Goal: Task Accomplishment & Management: Use online tool/utility

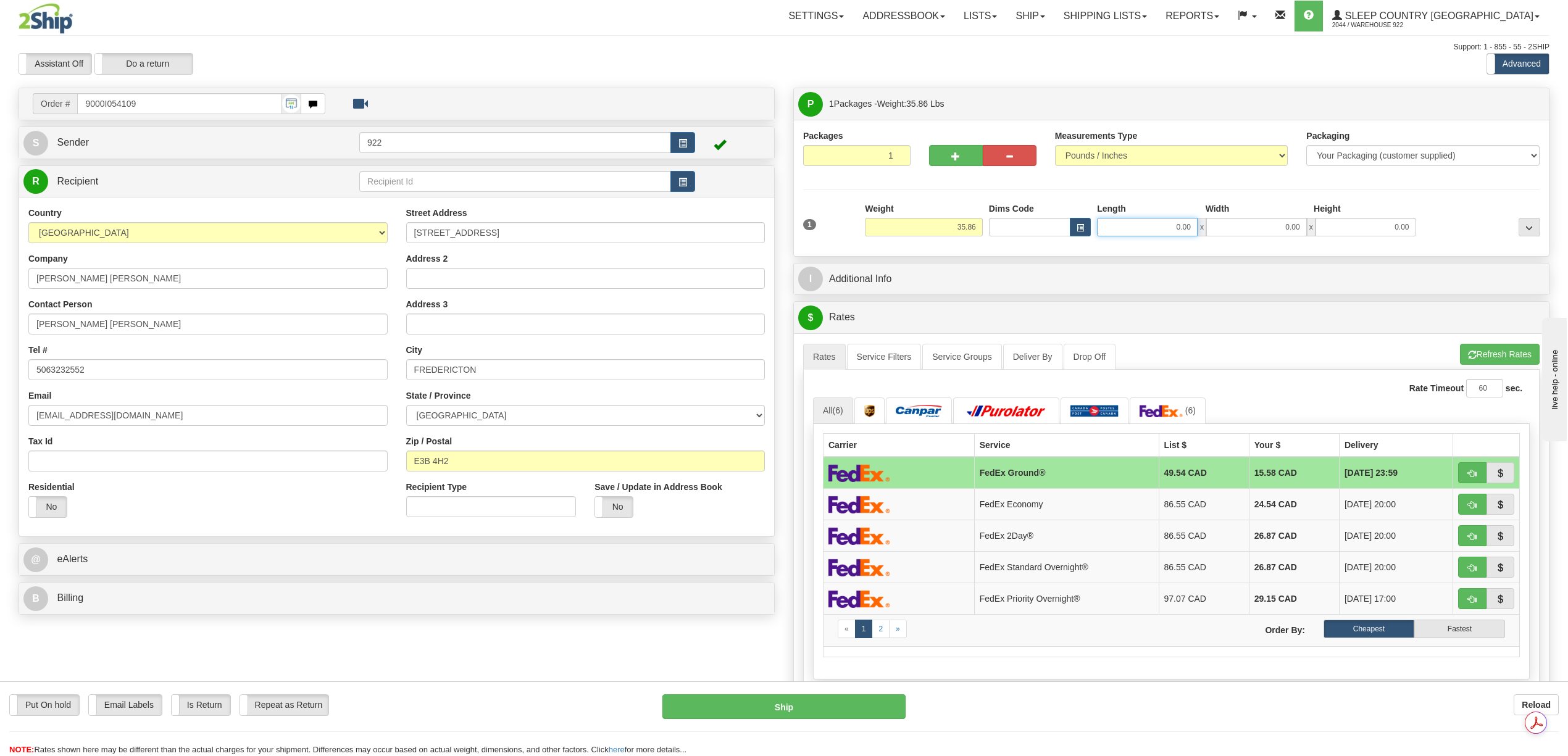
click at [1181, 233] on input "0.00" at bounding box center [1147, 227] width 101 height 19
type input "20.00"
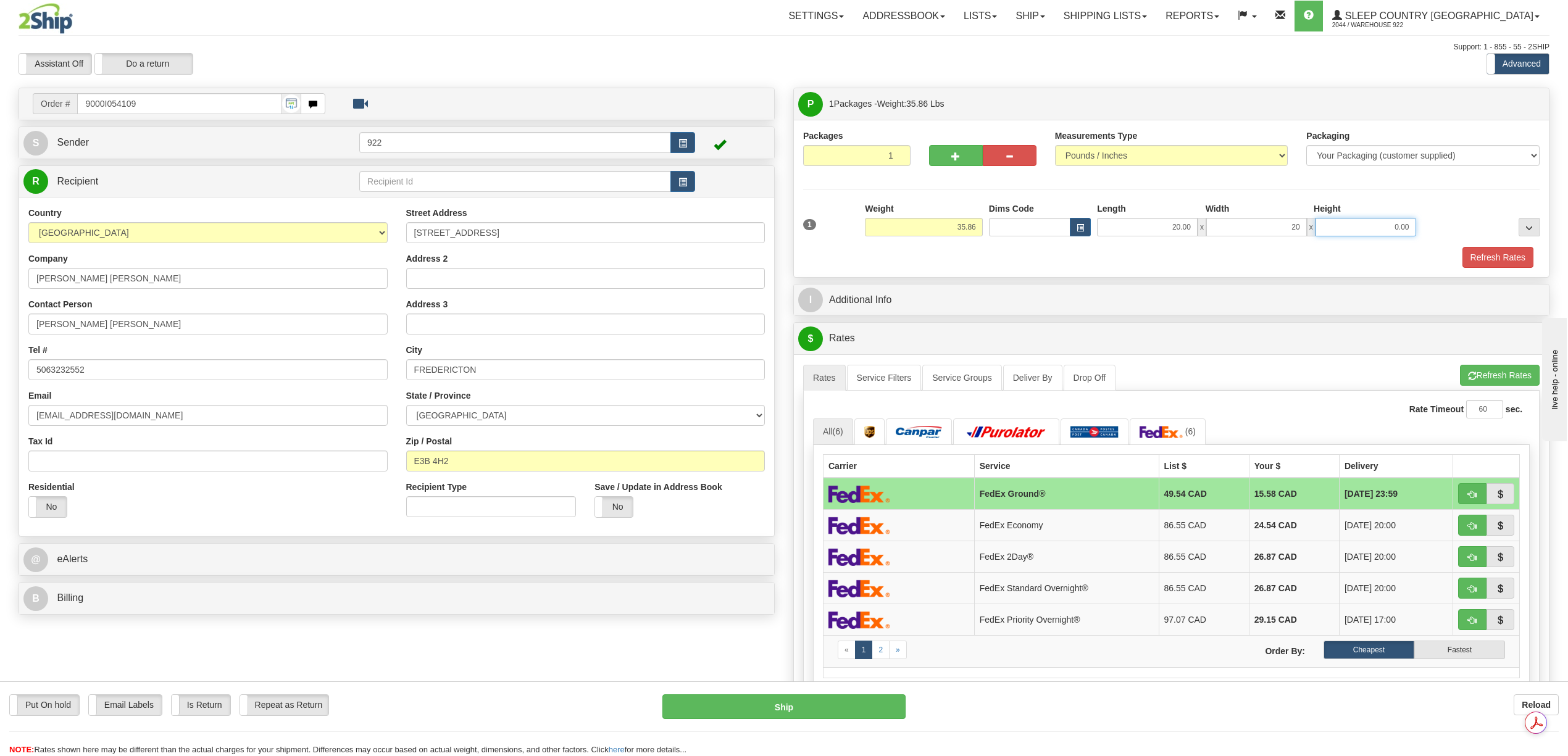
type input "20.00"
type input "40.00"
click at [1488, 259] on button "Refresh Rates" at bounding box center [1498, 257] width 71 height 21
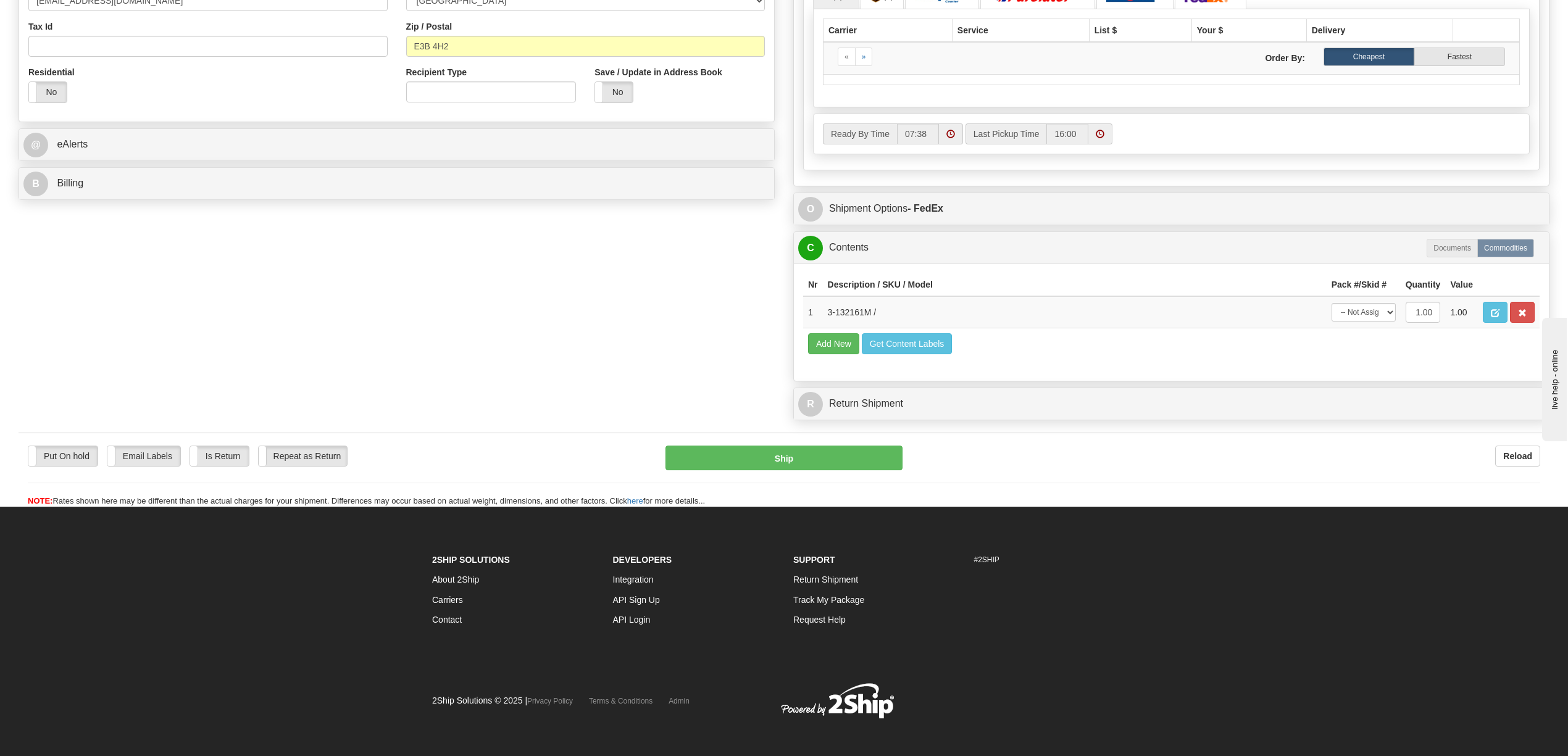
scroll to position [452, 0]
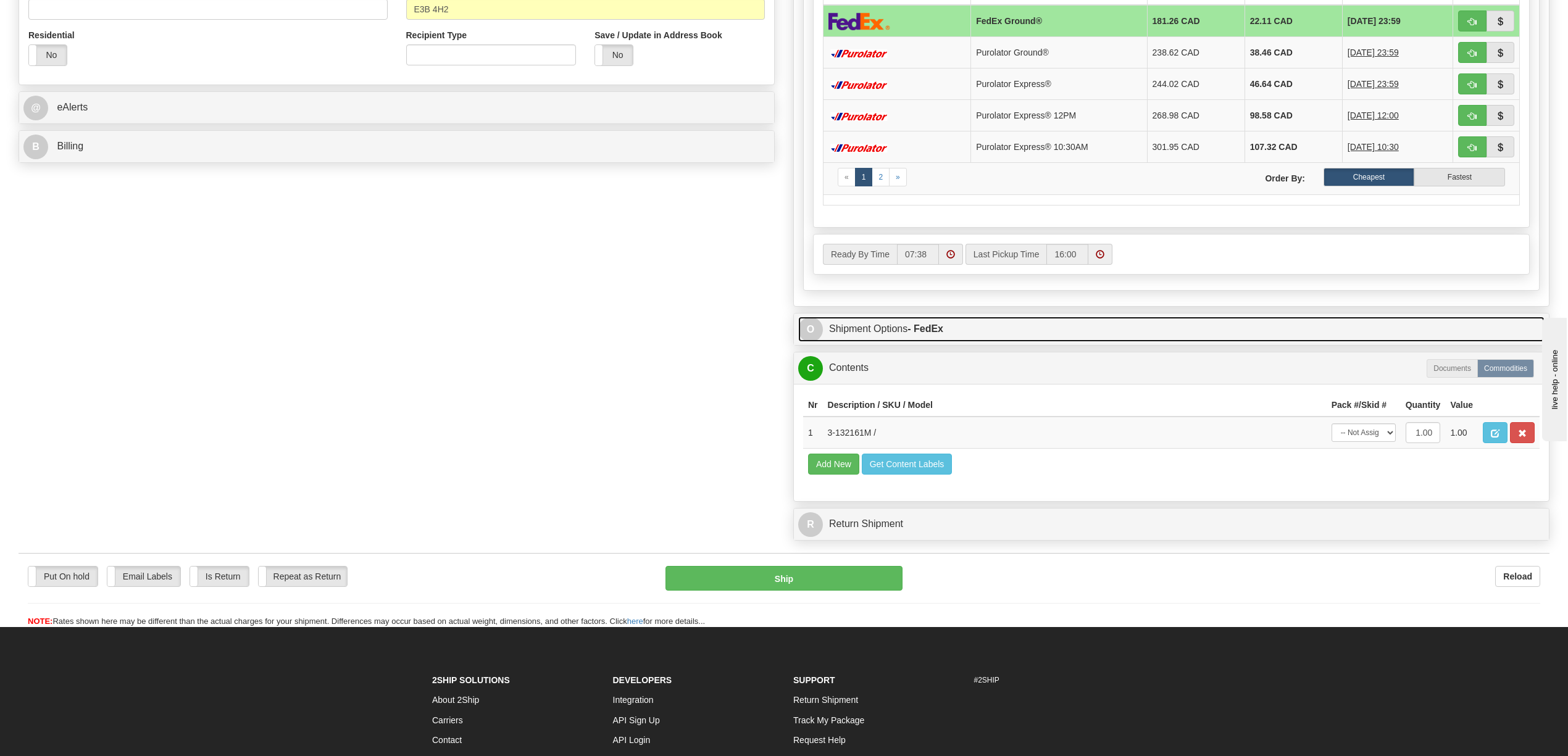
click at [902, 336] on link "O Shipment Options - FedEx" at bounding box center [1171, 329] width 746 height 25
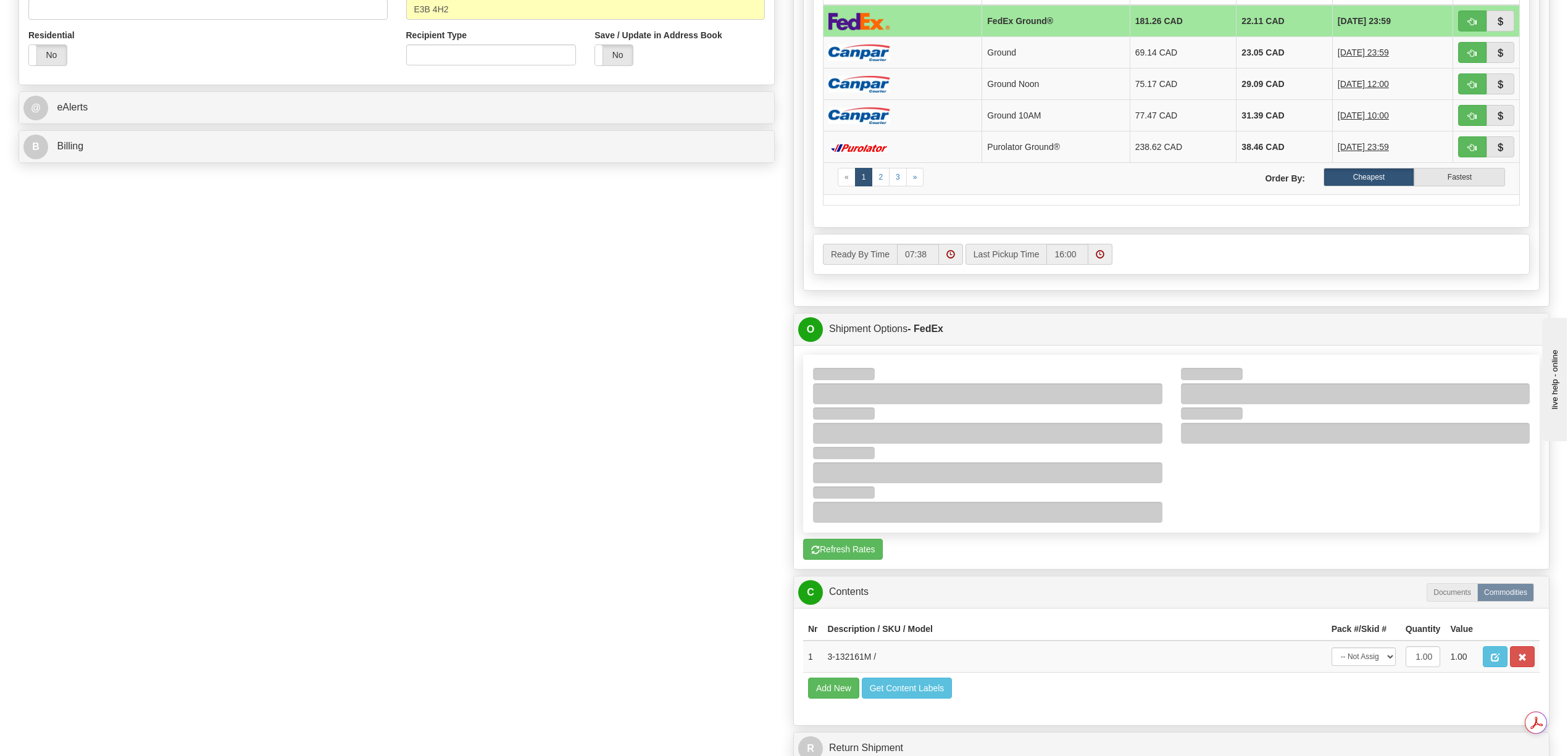
click at [1255, 506] on div at bounding box center [1171, 444] width 736 height 158
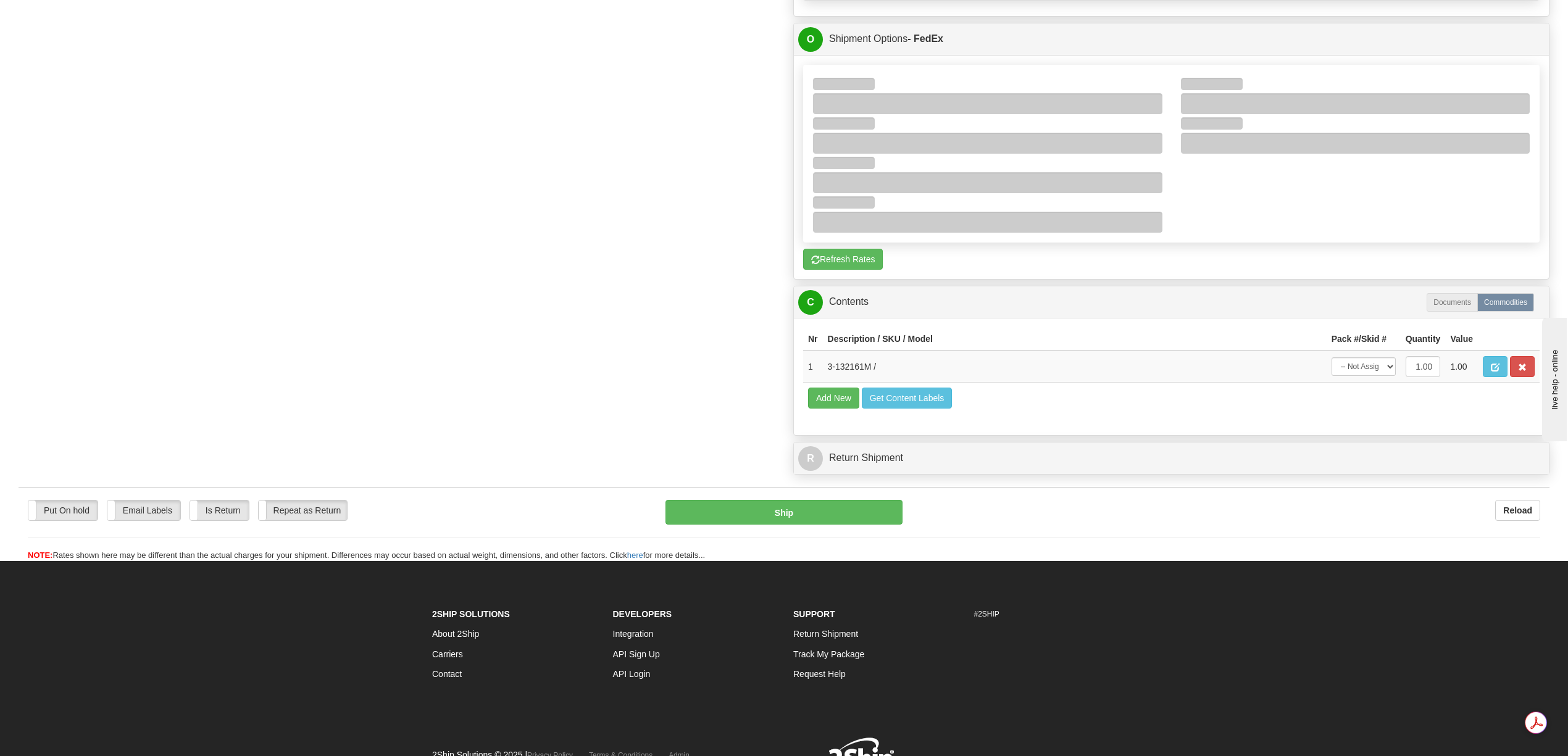
scroll to position [781, 0]
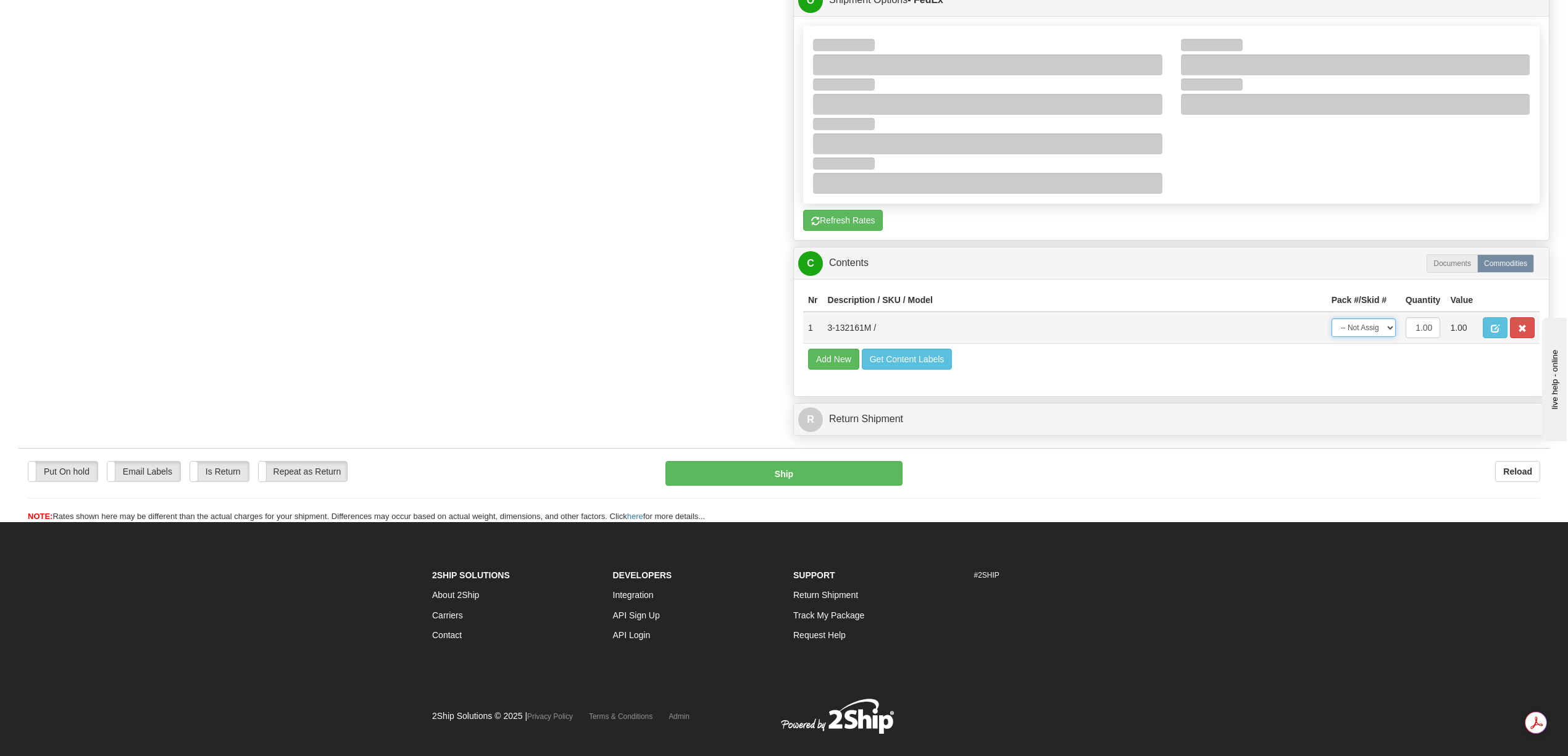
click at [1388, 337] on select "-- Not Assigned -- Package 1" at bounding box center [1364, 327] width 65 height 19
select select "0"
click at [1332, 337] on select "-- Not Assigned -- Package 1" at bounding box center [1364, 327] width 65 height 19
click at [1291, 218] on div "Canada Post FedEx DHL" at bounding box center [1171, 127] width 755 height 224
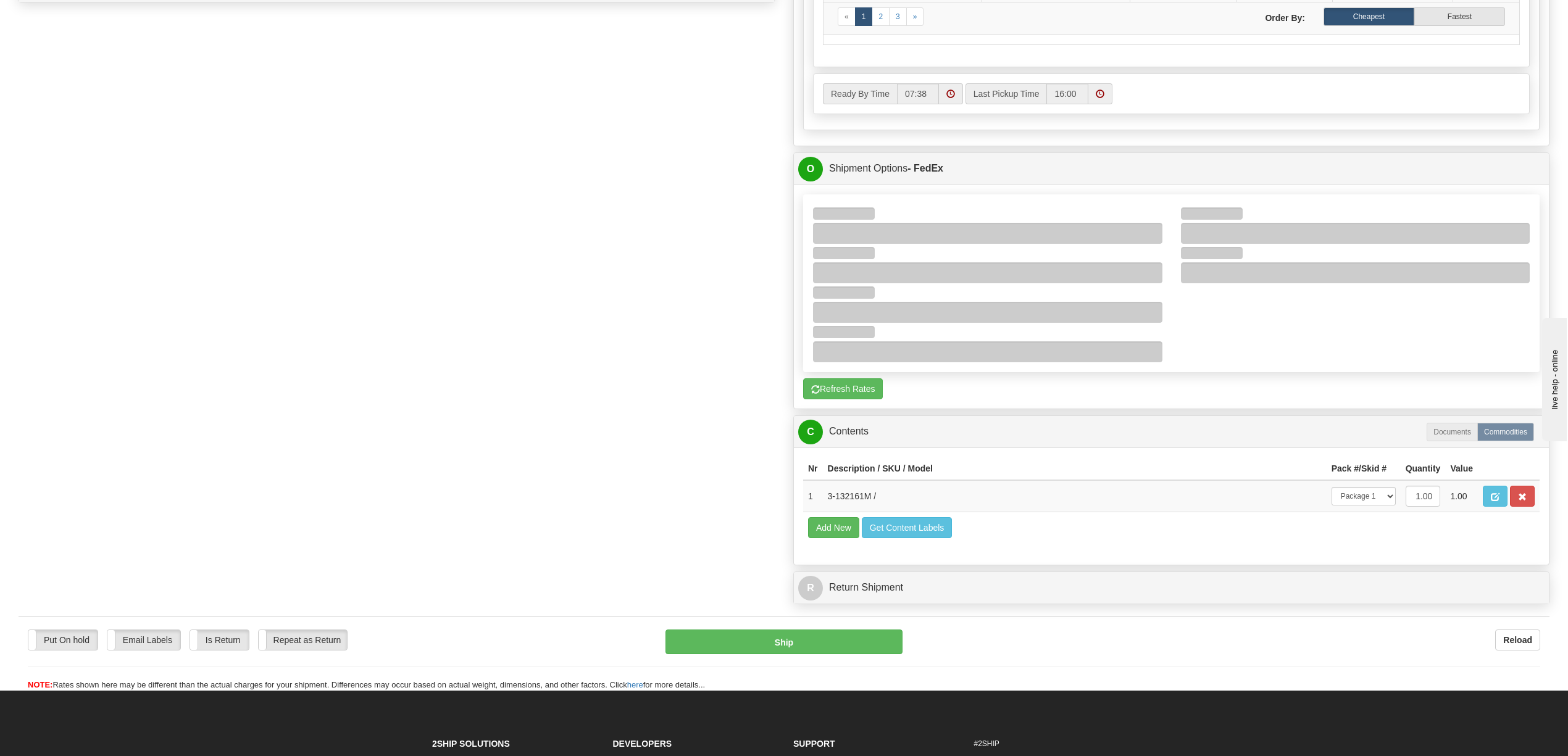
scroll to position [616, 0]
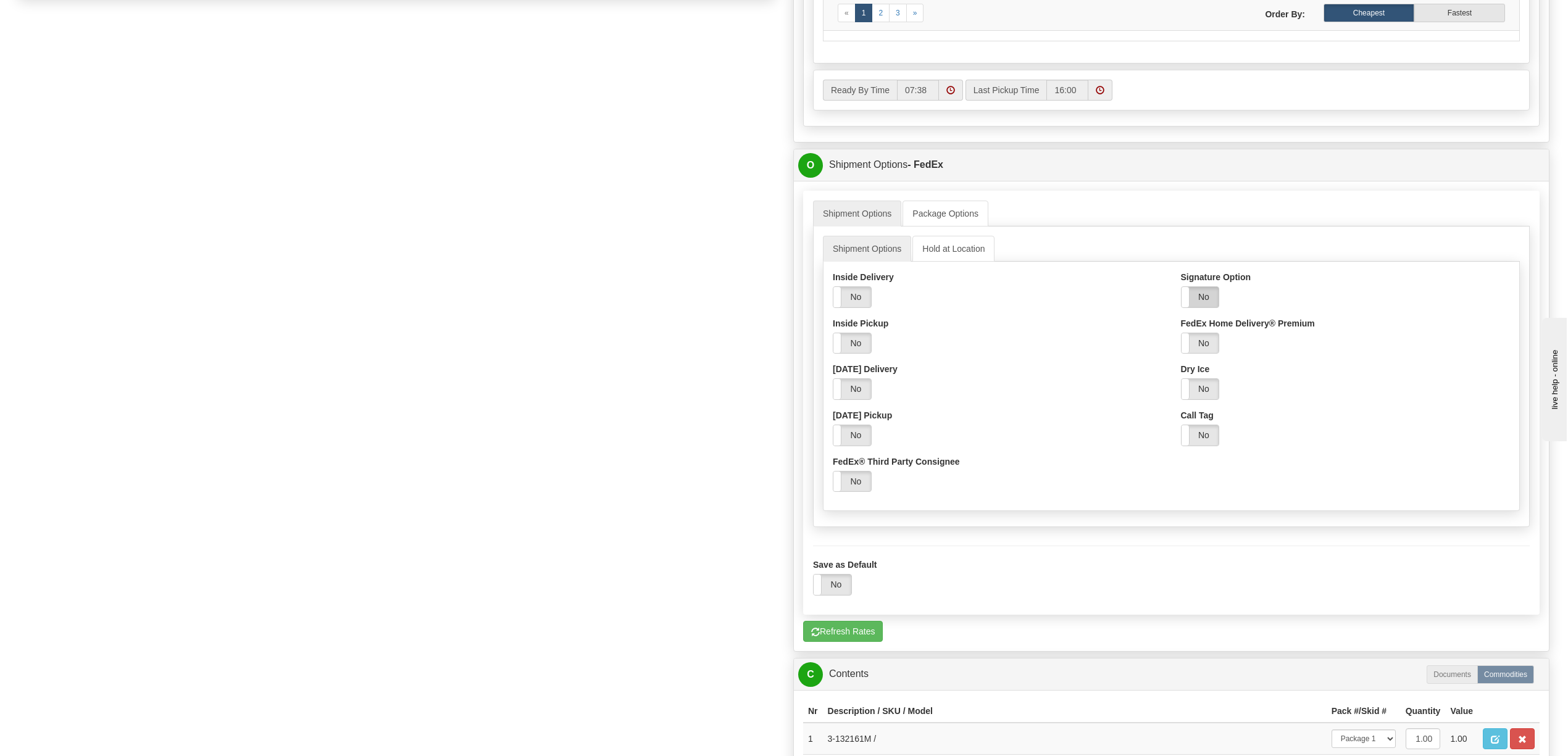
click at [1211, 307] on label "No" at bounding box center [1201, 297] width 37 height 21
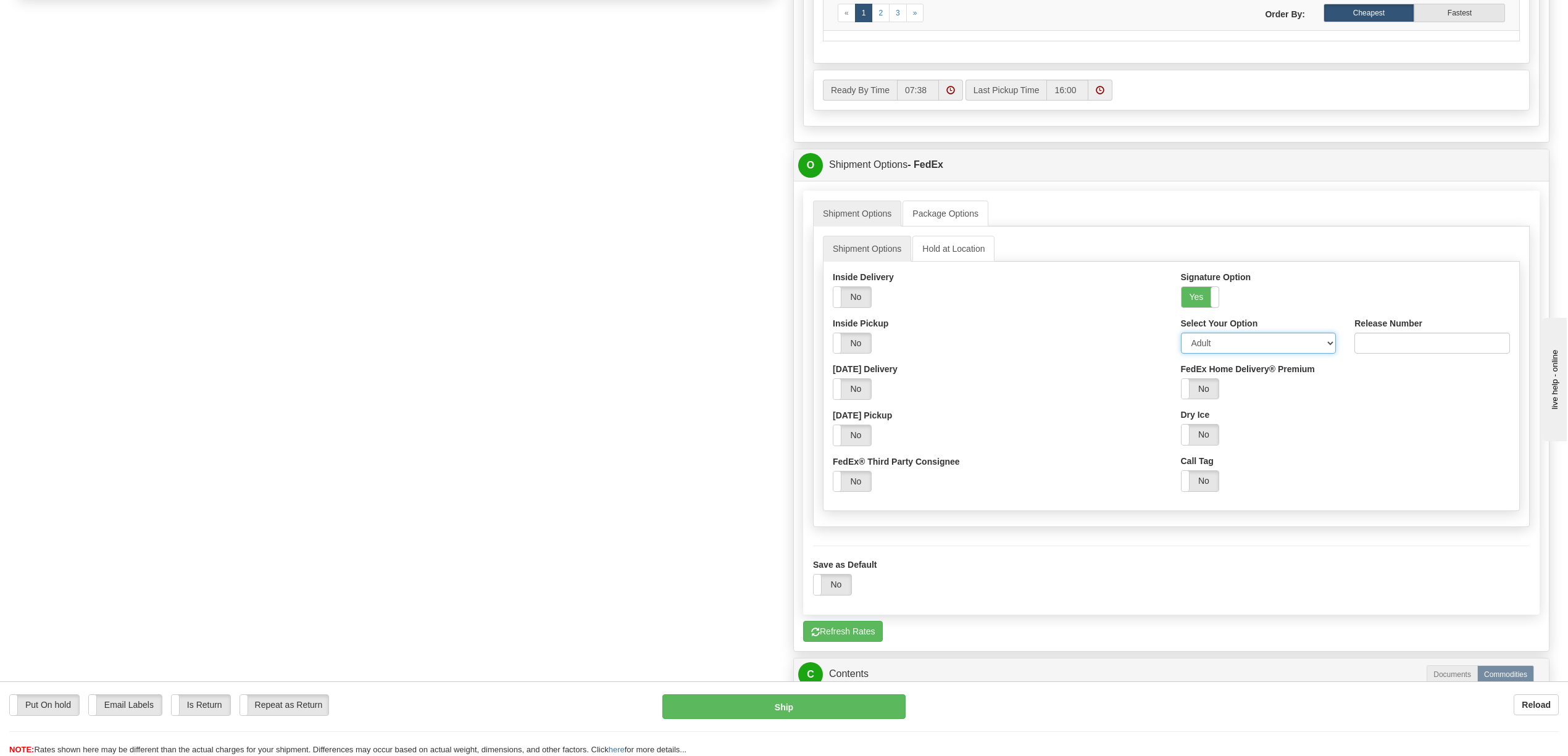
drag, startPoint x: 1326, startPoint y: 352, endPoint x: 1300, endPoint y: 363, distance: 28.2
click at [1326, 352] on select "Adult Direct Indirect No Signature Required Service Default" at bounding box center [1259, 343] width 156 height 21
select select "2"
click at [1181, 344] on select "Adult Direct Indirect No Signature Required Service Default" at bounding box center [1259, 343] width 156 height 21
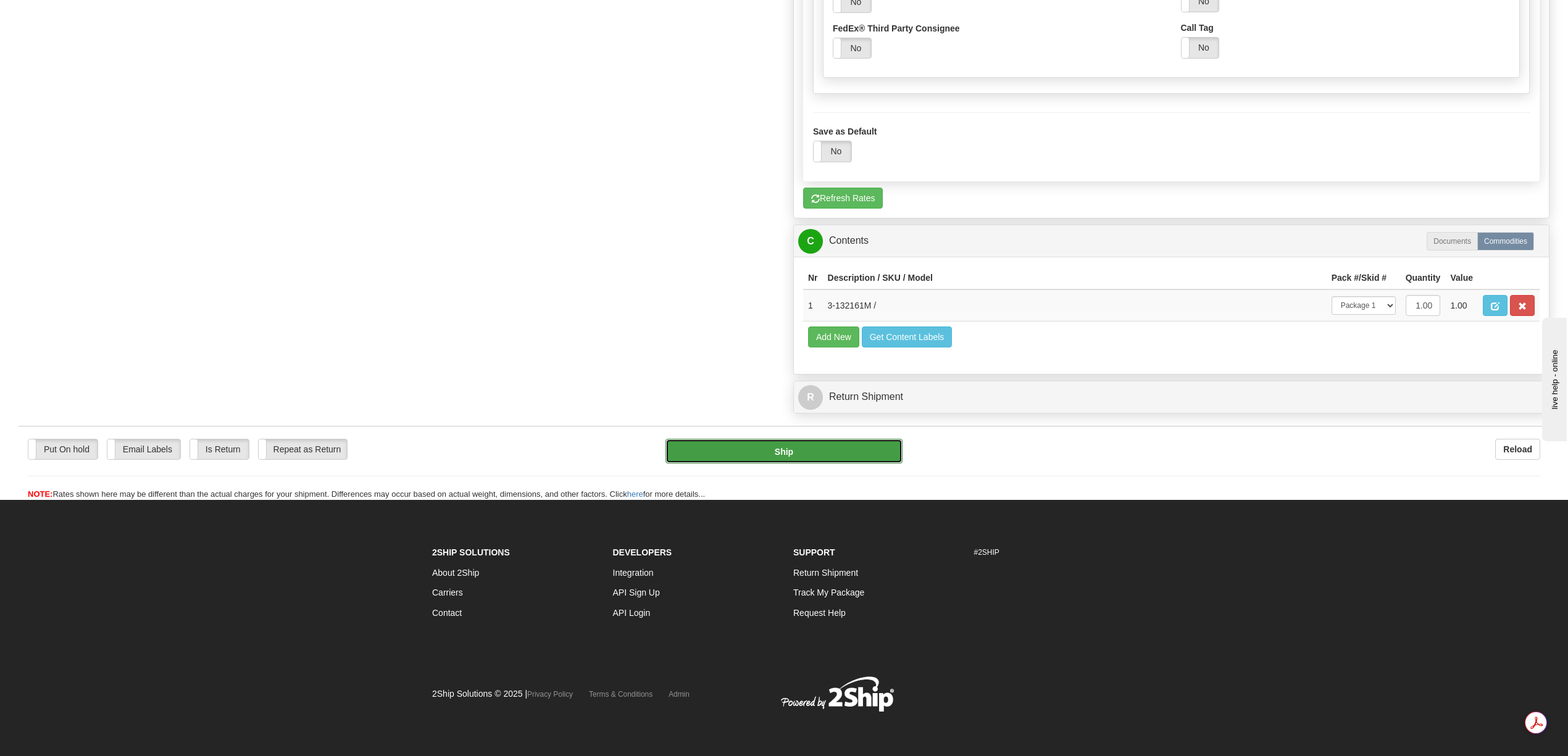
click at [805, 444] on button "Ship" at bounding box center [784, 450] width 236 height 24
type input "92"
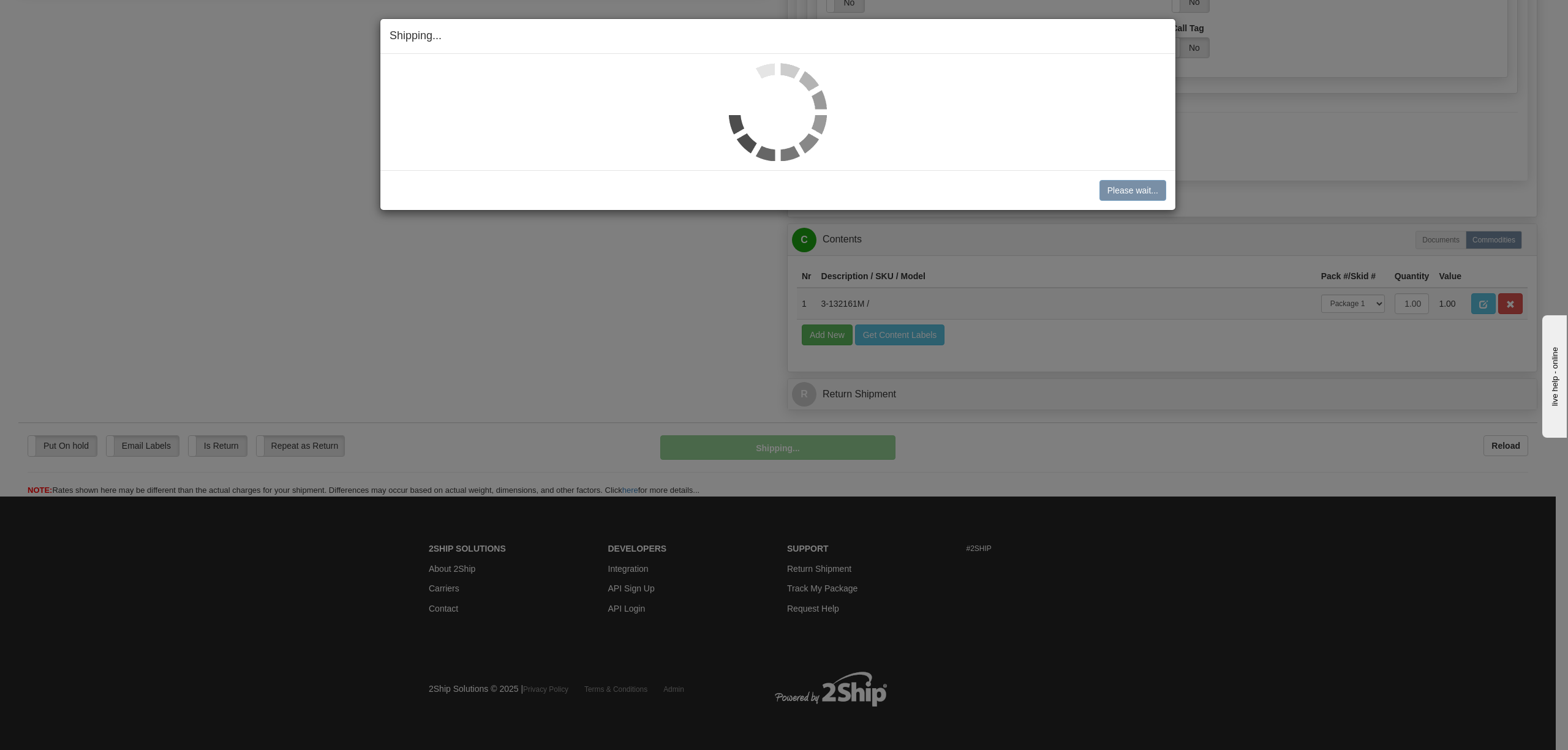
scroll to position [649, 0]
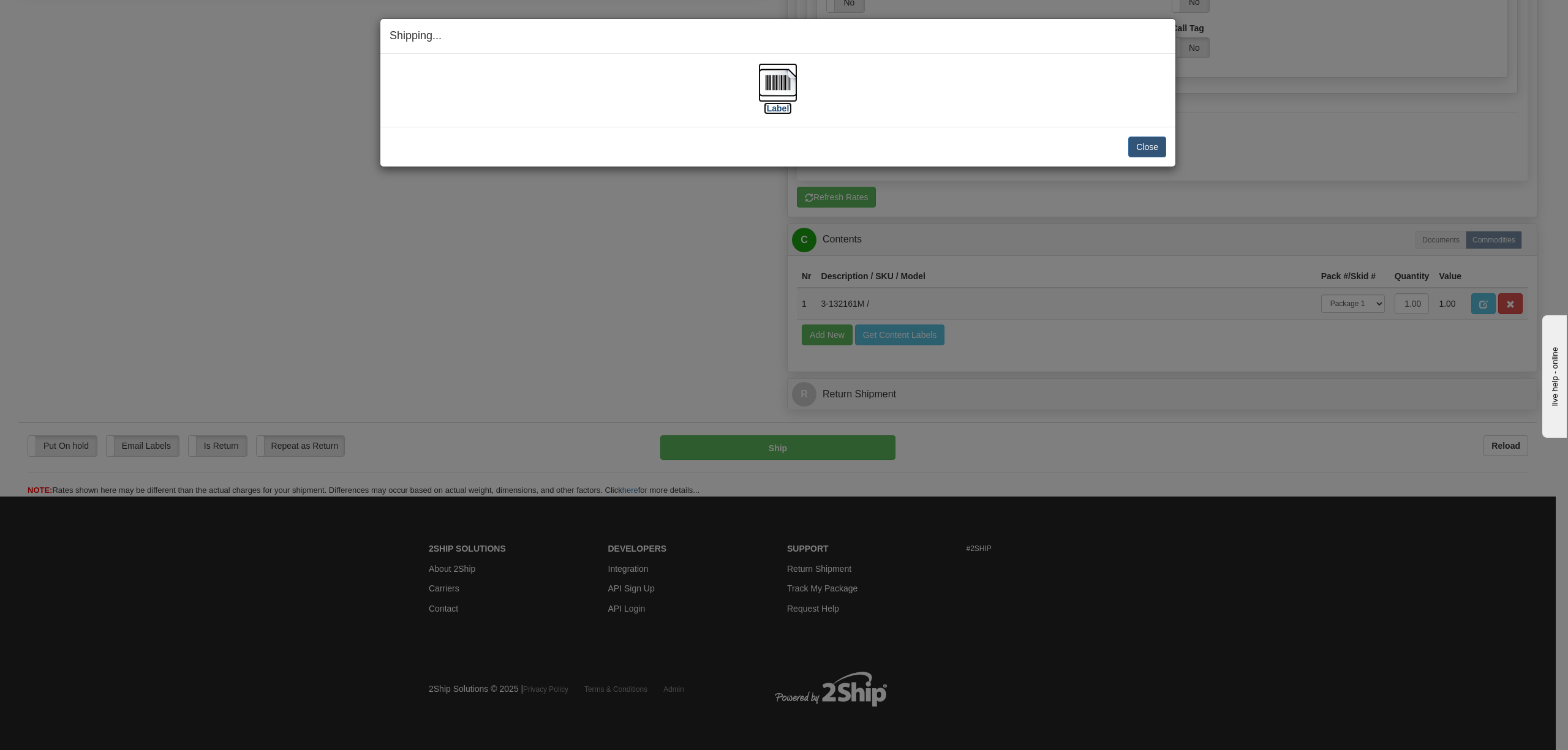
click at [783, 80] on img at bounding box center [778, 83] width 39 height 39
click at [1130, 140] on button "Close" at bounding box center [1146, 147] width 38 height 20
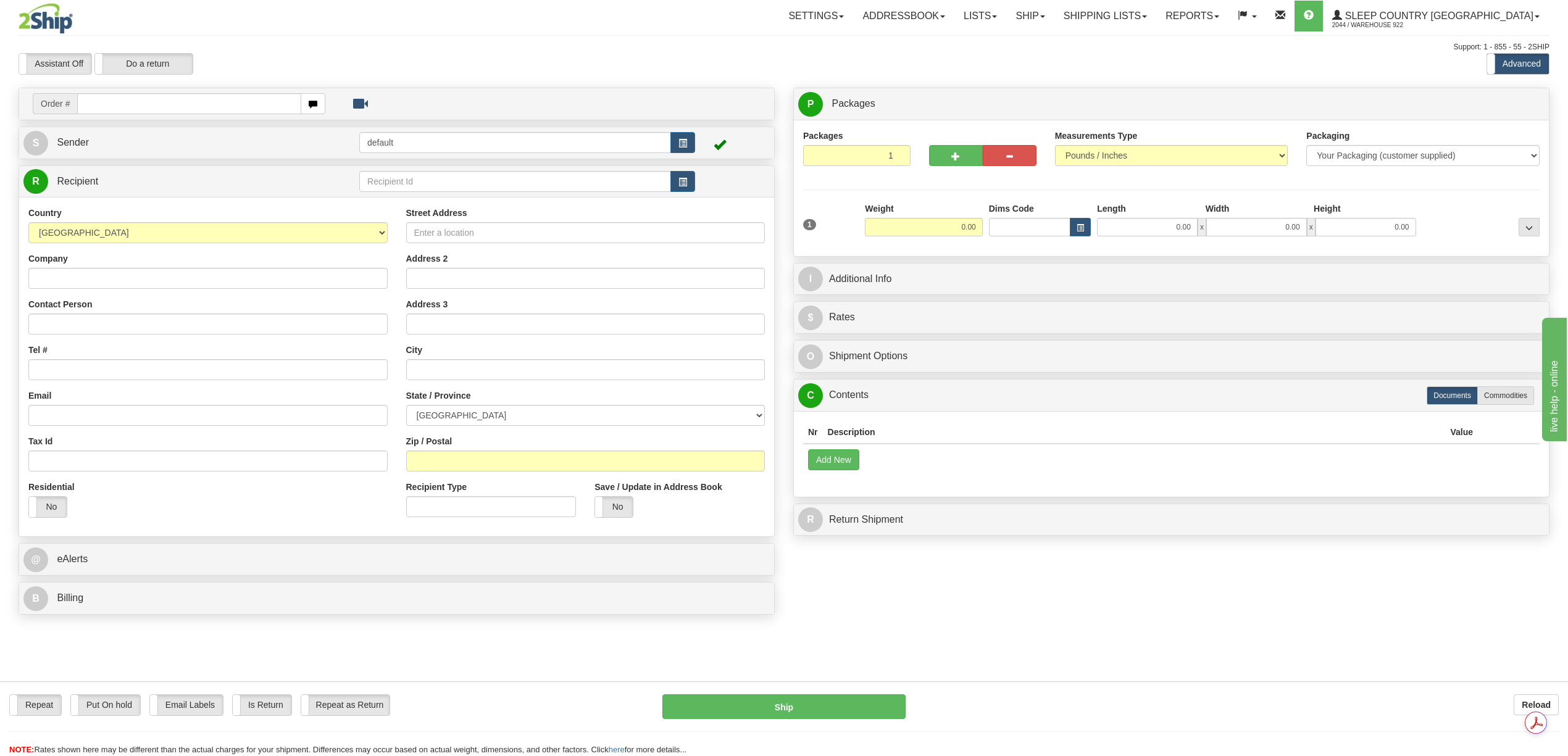
drag, startPoint x: 119, startPoint y: 129, endPoint x: 121, endPoint y: 117, distance: 12.2
click at [119, 129] on div "S Sender default" at bounding box center [397, 143] width 755 height 31
click at [122, 101] on input "text" at bounding box center [189, 103] width 223 height 21
paste input "9000I054230"
type input "9000I054230"
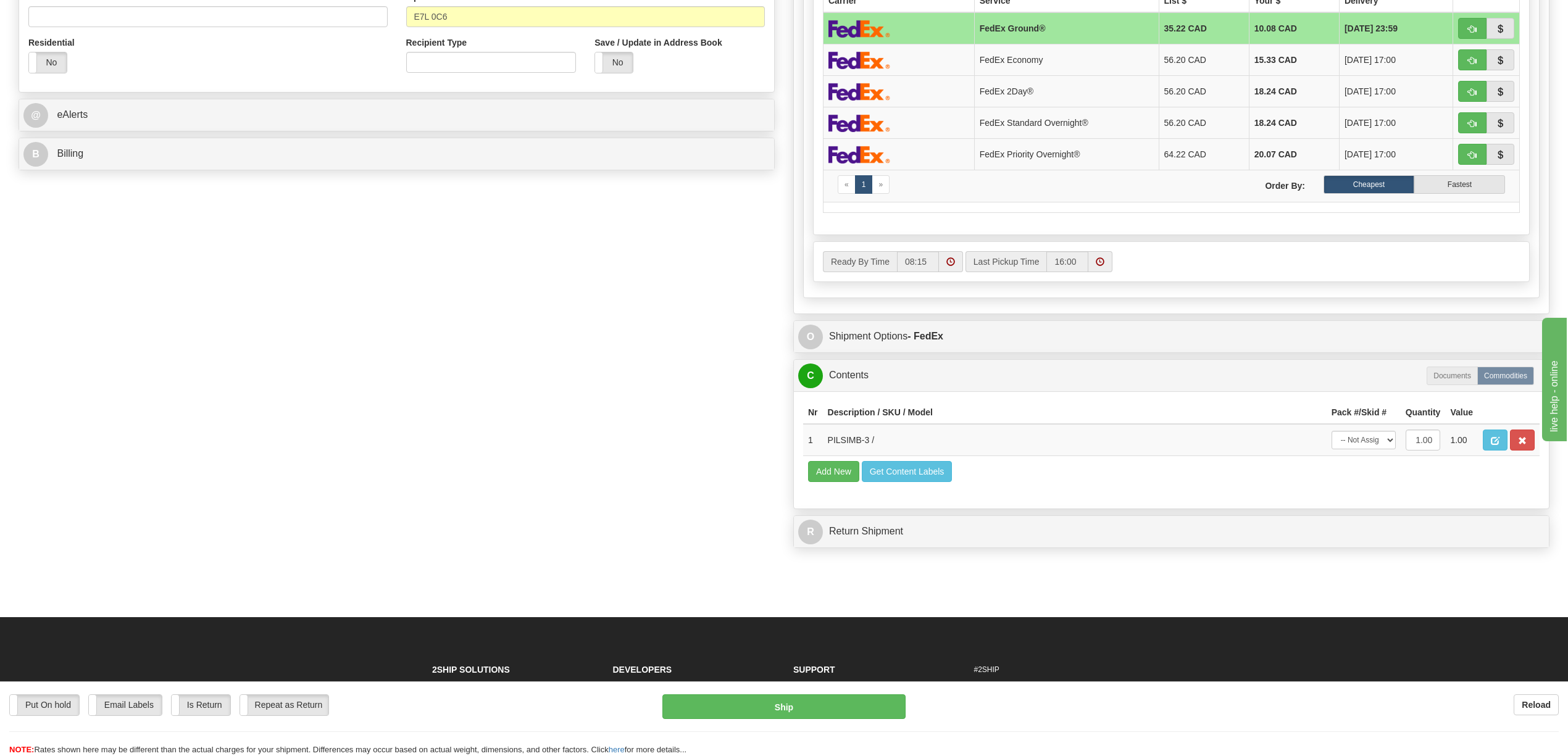
scroll to position [494, 0]
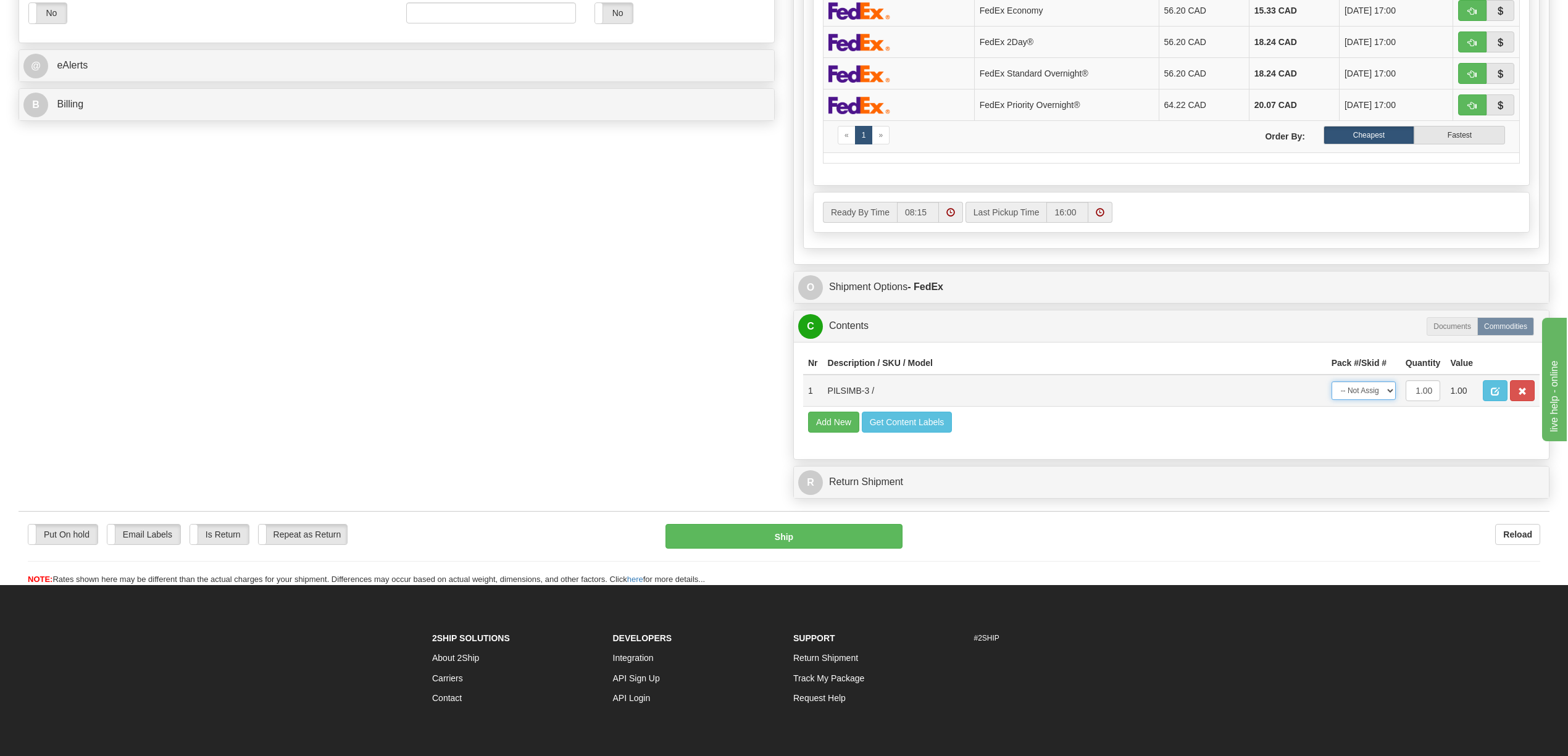
click at [1391, 401] on select "-- Not Assigned -- Package 1" at bounding box center [1364, 391] width 65 height 19
select select "0"
click at [1332, 401] on select "-- Not Assigned -- Package 1" at bounding box center [1364, 391] width 65 height 19
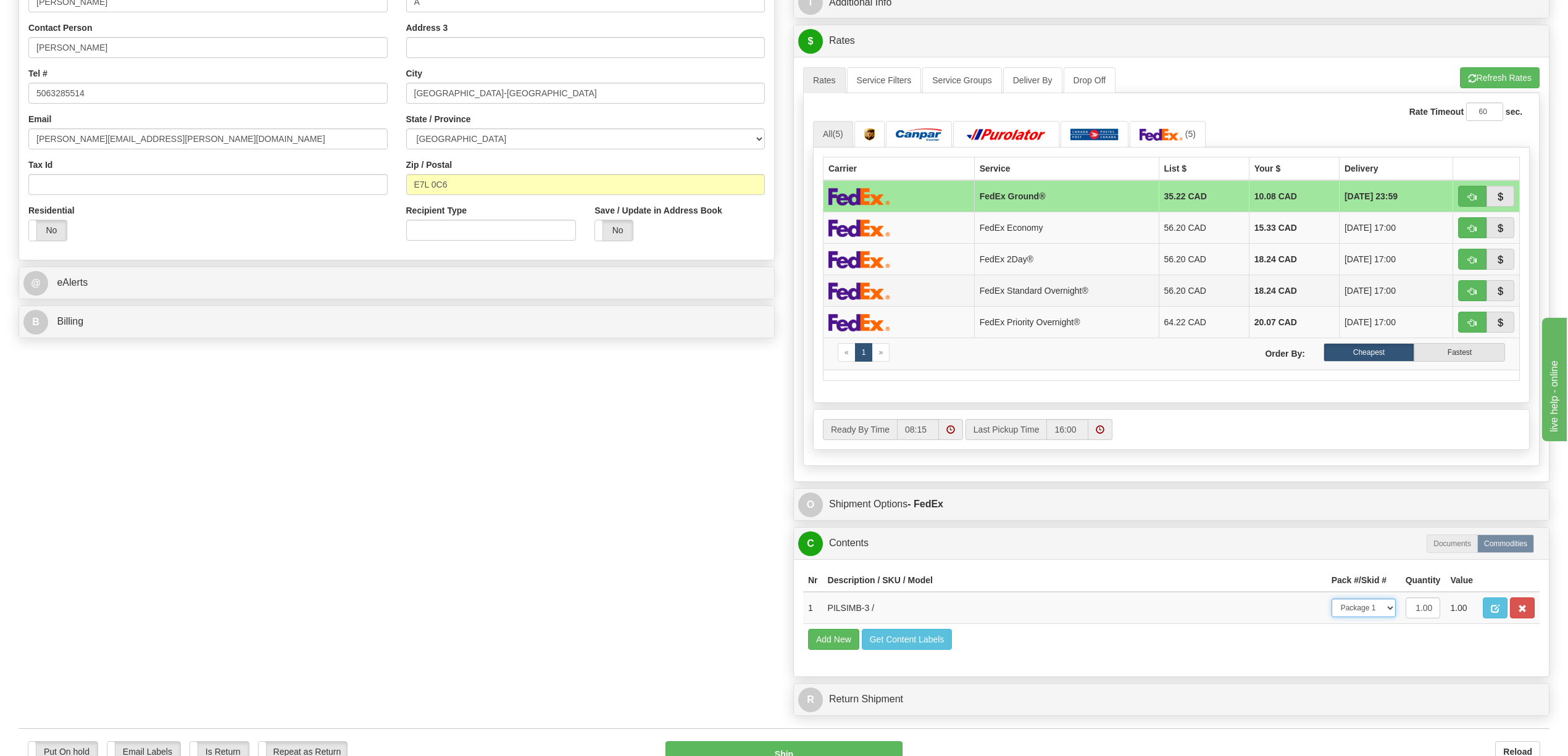
scroll to position [0, 0]
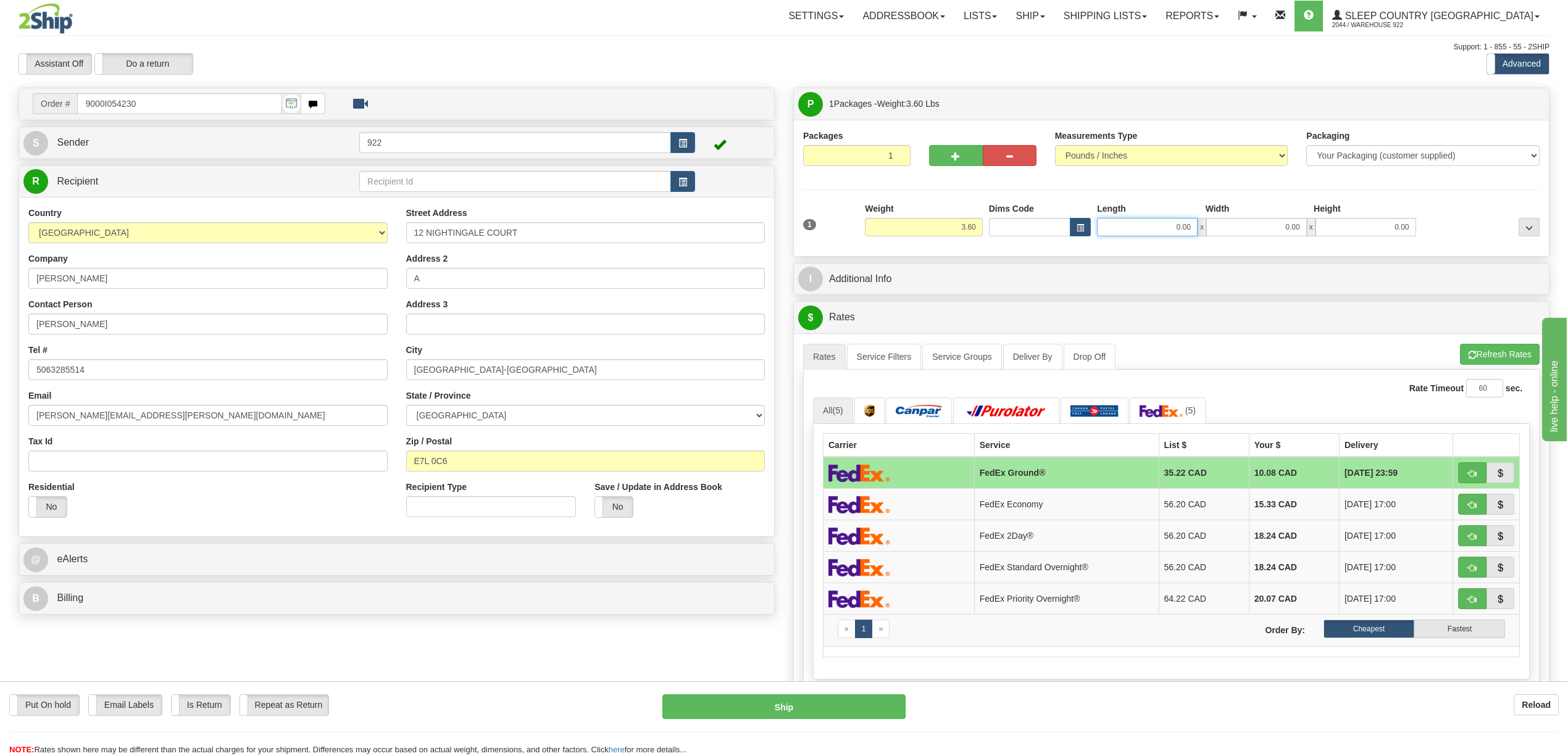
click at [1174, 222] on input "0.00" at bounding box center [1147, 227] width 101 height 19
type input "12.00"
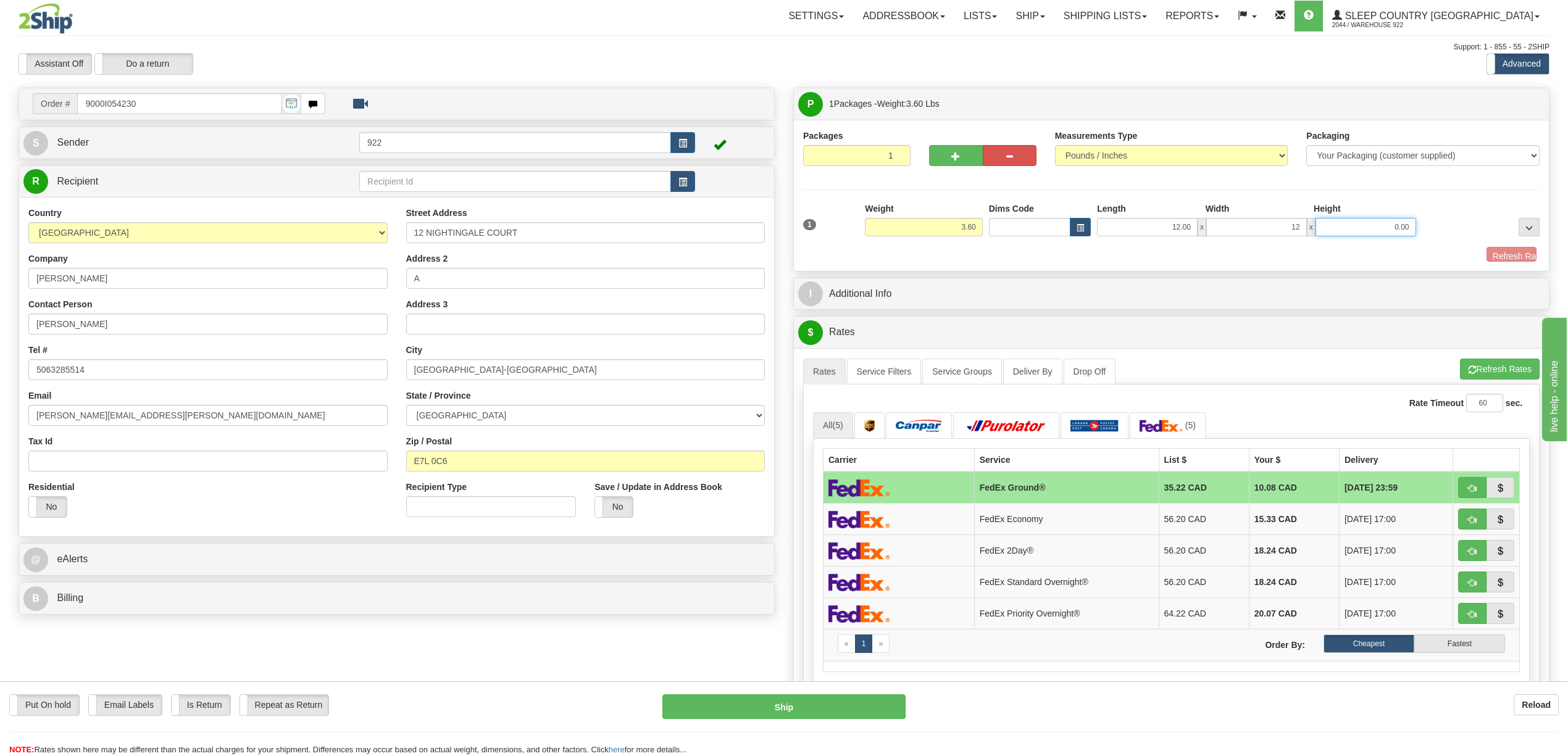
type input "12.00"
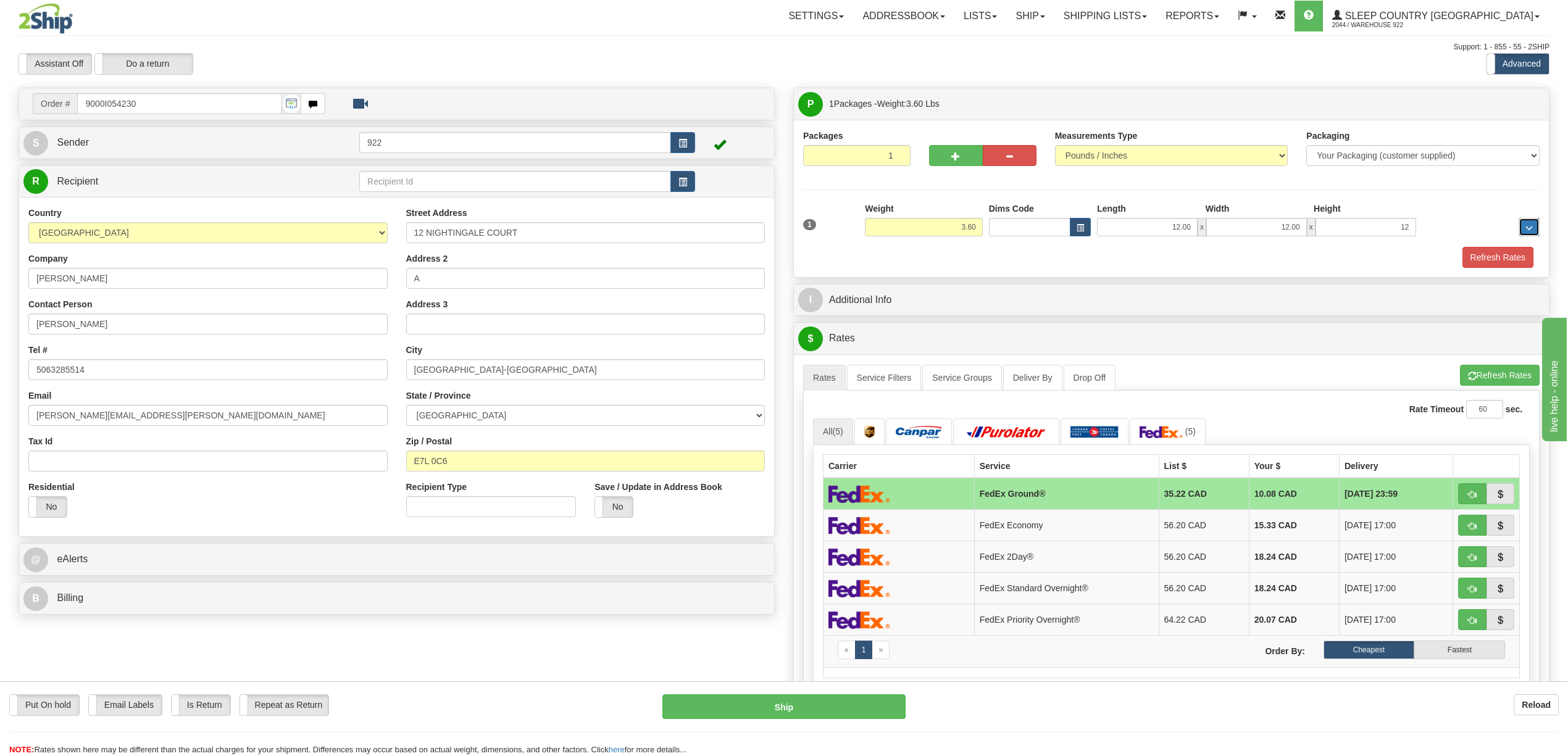
type input "12.00"
drag, startPoint x: 1497, startPoint y: 253, endPoint x: 1488, endPoint y: 250, distance: 9.5
click at [1495, 252] on button "Refresh Rates" at bounding box center [1498, 257] width 71 height 21
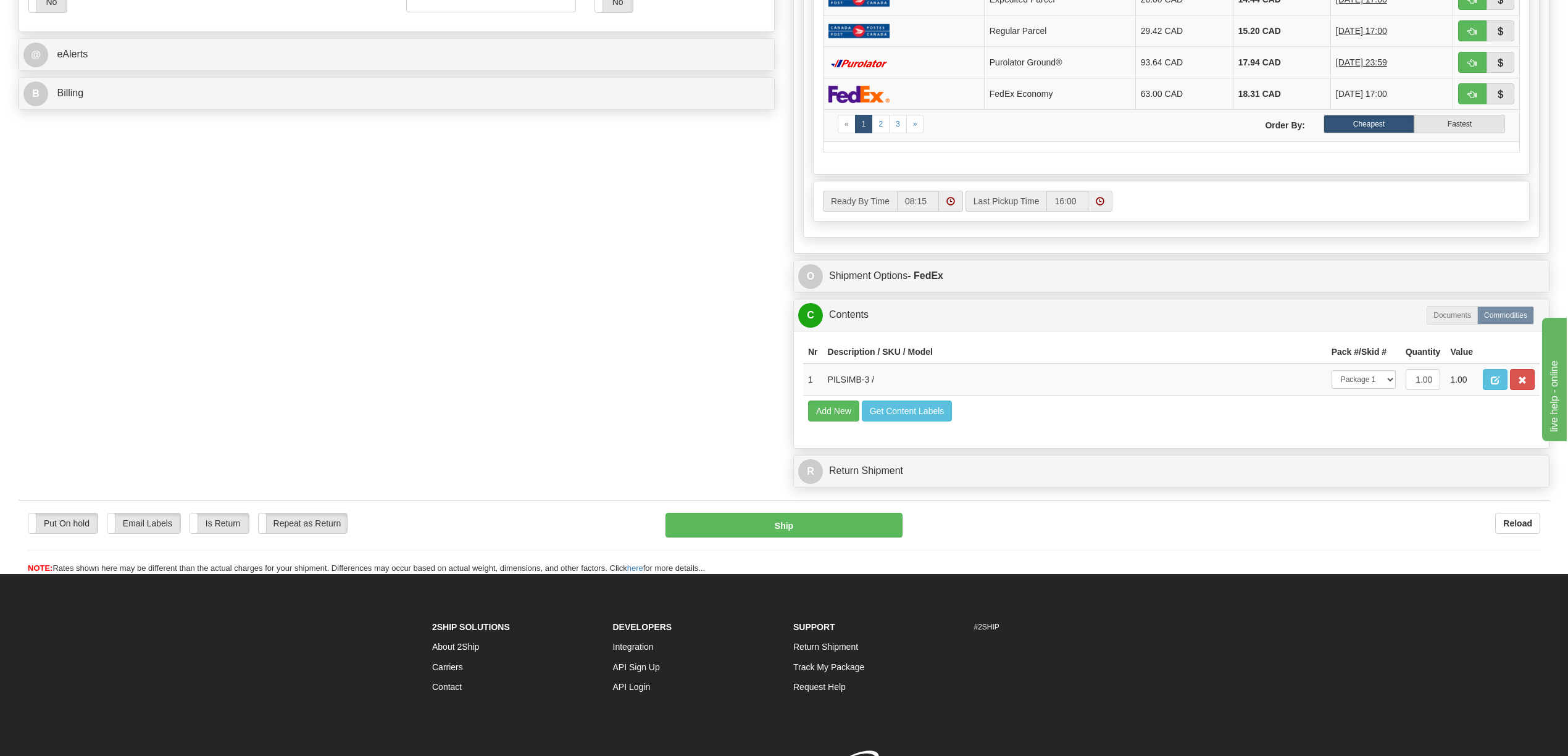
scroll to position [534, 0]
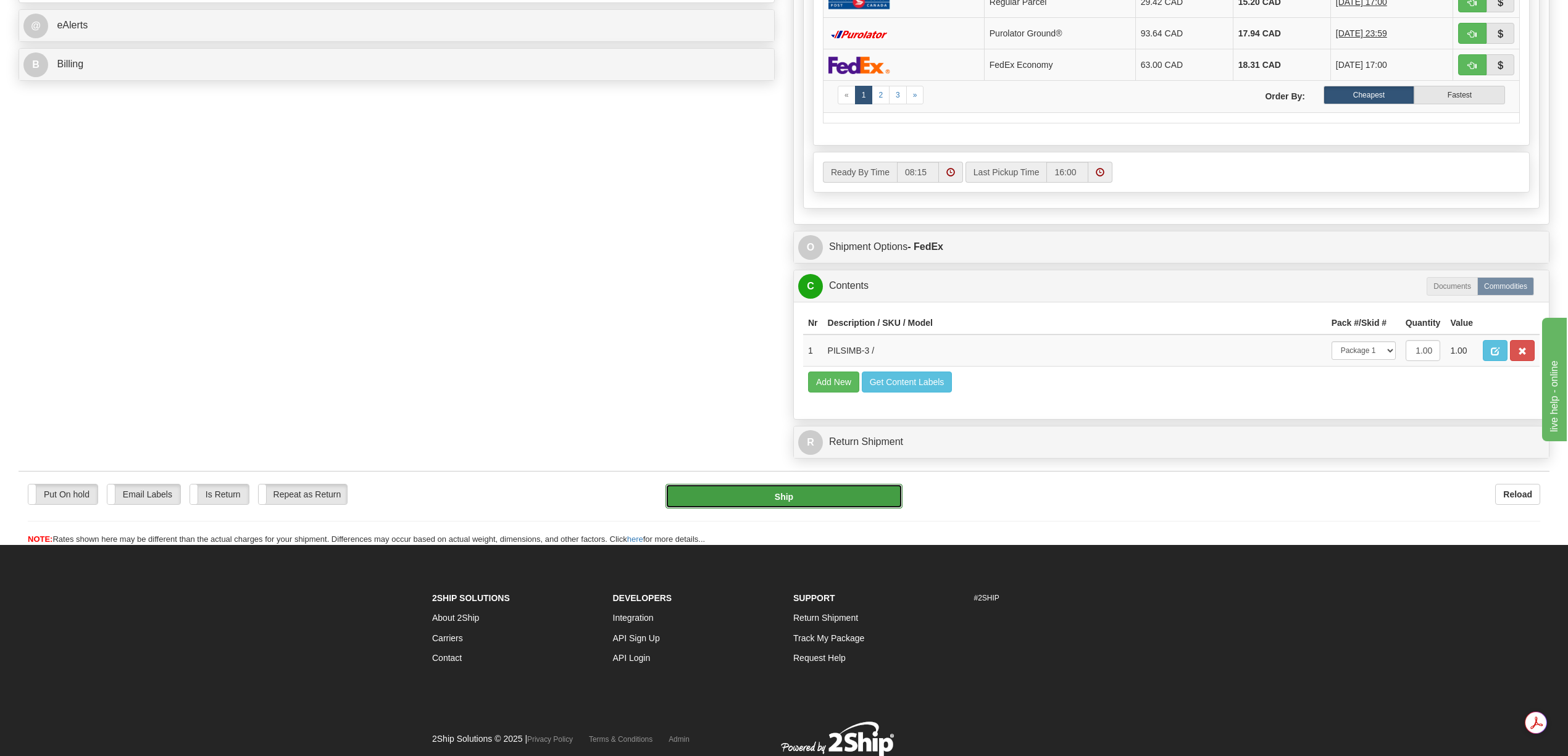
click at [829, 509] on button "Ship" at bounding box center [784, 496] width 236 height 24
type input "92"
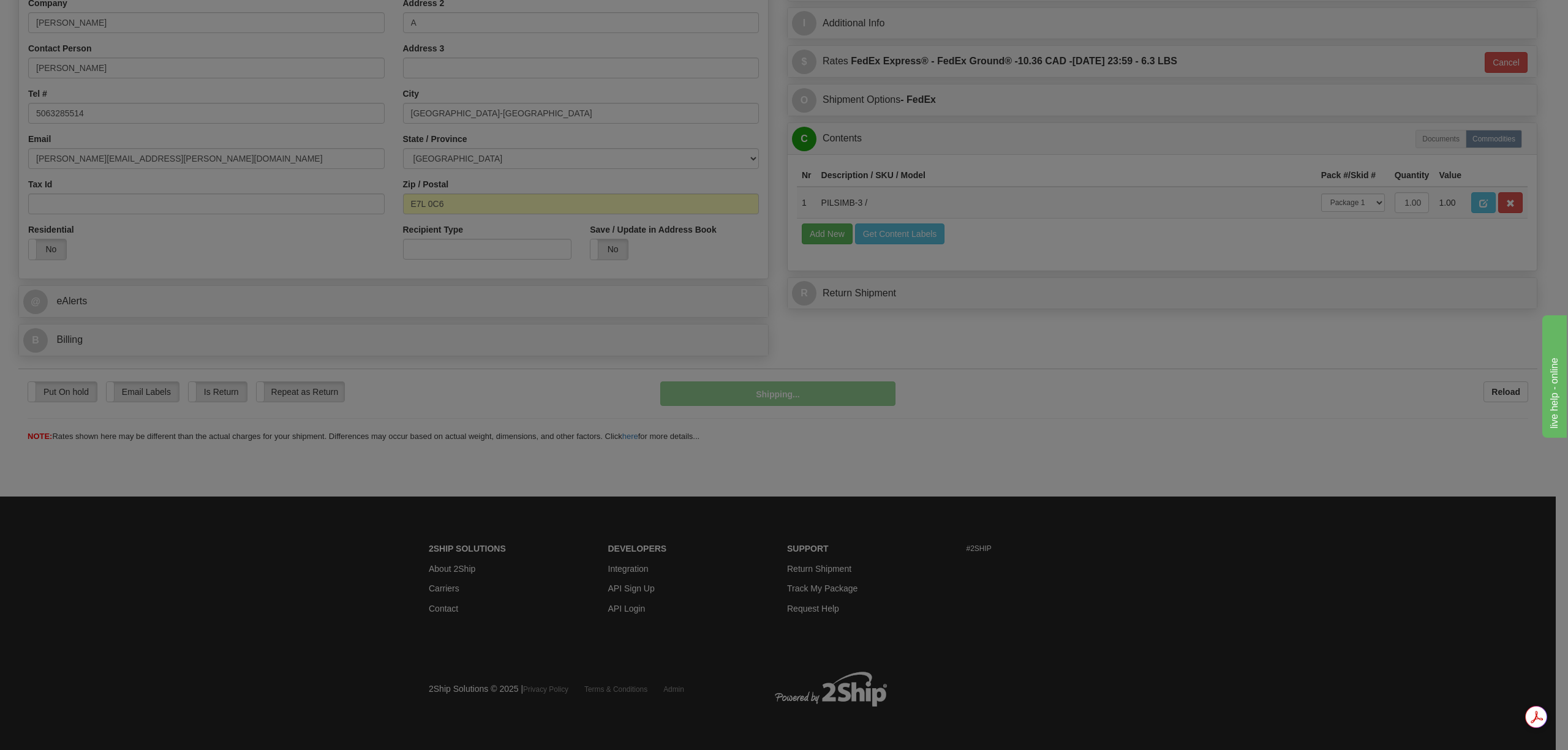
scroll to position [254, 0]
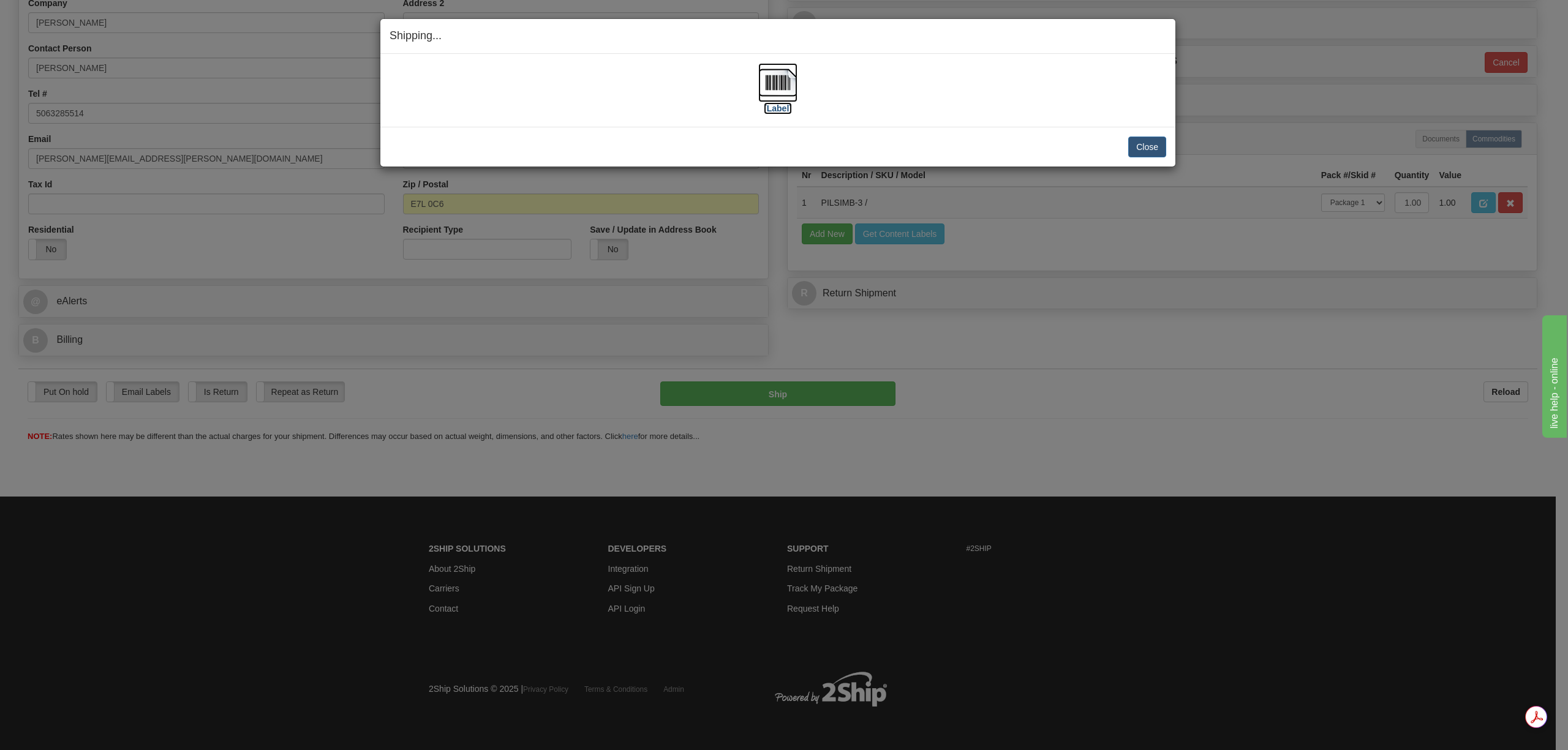
click at [789, 91] on img at bounding box center [778, 83] width 39 height 39
click at [1158, 144] on button "Close" at bounding box center [1146, 147] width 38 height 20
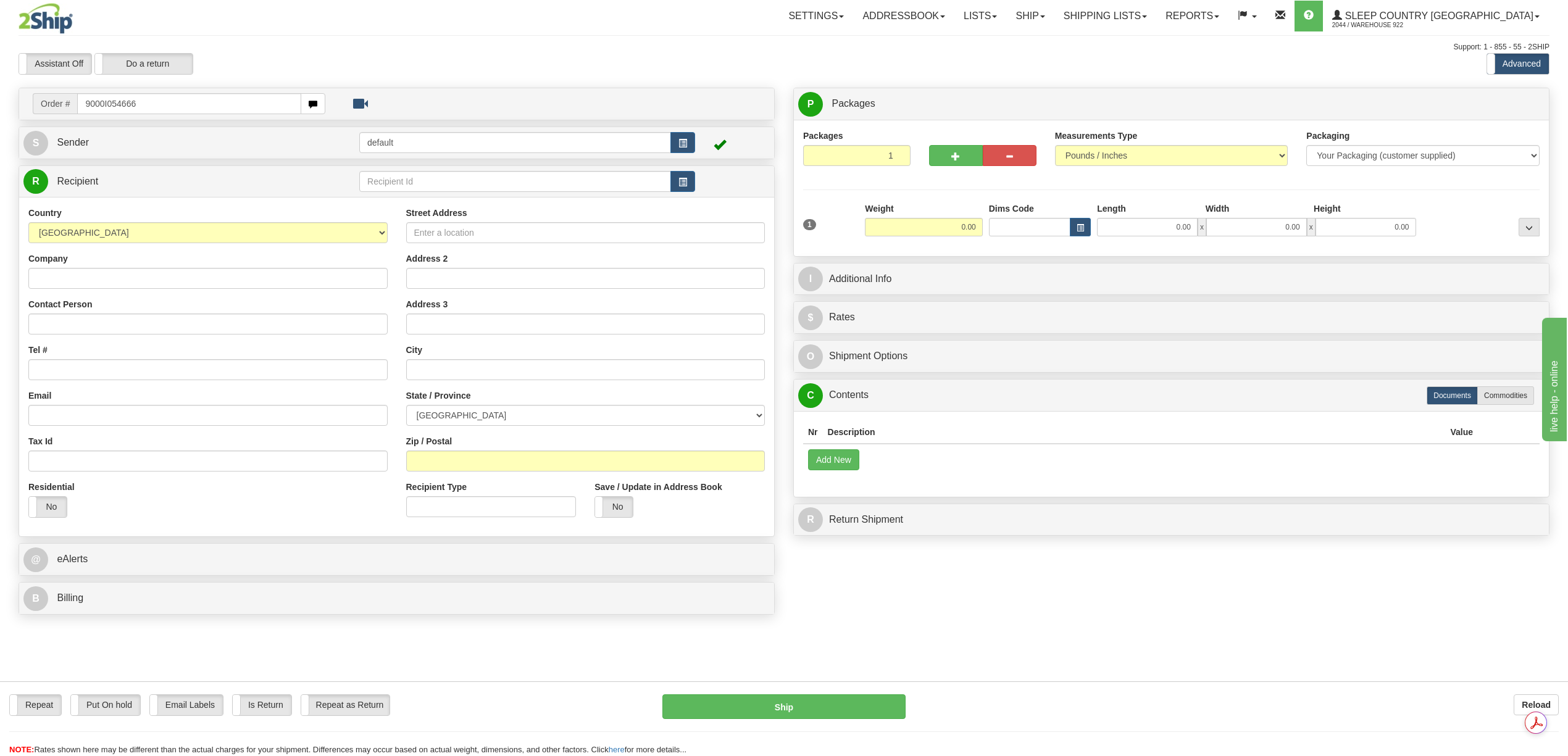
type input "9000I054666"
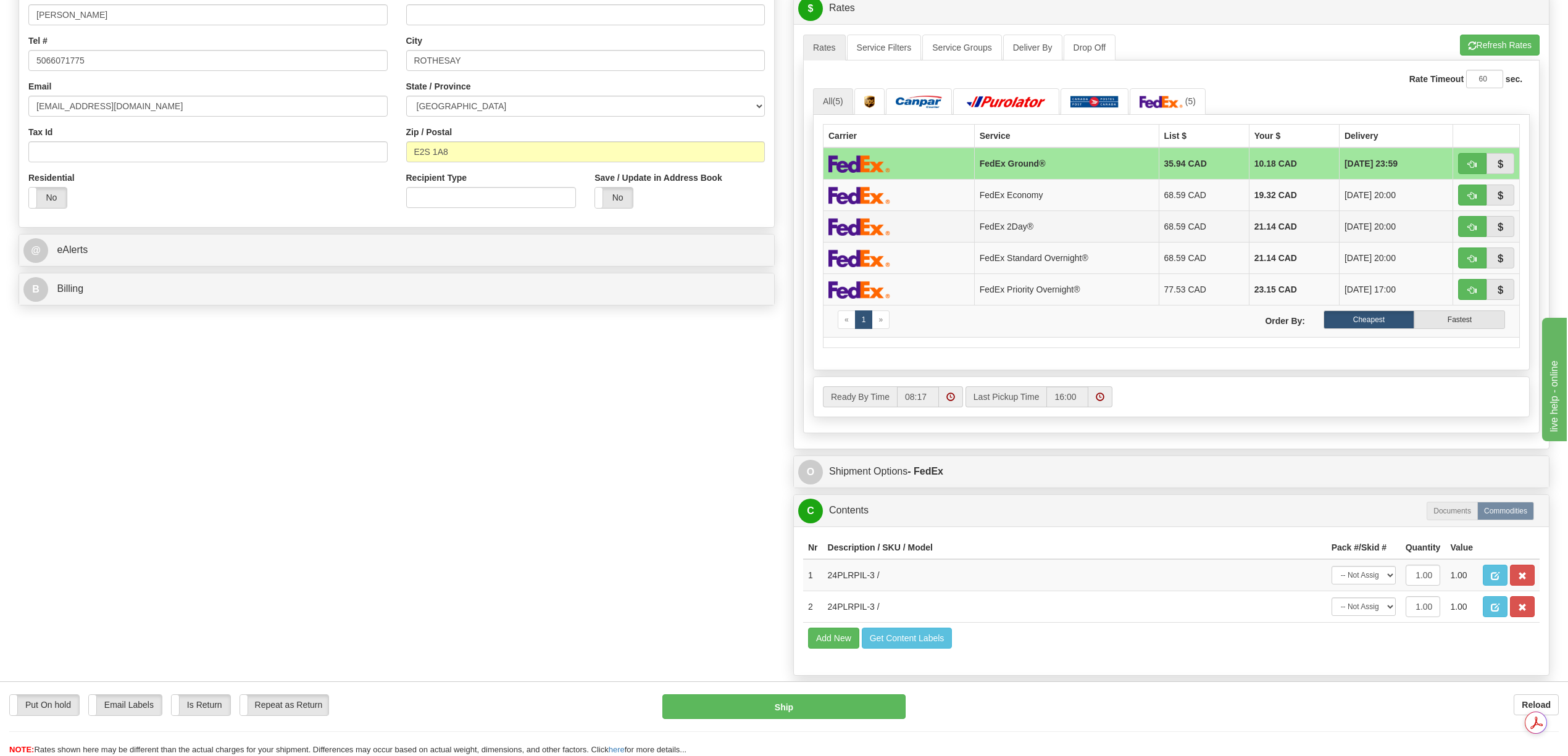
scroll to position [329, 0]
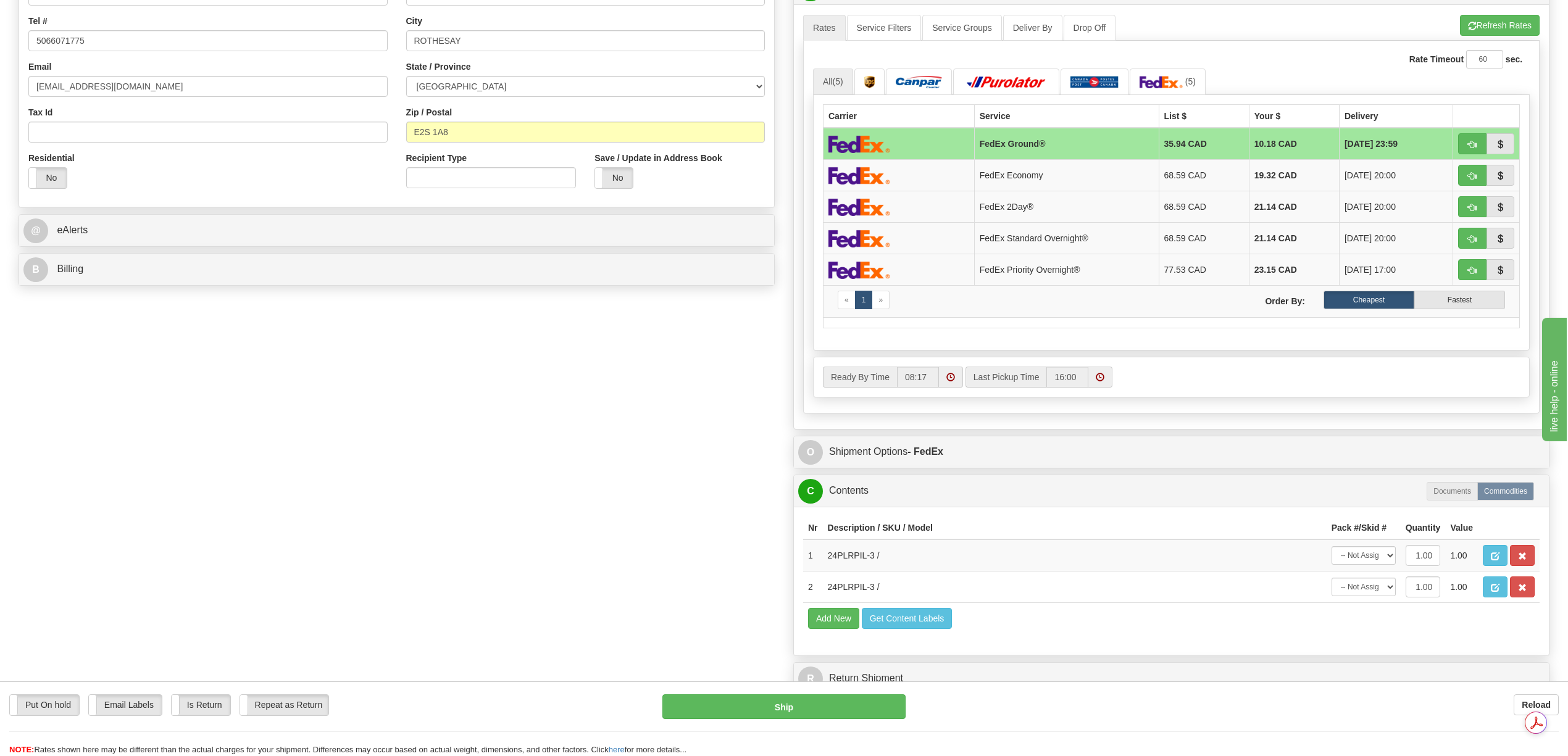
click at [689, 399] on div "Order # 9000I054666 S Sender 922" at bounding box center [784, 229] width 1550 height 943
click at [629, 410] on div "Order # 9000I054666 S Sender 922" at bounding box center [784, 229] width 1550 height 943
click at [712, 361] on div "Order # 9000I054666 S Sender 922" at bounding box center [784, 229] width 1550 height 943
click at [1382, 565] on select "-- Not Assigned -- Package 1" at bounding box center [1364, 555] width 65 height 19
select select "0"
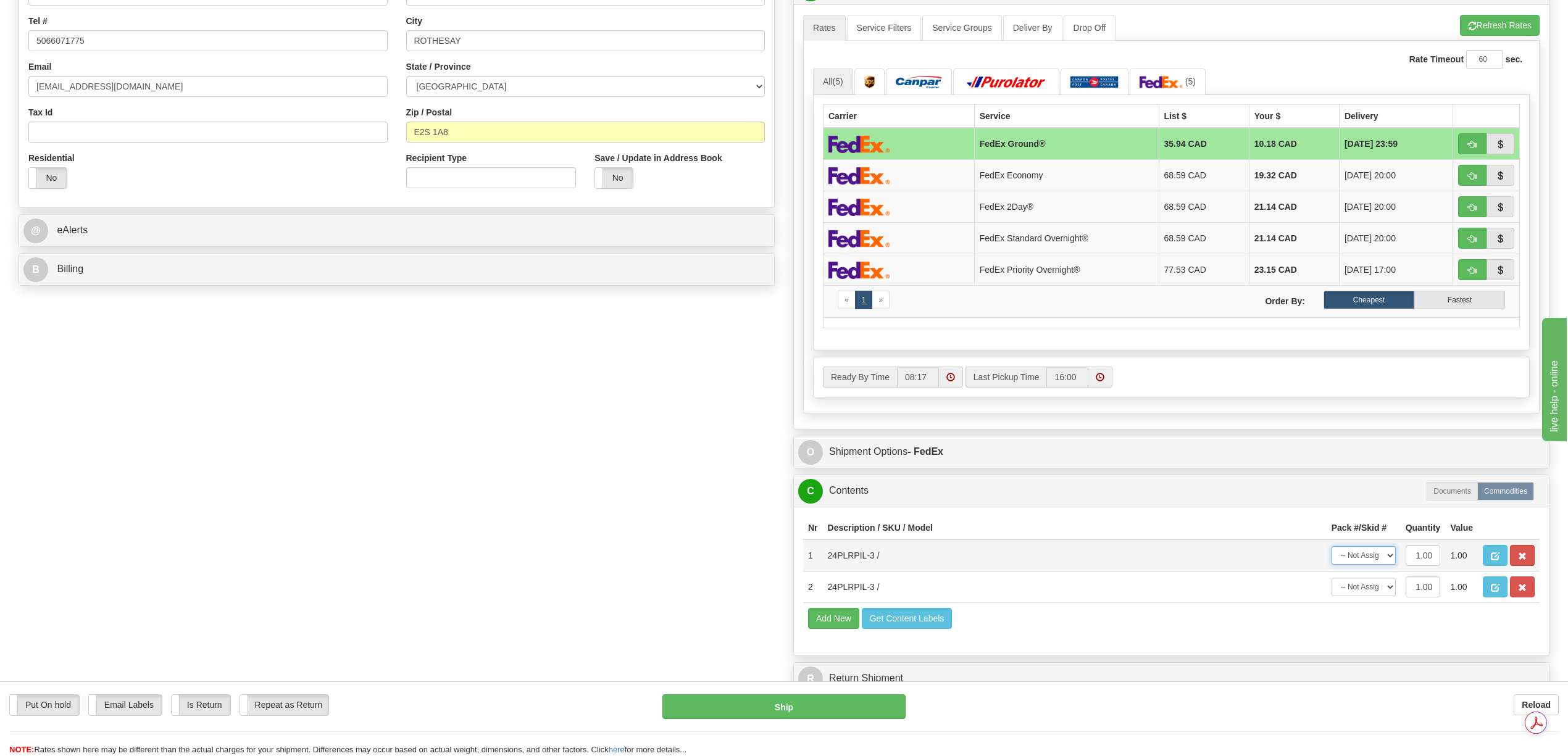
click at [1332, 565] on select "-- Not Assigned -- Package 1" at bounding box center [1364, 555] width 65 height 19
click at [1384, 596] on select "-- Not Assigned -- Package 1" at bounding box center [1364, 587] width 65 height 19
select select "0"
click at [1332, 596] on select "-- Not Assigned -- Package 1" at bounding box center [1364, 587] width 65 height 19
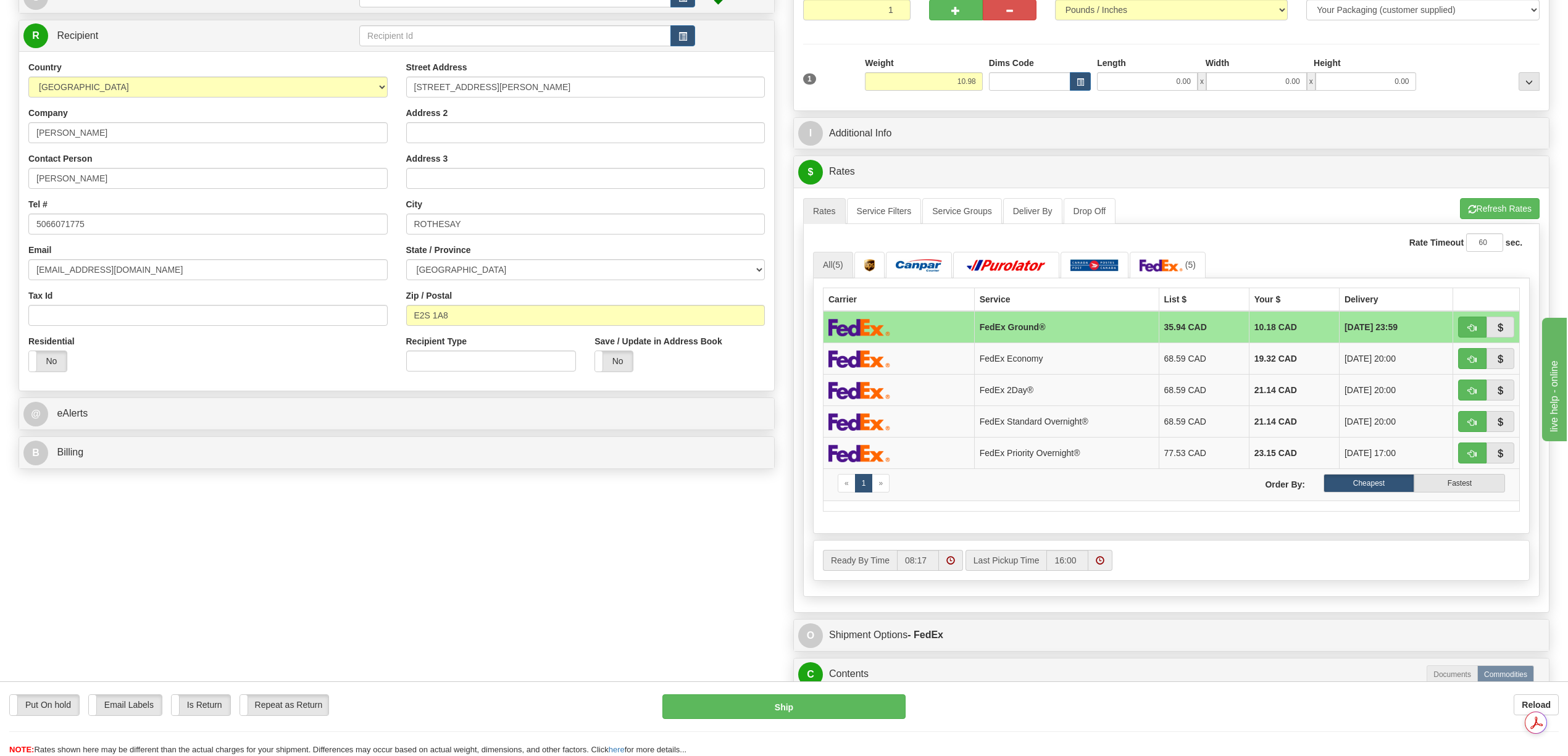
scroll to position [82, 0]
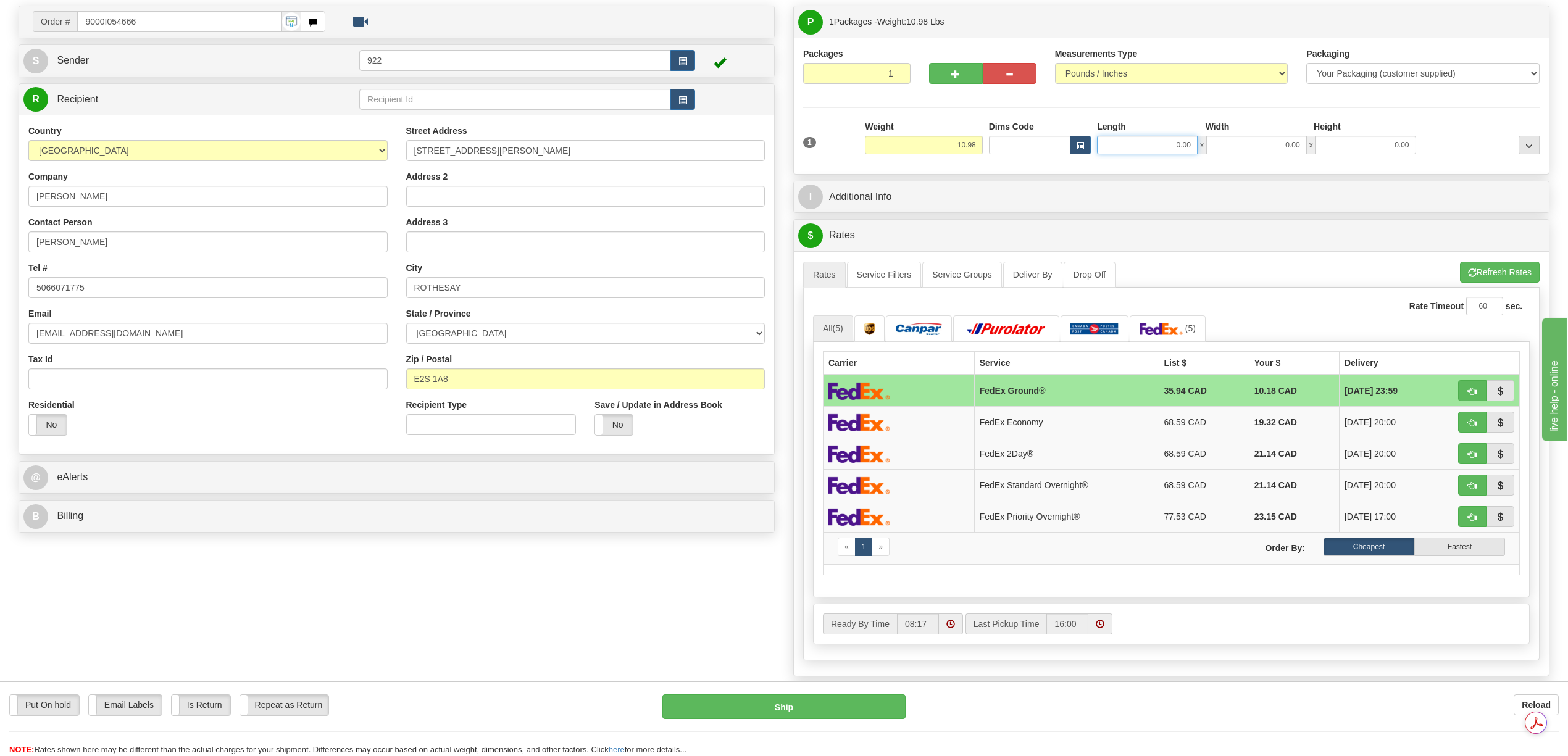
click at [1177, 145] on input "0.00" at bounding box center [1147, 145] width 101 height 19
type input "25.00"
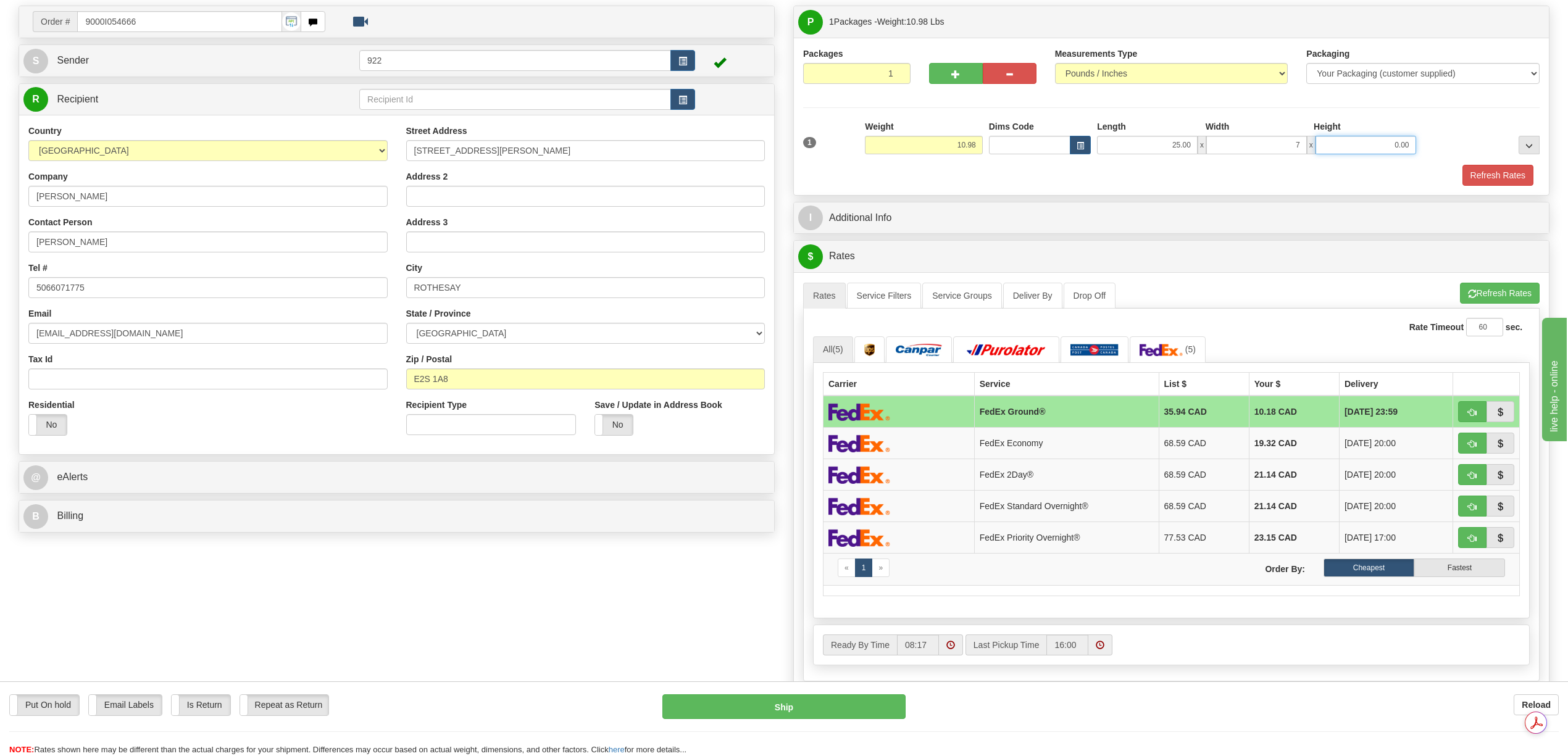
type input "7.00"
type input "16.00"
click at [1505, 178] on button "Refresh Rates" at bounding box center [1498, 174] width 71 height 21
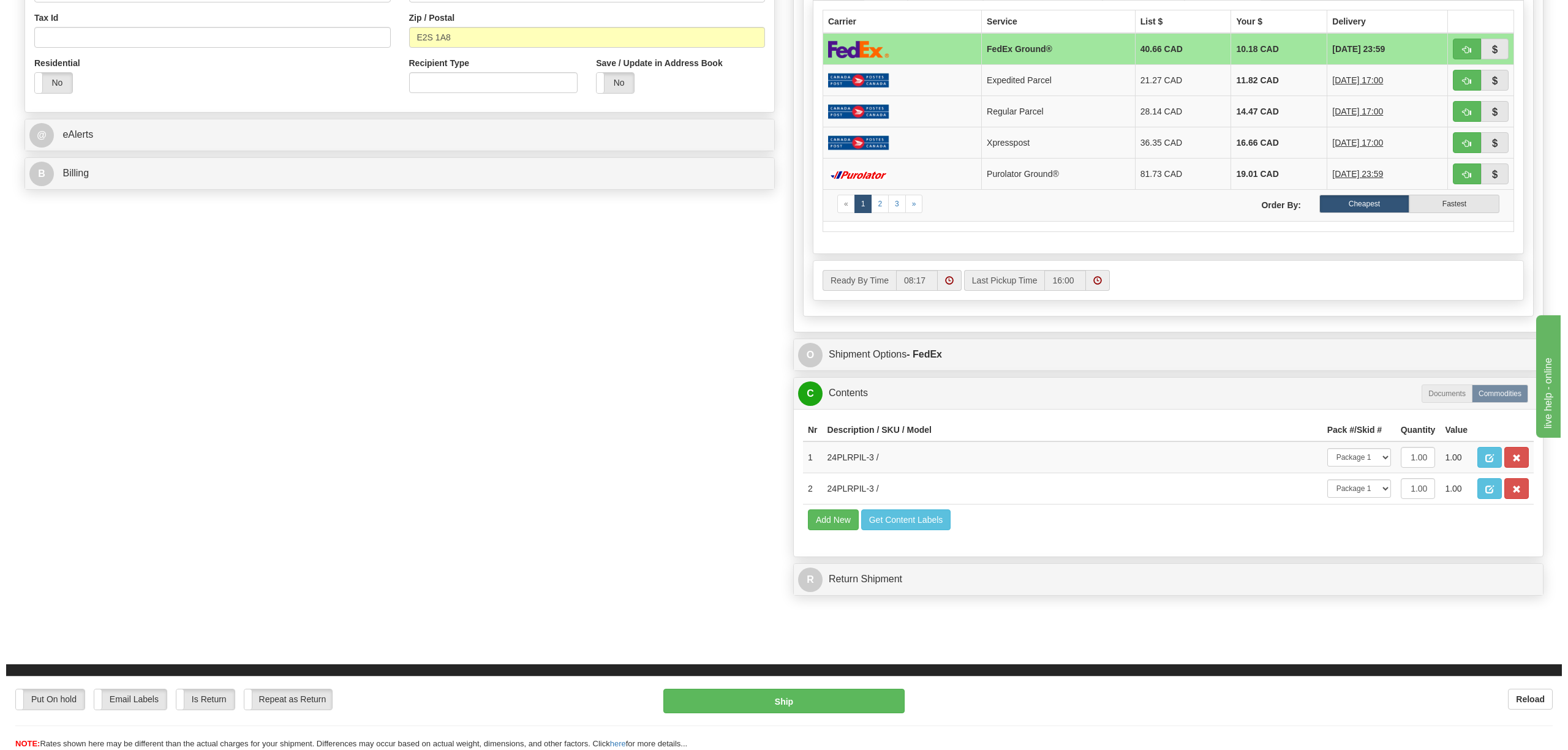
scroll to position [490, 0]
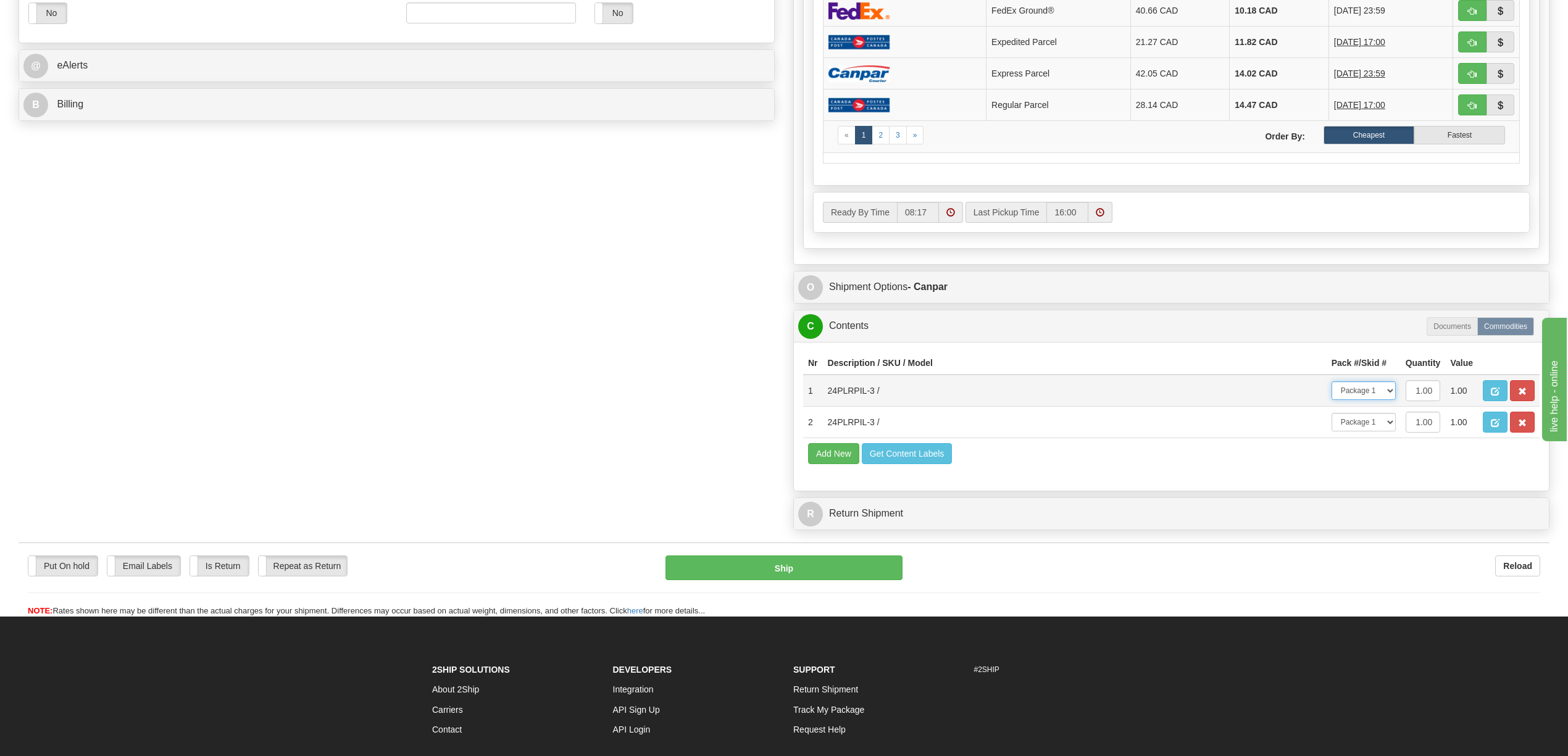
click at [1386, 401] on select "-- Not Assigned -- Package 1" at bounding box center [1364, 391] width 65 height 19
click at [840, 581] on button "Ship" at bounding box center [784, 567] width 236 height 24
type input "1"
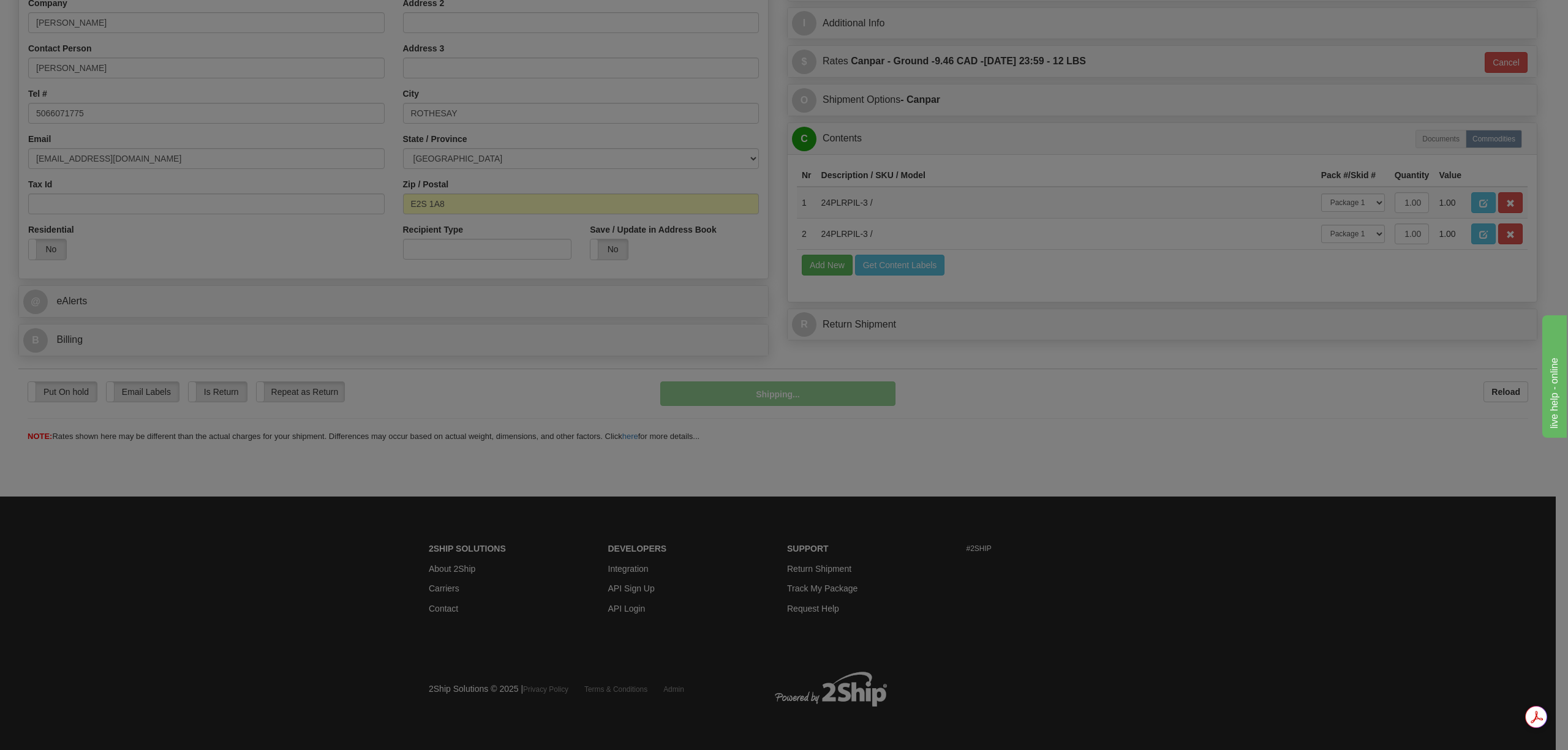
scroll to position [254, 0]
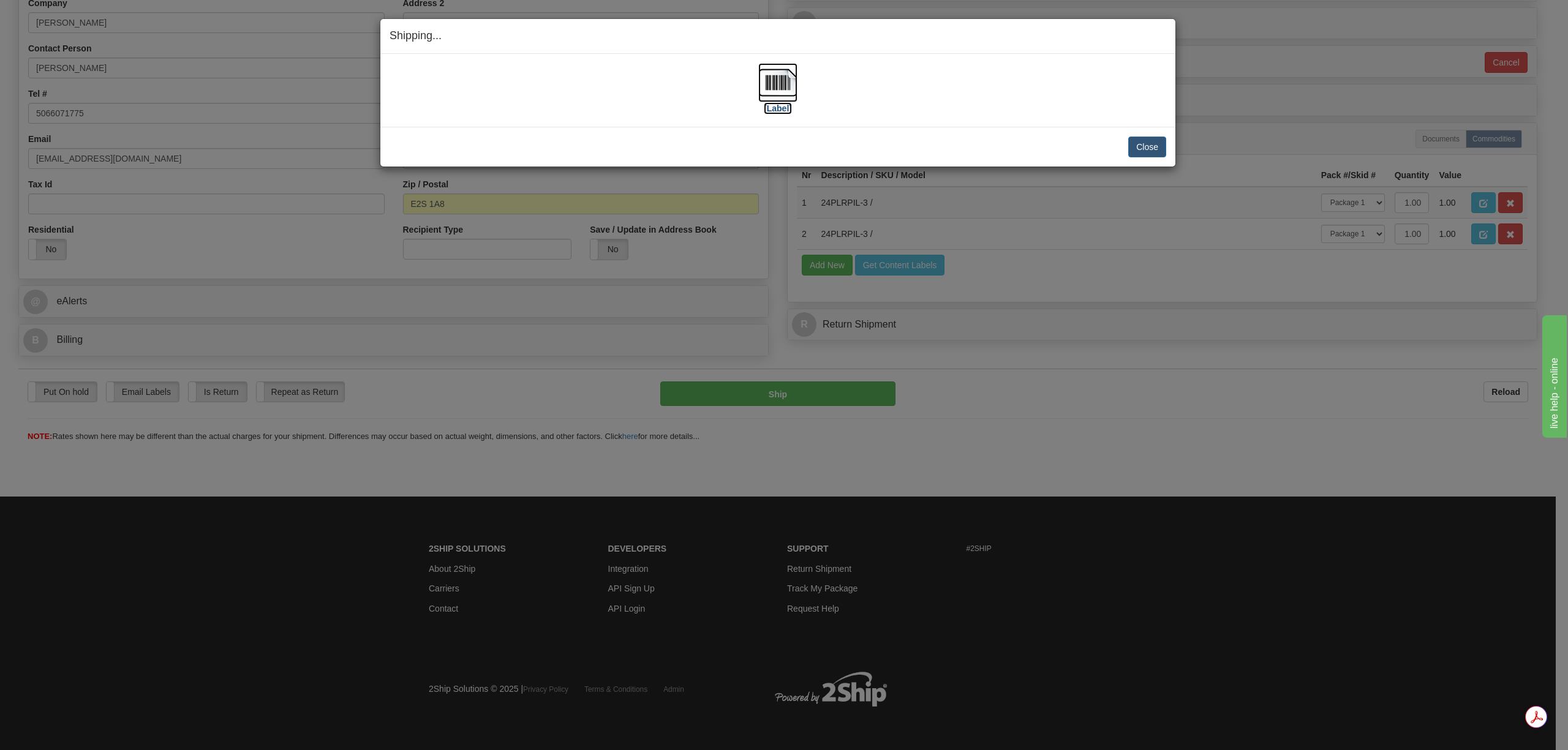
click at [787, 89] on img at bounding box center [778, 83] width 39 height 39
click at [1153, 150] on button "Close" at bounding box center [1146, 147] width 38 height 20
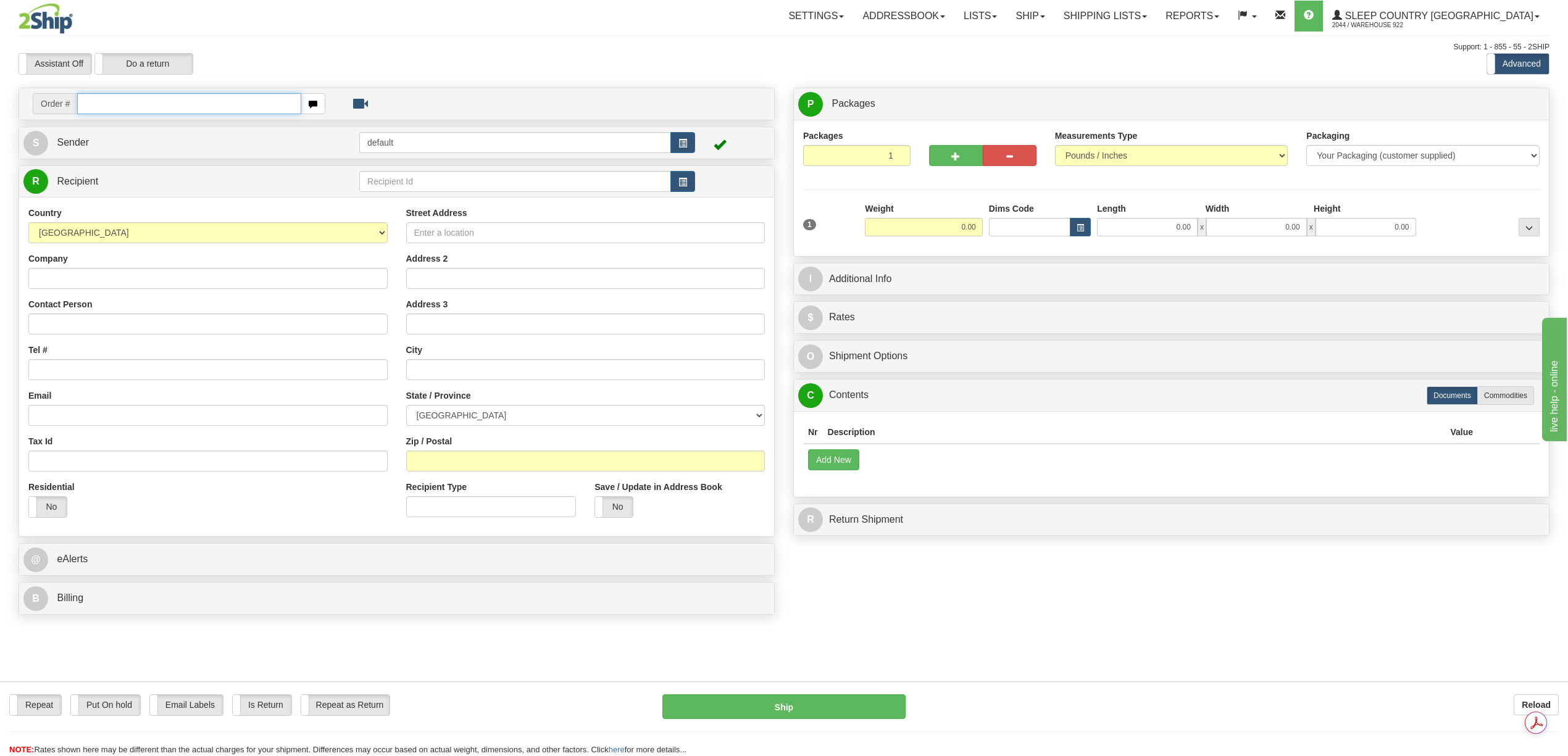
click at [194, 104] on input "text" at bounding box center [189, 103] width 223 height 21
paste input "9002I051388"
type input "9002I051388"
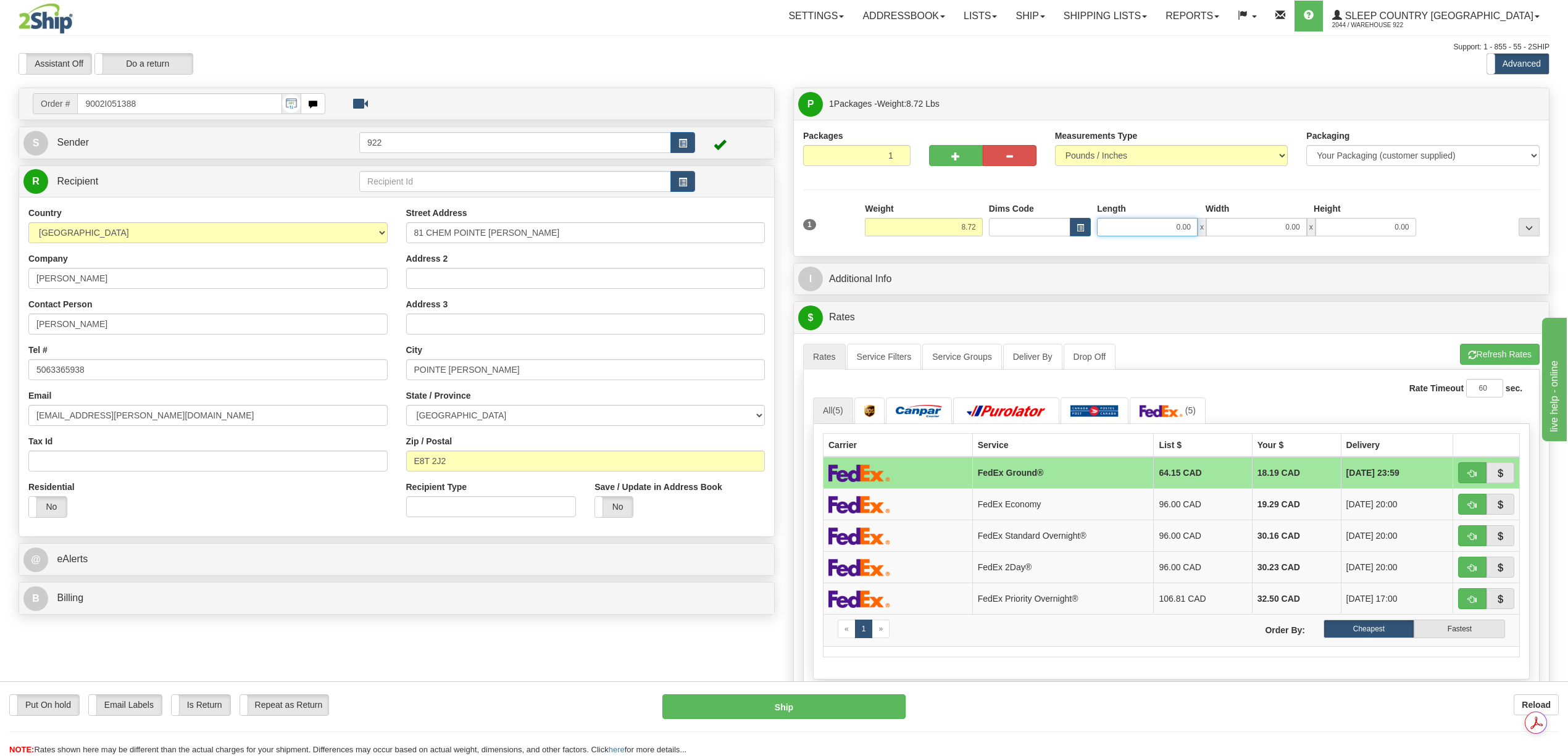
click at [1169, 227] on input "0.00" at bounding box center [1147, 227] width 101 height 19
type input "12.00"
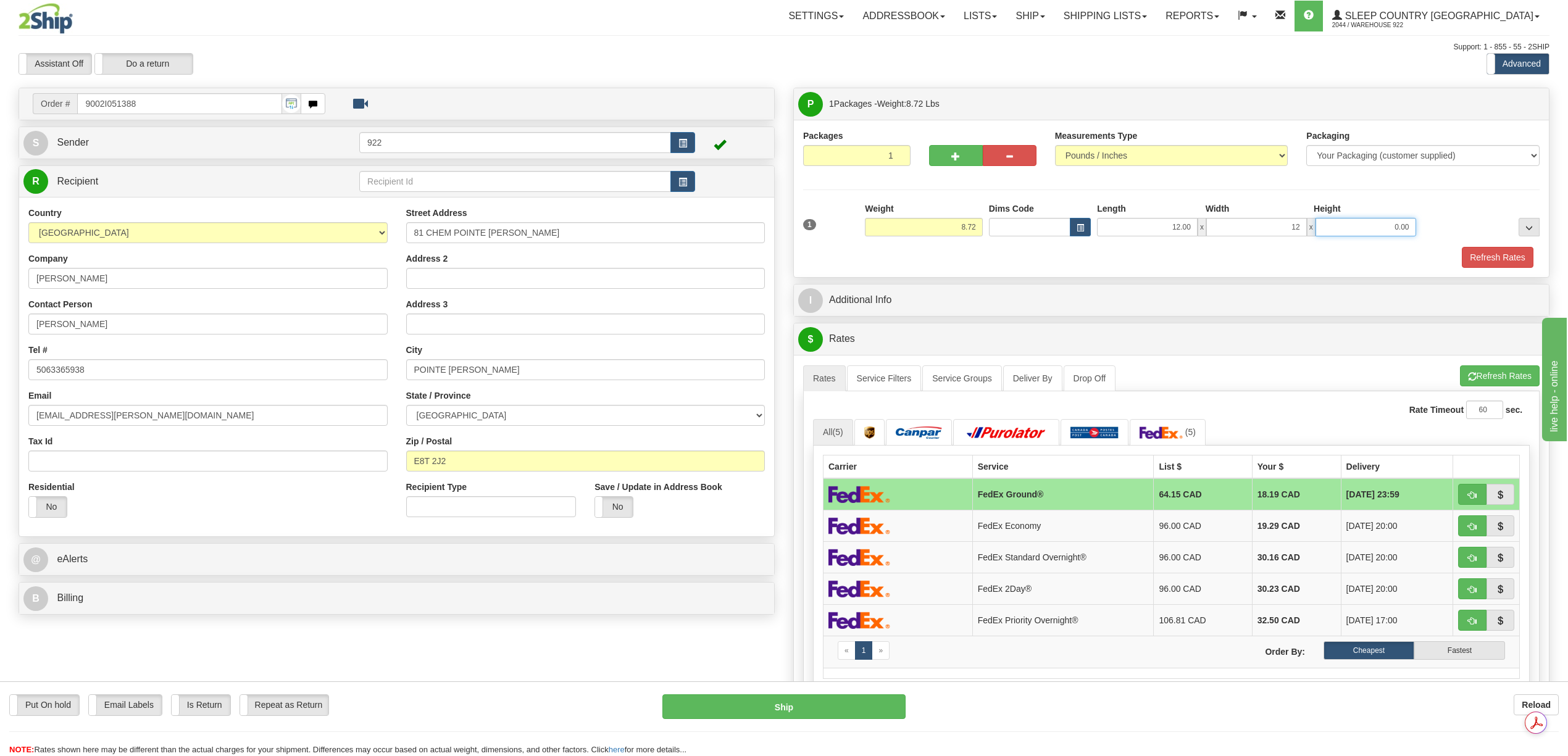
type input "12.00"
click at [1493, 262] on button "Refresh Rates" at bounding box center [1498, 257] width 71 height 21
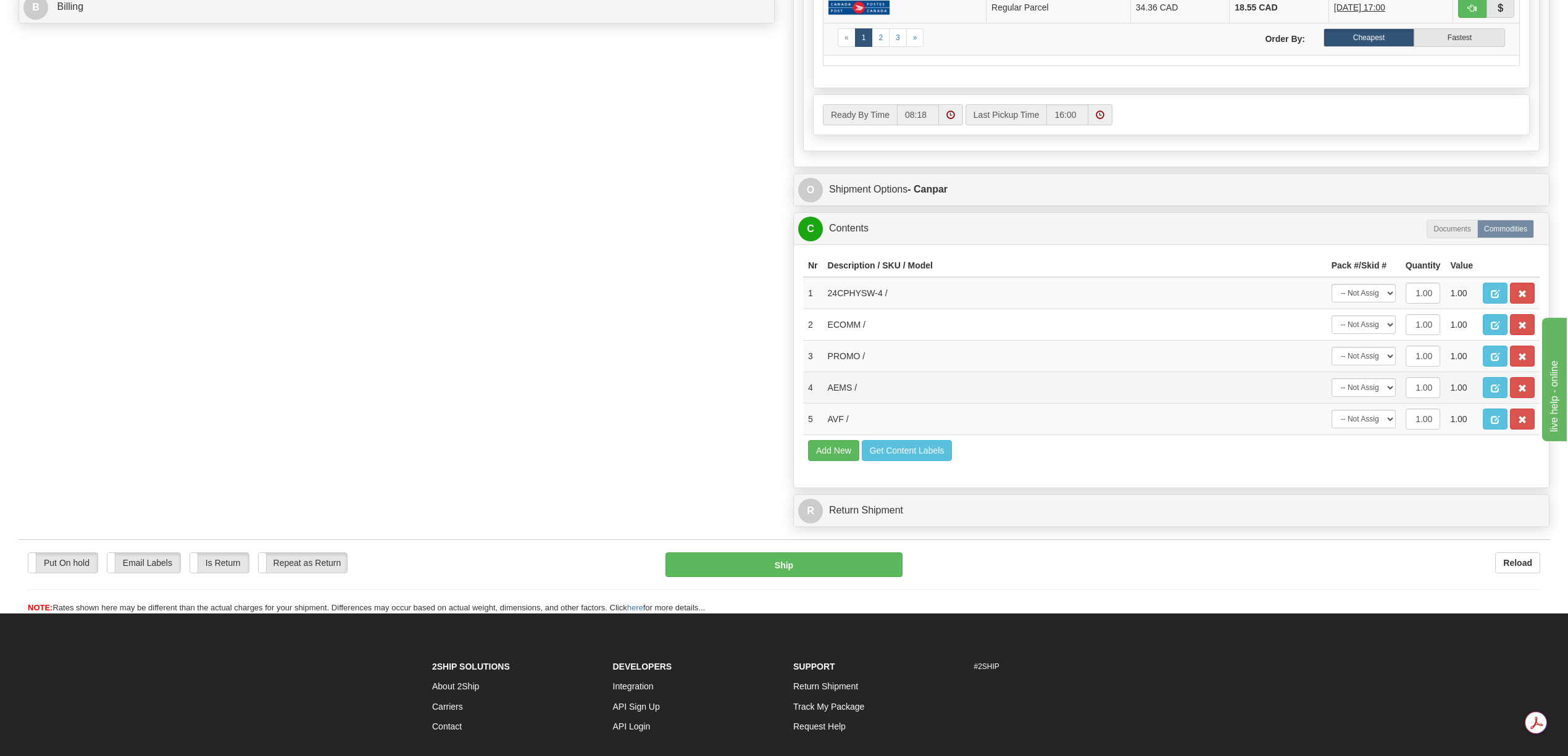
scroll to position [658, 0]
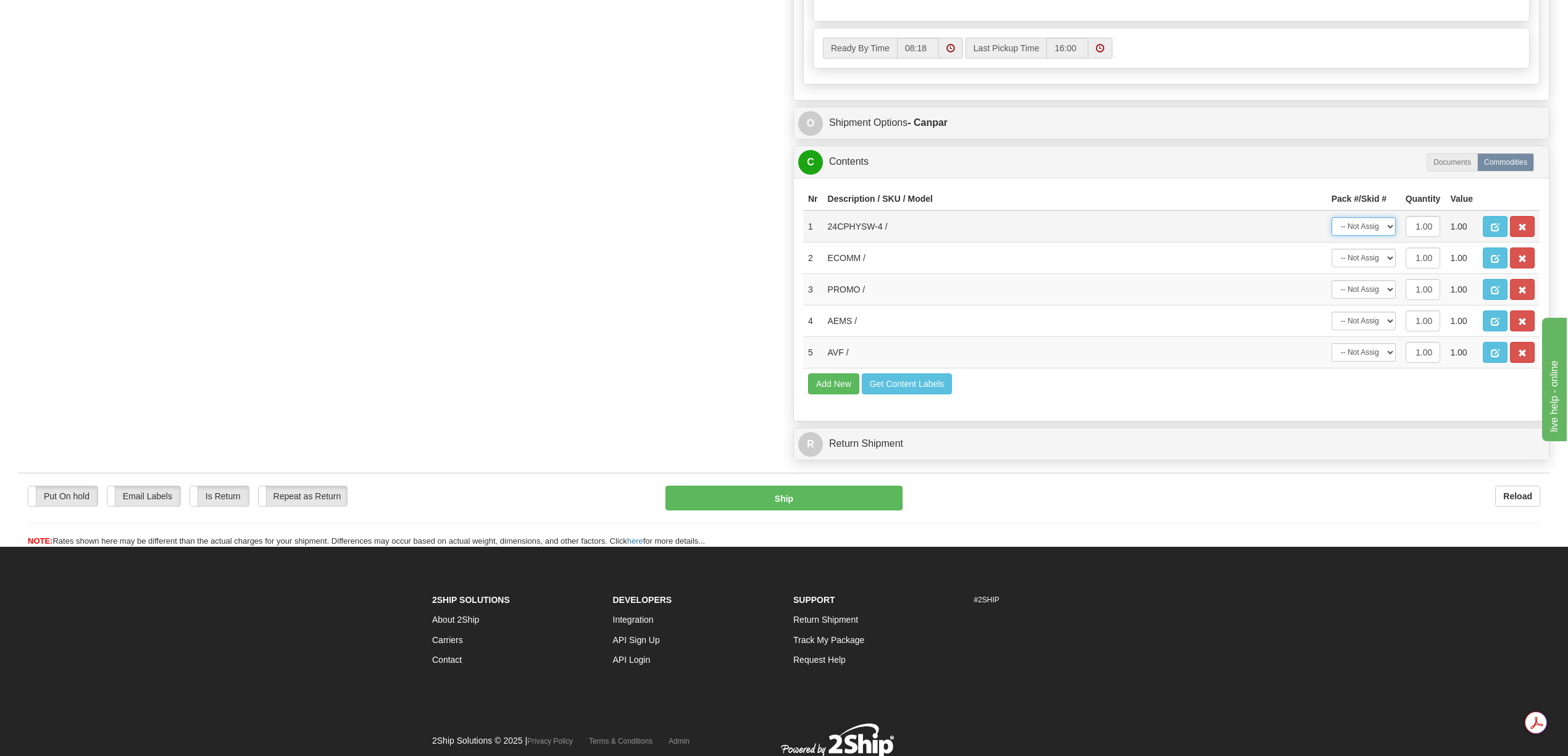
drag, startPoint x: 1386, startPoint y: 247, endPoint x: 1383, endPoint y: 254, distance: 7.6
click at [1386, 236] on select "-- Not Assigned -- Package 1" at bounding box center [1364, 226] width 65 height 19
select select "0"
click at [1332, 236] on select "-- Not Assigned -- Package 1" at bounding box center [1364, 226] width 65 height 19
click at [1520, 263] on span "button" at bounding box center [1522, 259] width 9 height 8
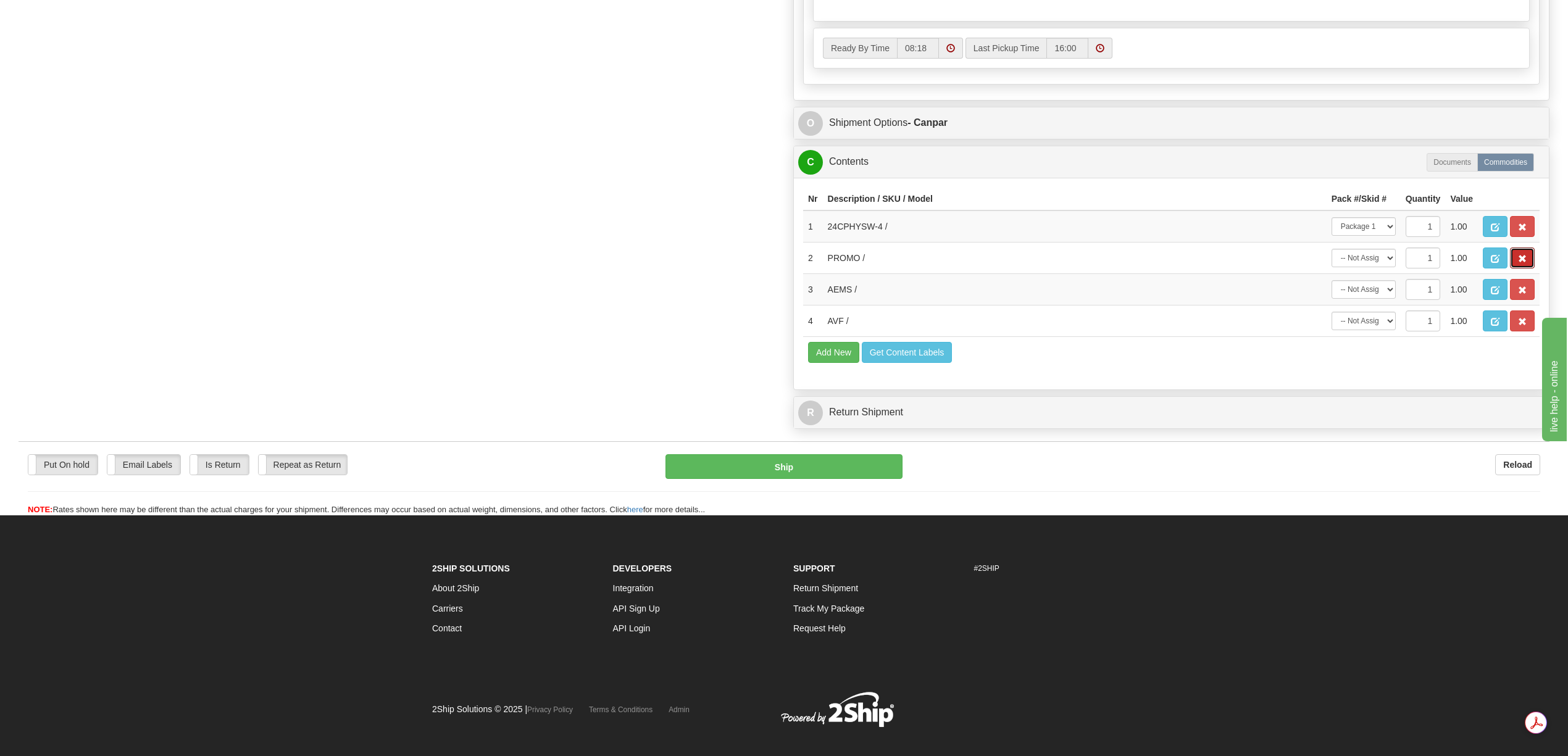
click at [1520, 263] on span "button" at bounding box center [1522, 259] width 9 height 8
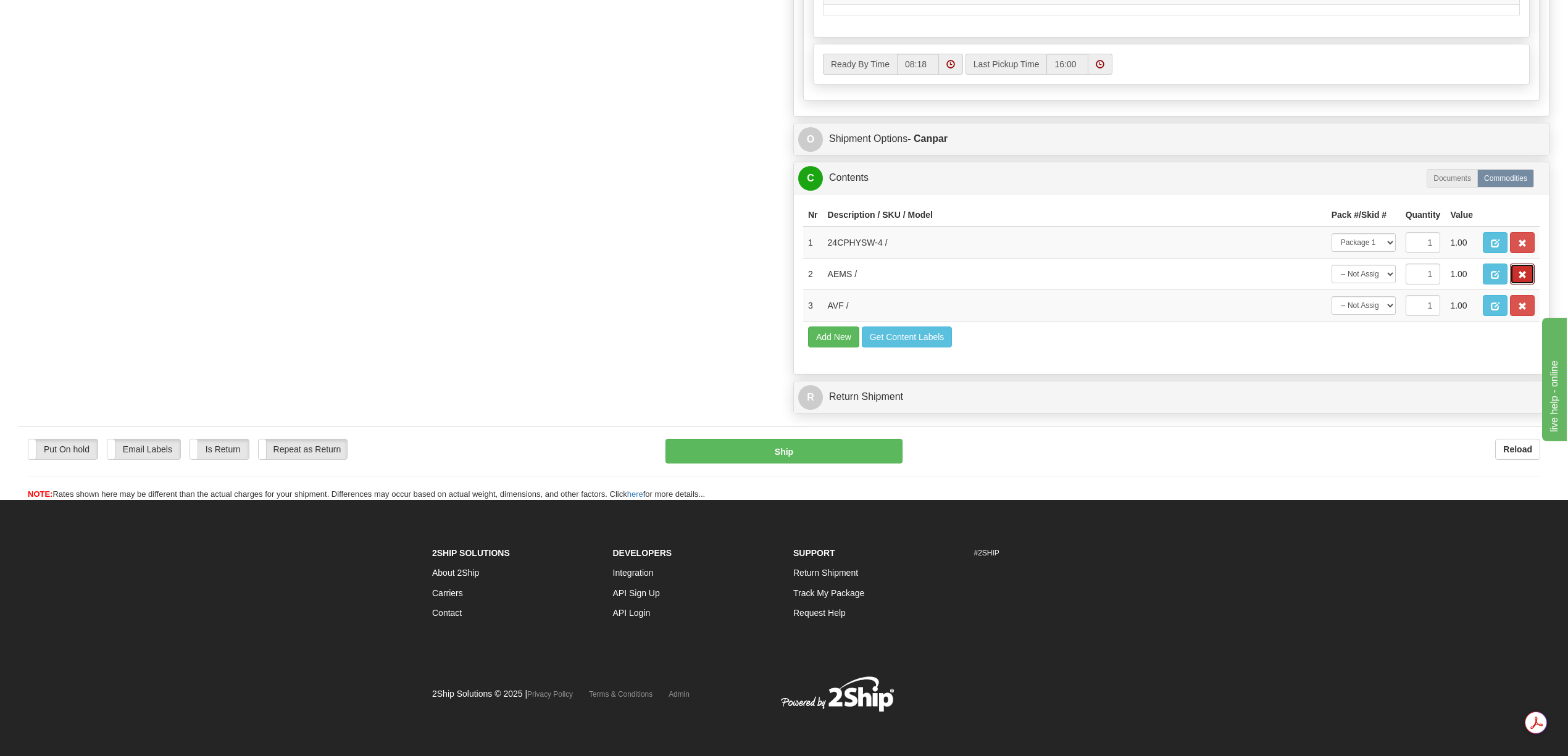
click at [1520, 279] on span "button" at bounding box center [1522, 275] width 9 height 8
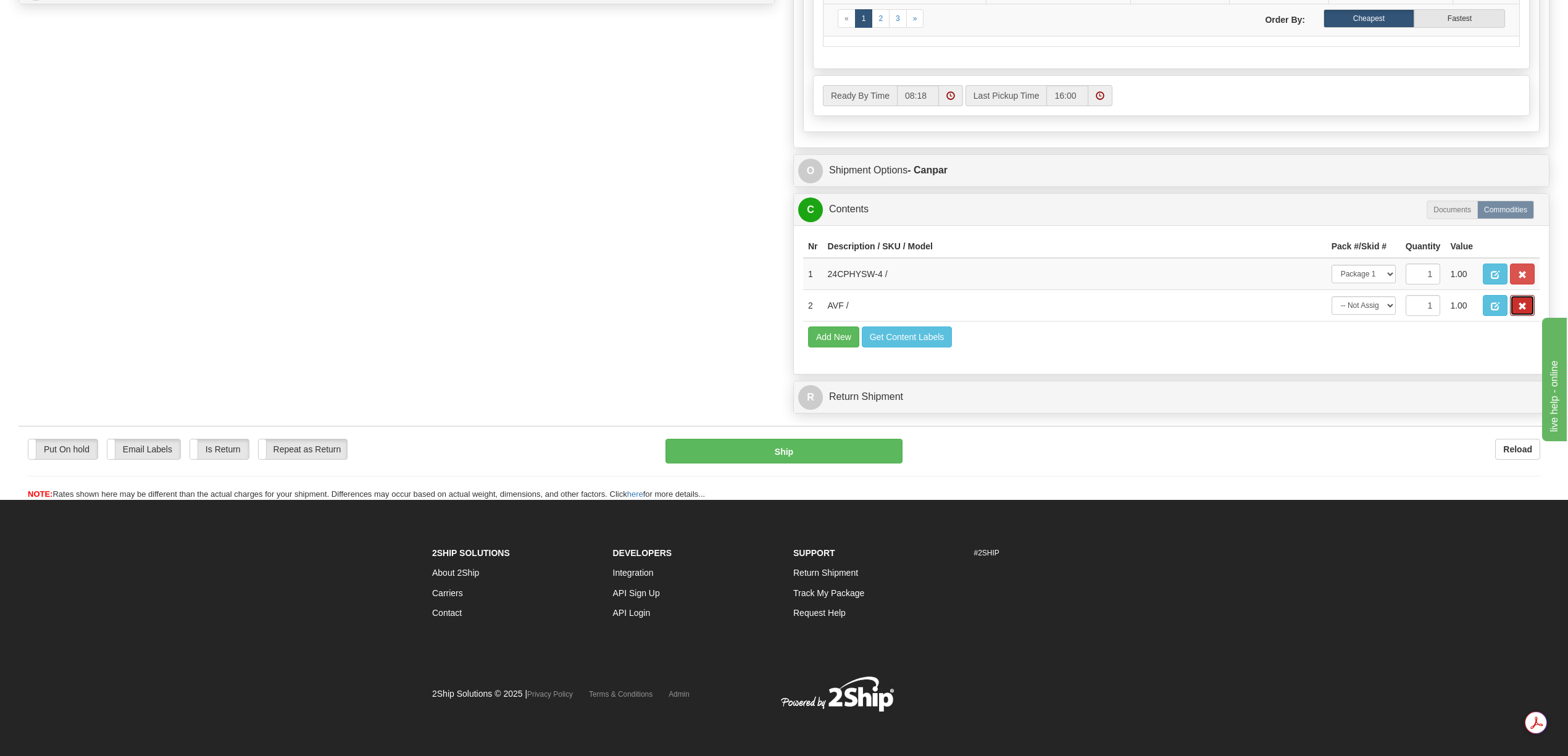
click at [1520, 310] on span "button" at bounding box center [1522, 307] width 9 height 8
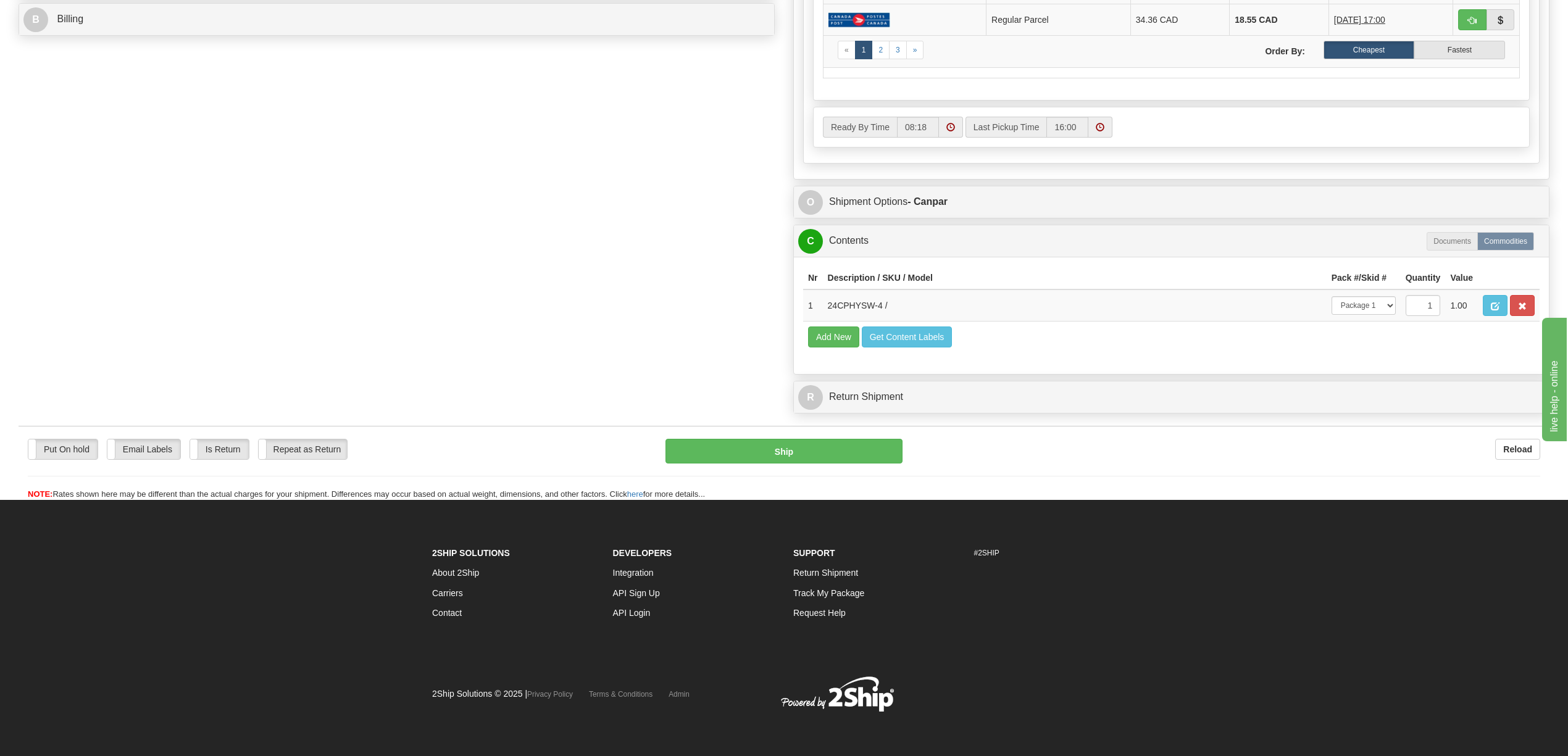
scroll to position [612, 0]
click at [833, 454] on button "Ship" at bounding box center [784, 450] width 236 height 24
type input "1"
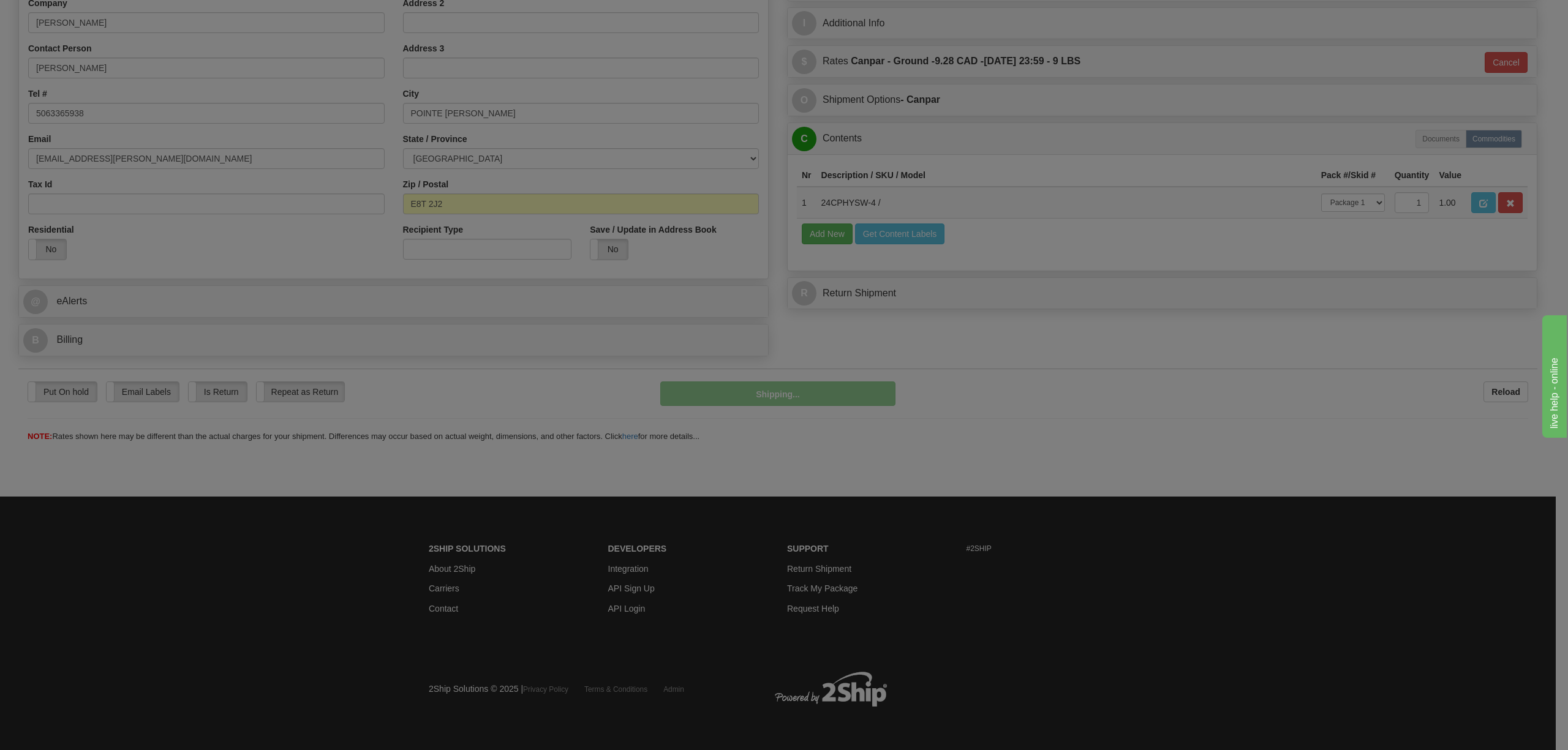
scroll to position [254, 0]
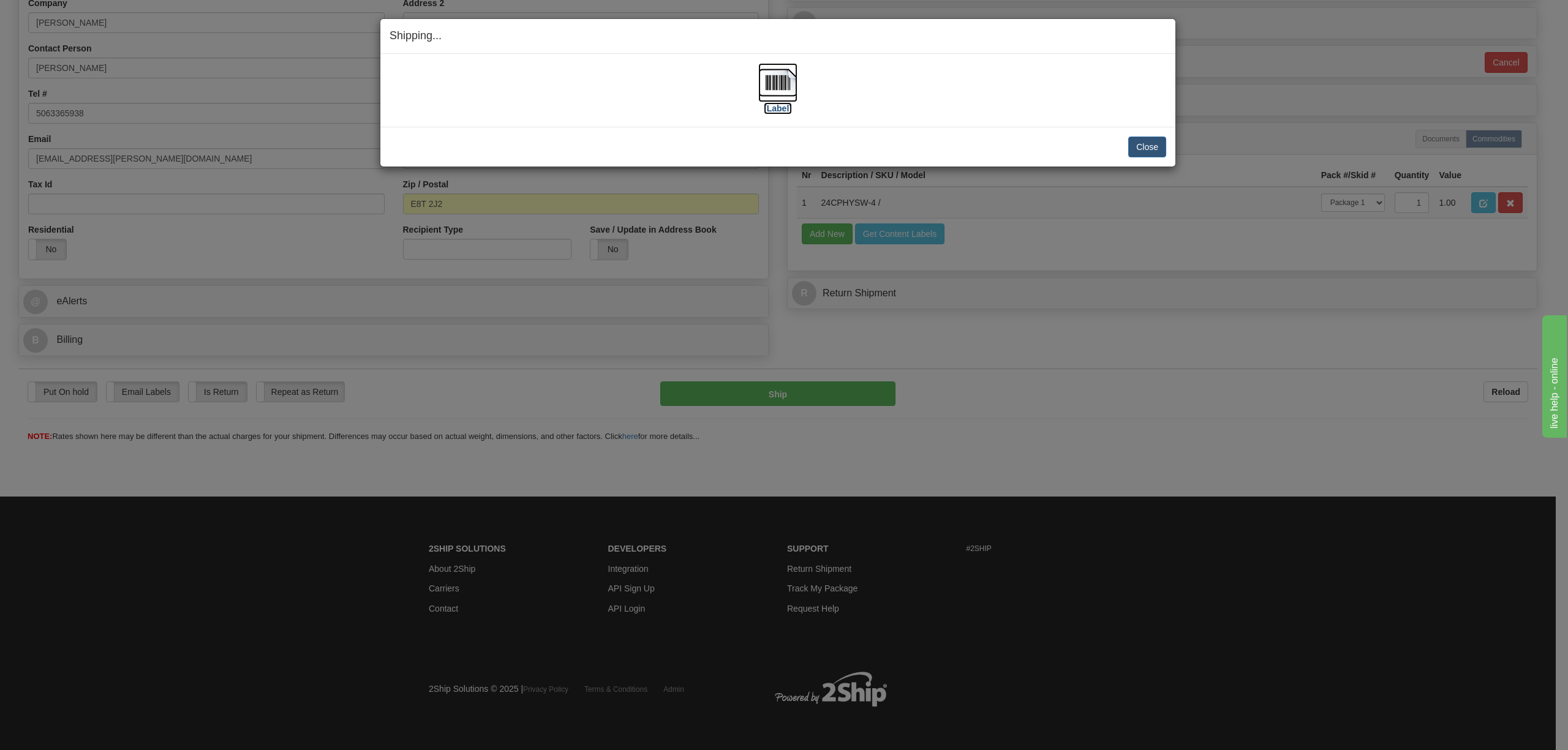
click at [790, 89] on img at bounding box center [778, 83] width 39 height 39
click at [1153, 148] on button "Close" at bounding box center [1146, 147] width 38 height 20
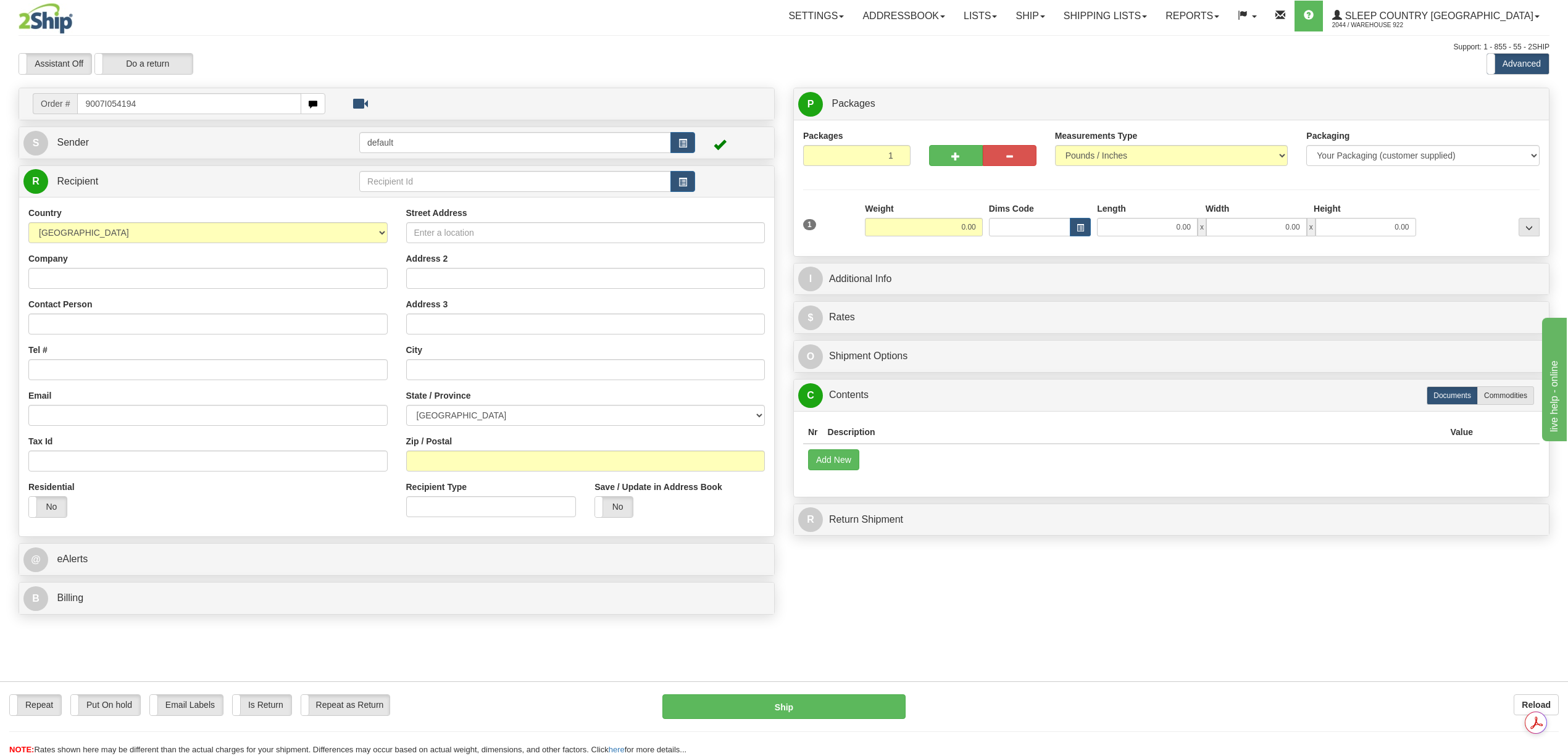
type input "9007I054194"
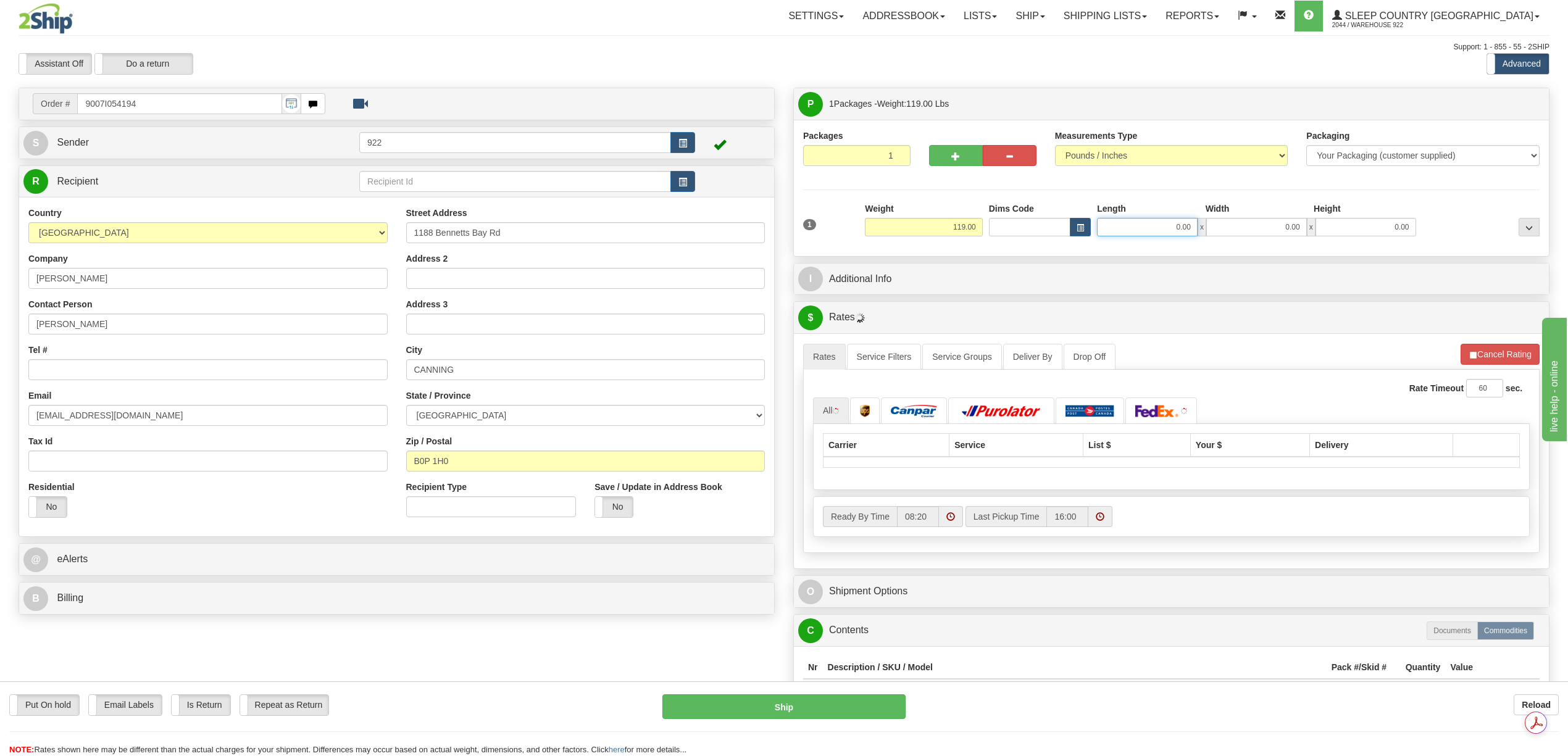
click at [1169, 221] on input "0.00" at bounding box center [1147, 227] width 101 height 19
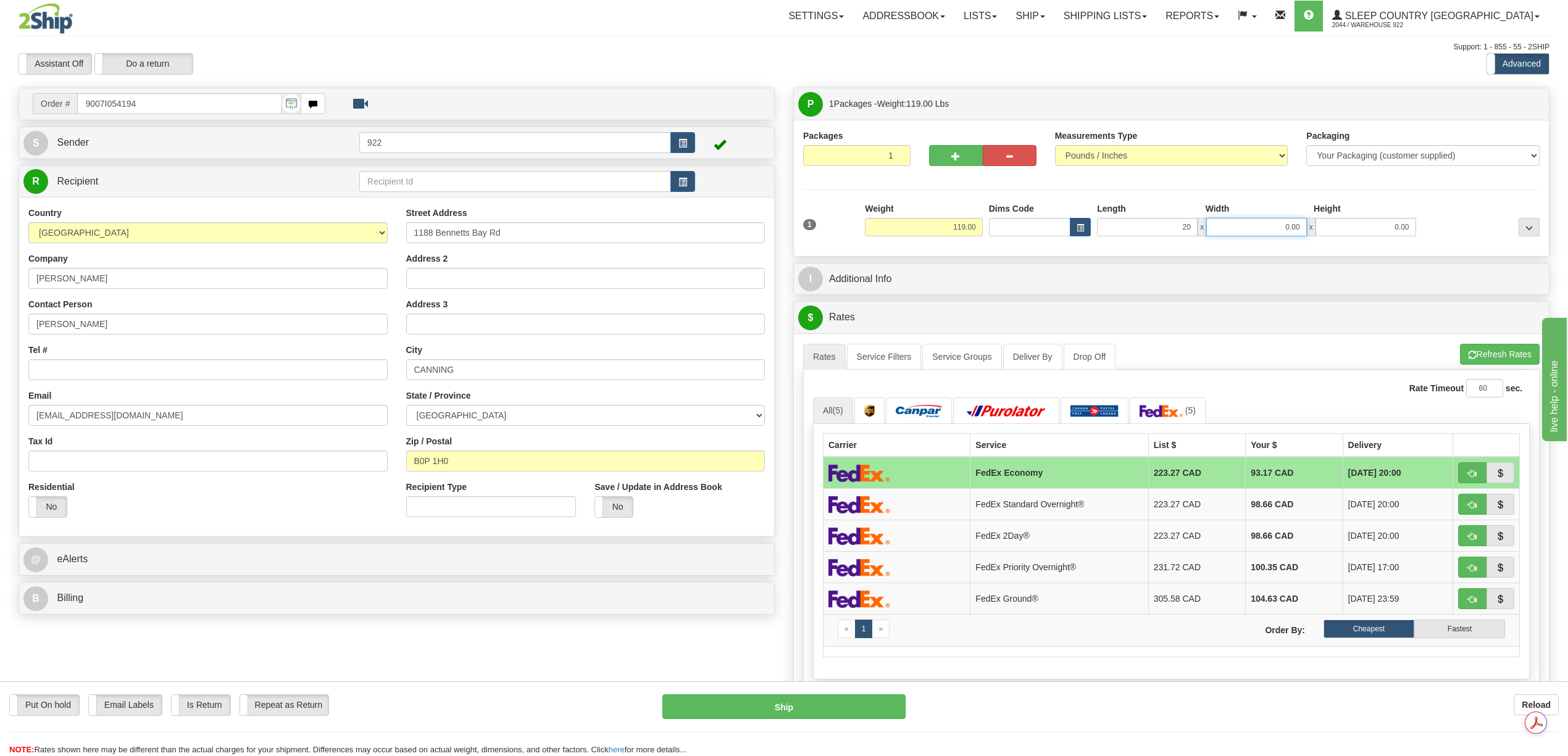
type input "20.00"
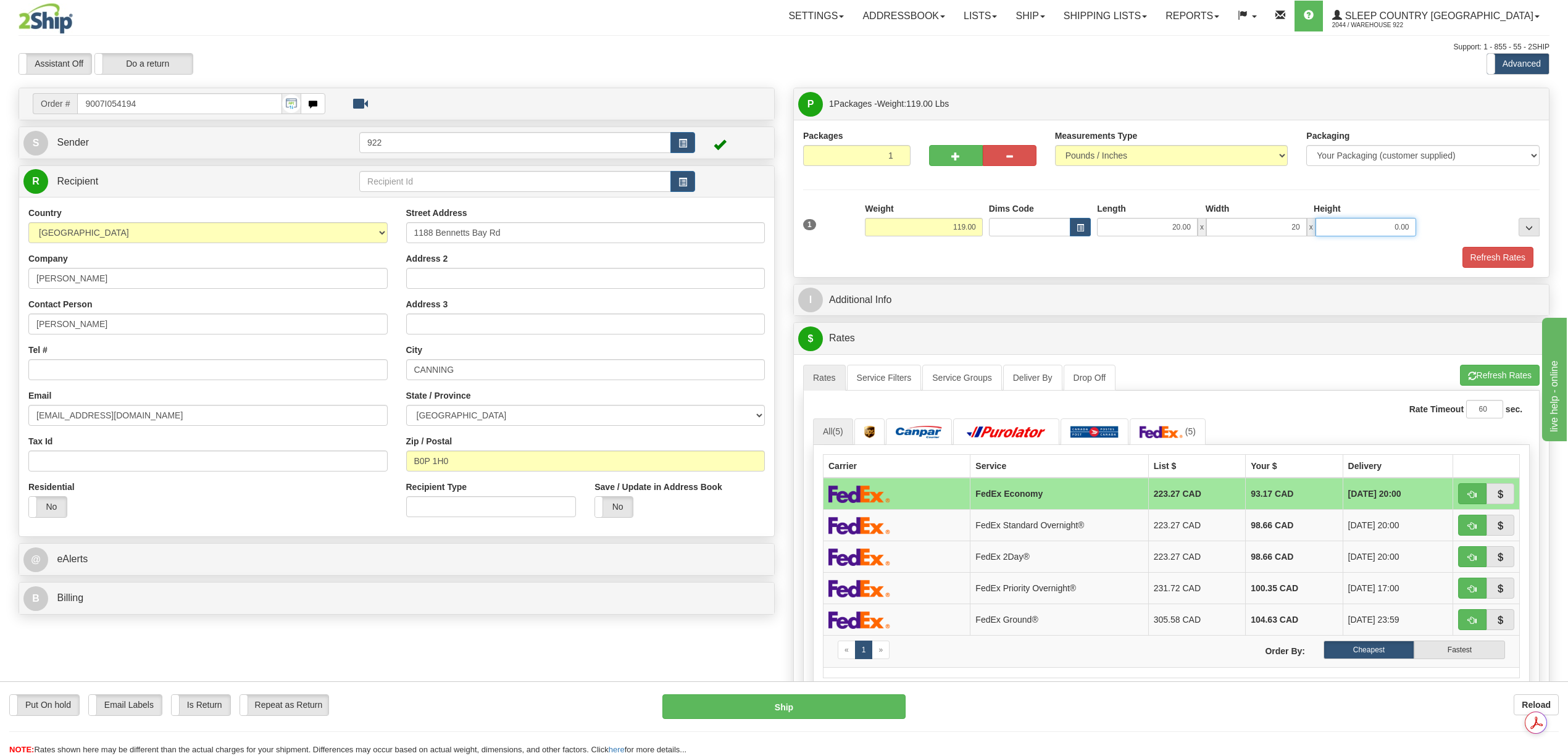
type input "20.00"
type input "40.00"
click at [1478, 258] on button "Refresh Rates" at bounding box center [1498, 257] width 71 height 21
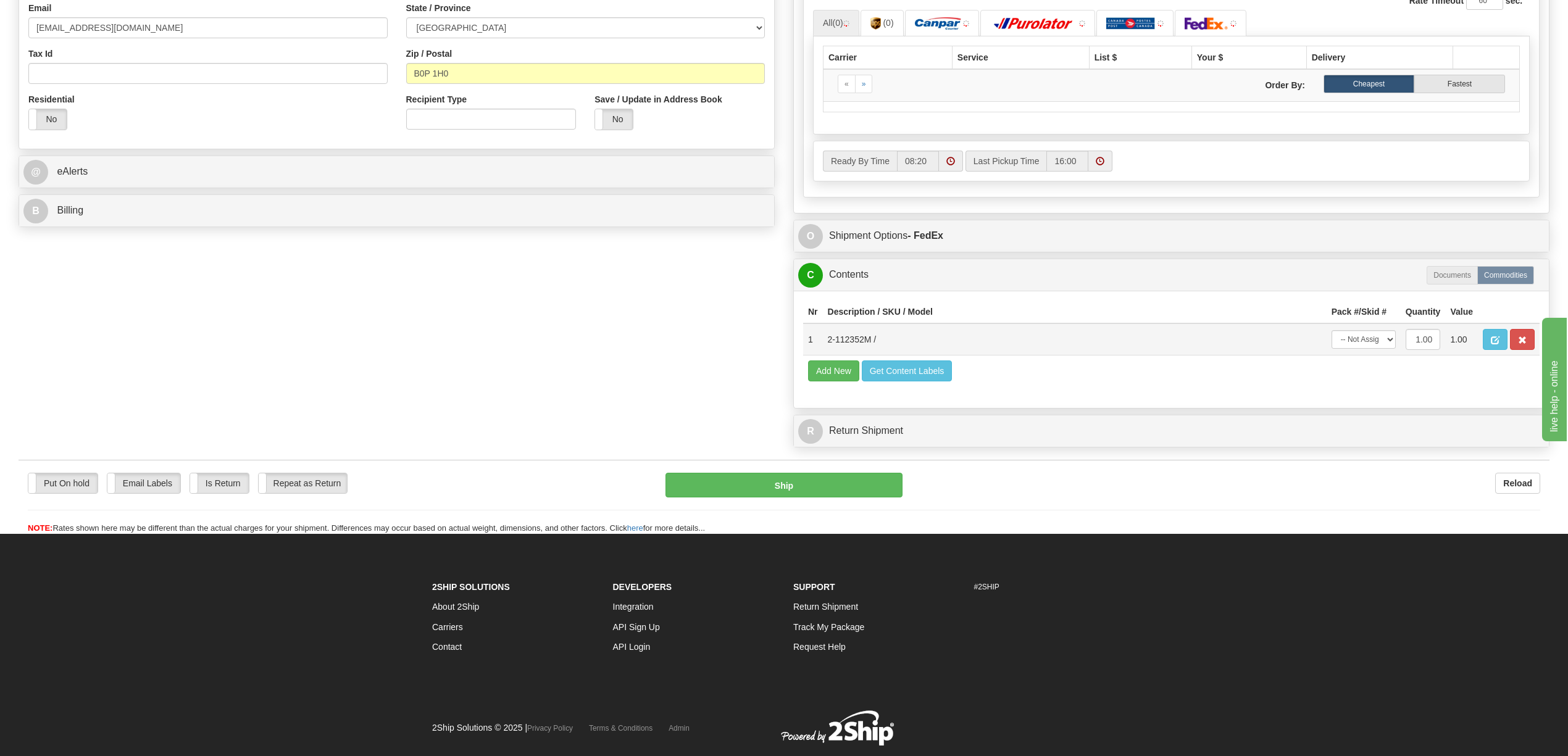
scroll to position [411, 0]
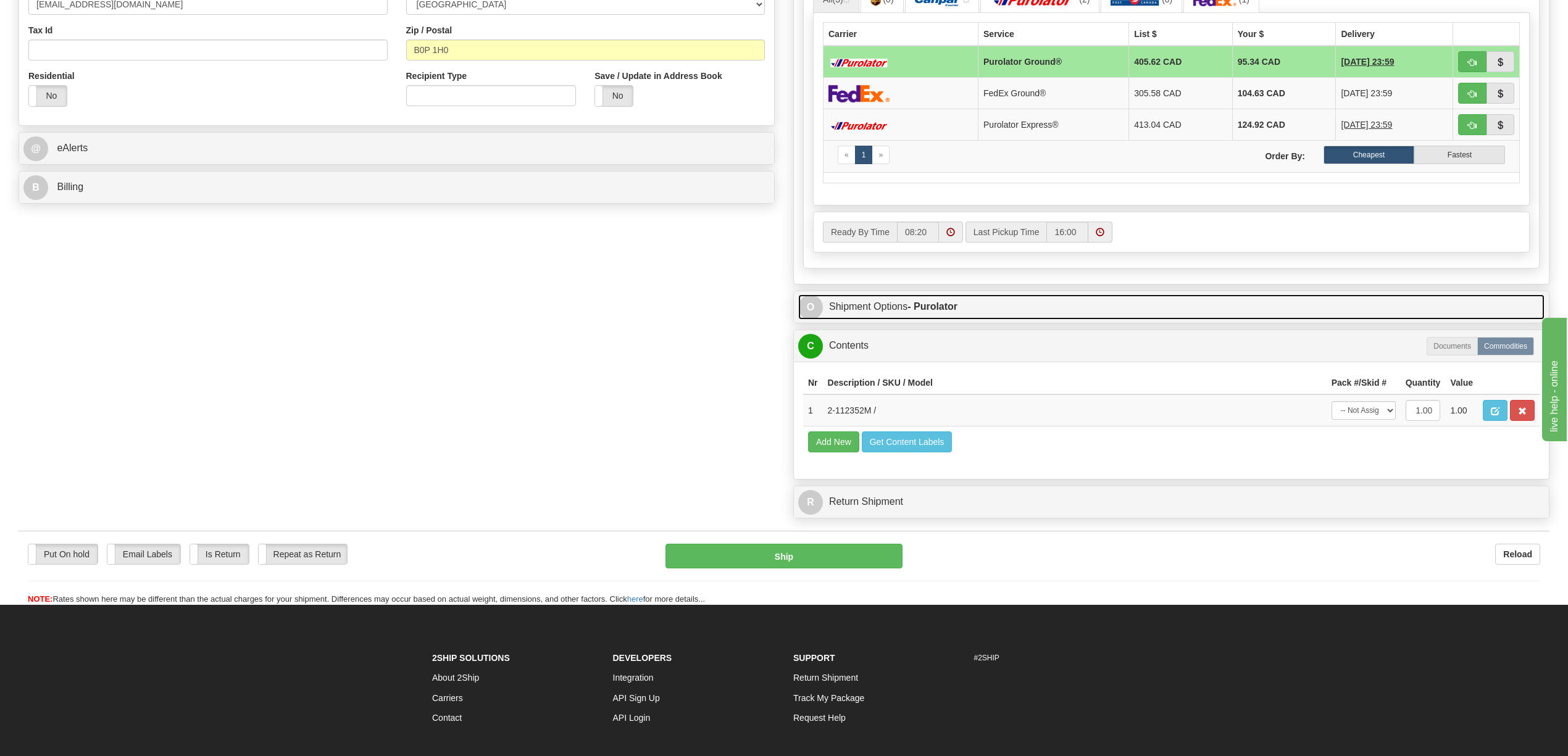
click at [990, 320] on link "O Shipment Options - Purolator" at bounding box center [1171, 307] width 746 height 25
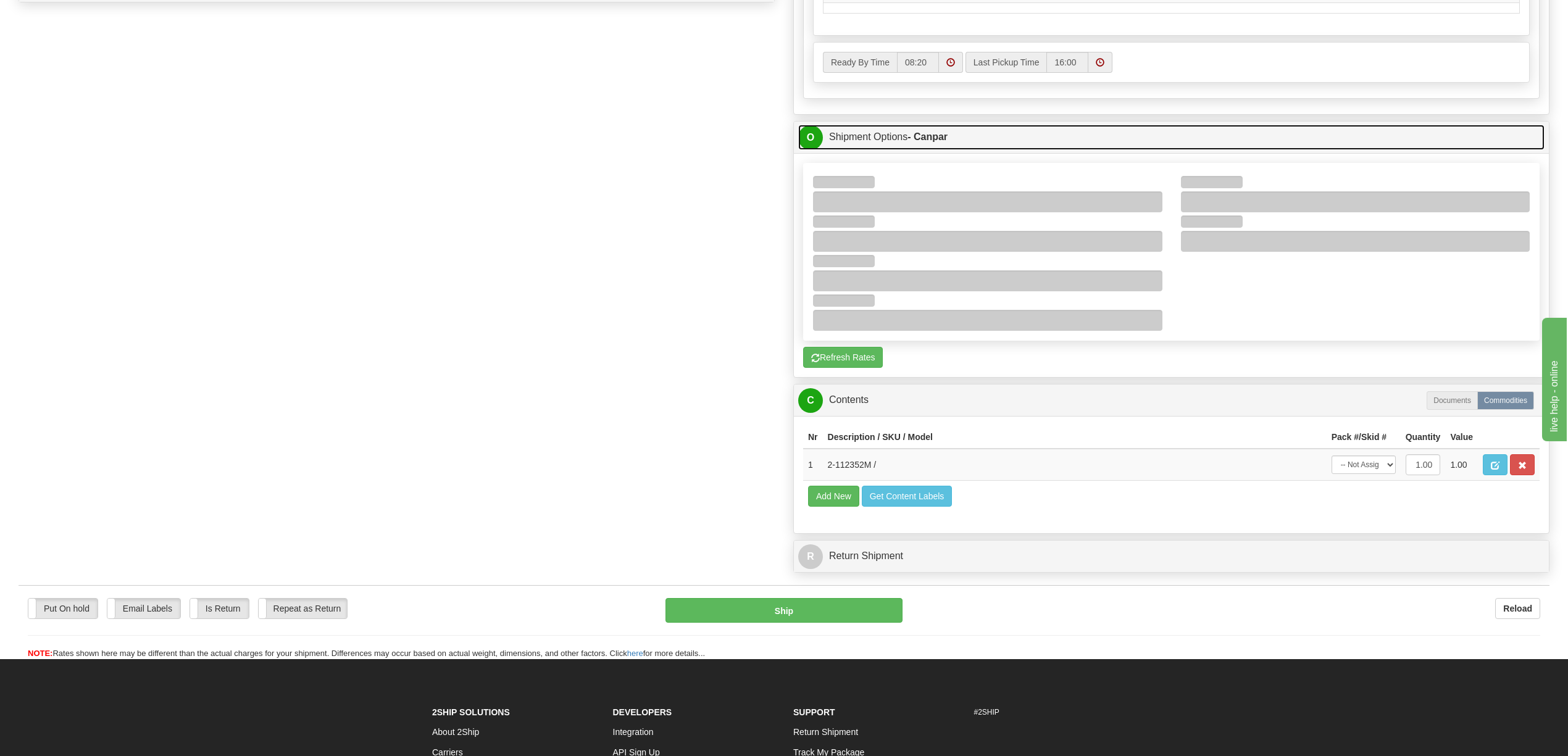
scroll to position [805, 0]
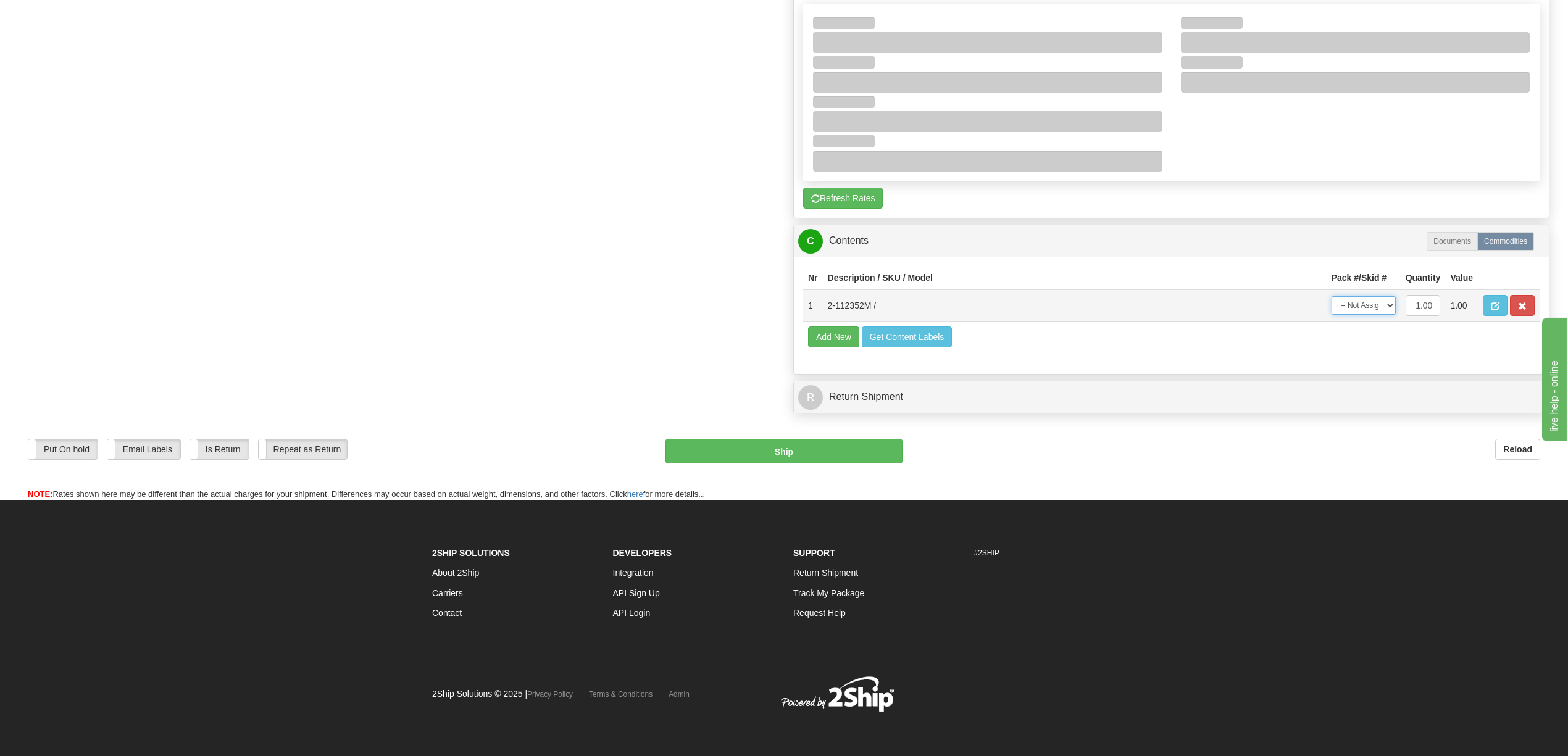
click at [1386, 297] on select "-- Not Assigned -- Package 1" at bounding box center [1364, 306] width 65 height 19
select select "0"
click at [1332, 297] on select "-- Not Assigned -- Package 1" at bounding box center [1364, 306] width 65 height 19
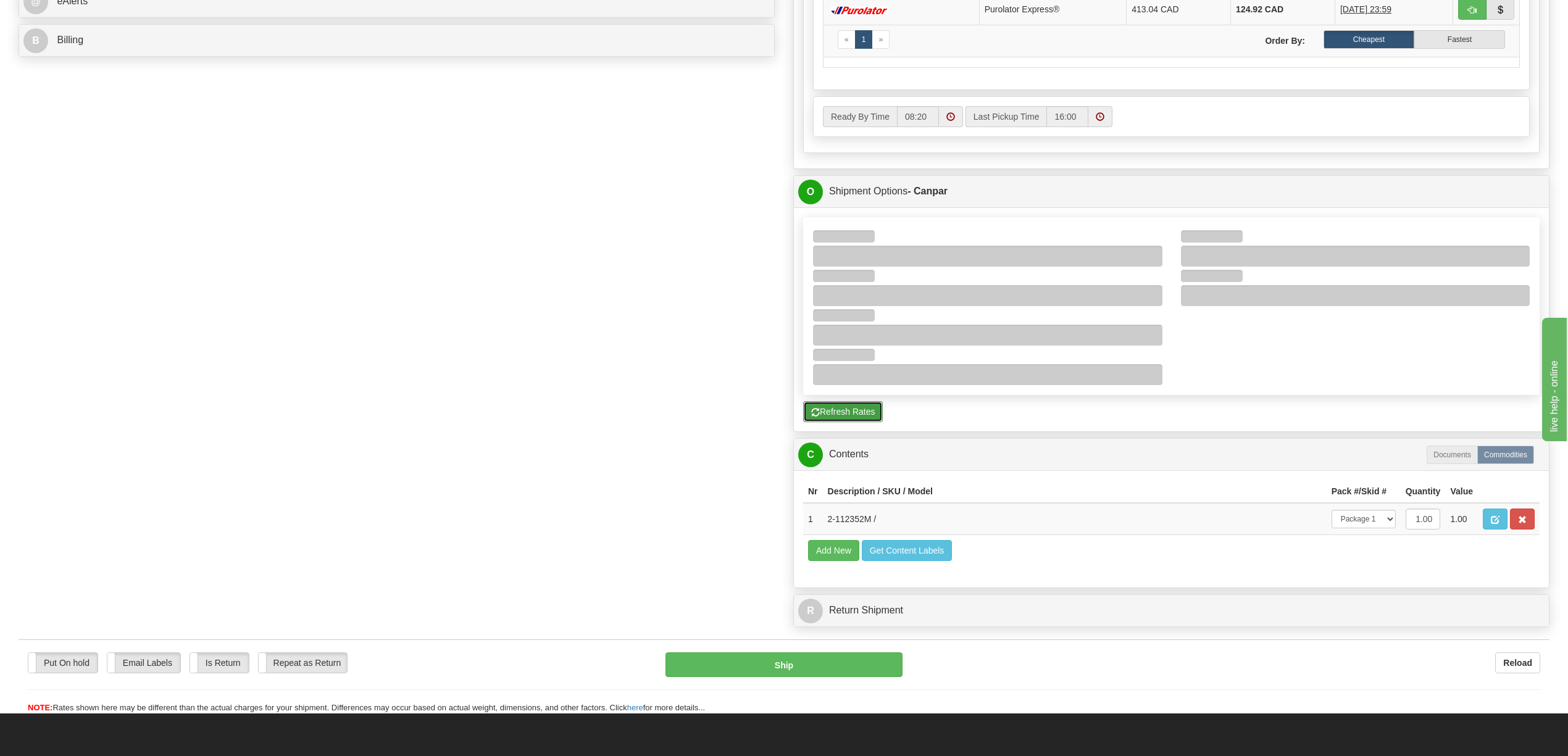
click at [867, 421] on button "Refresh Rates" at bounding box center [842, 411] width 79 height 21
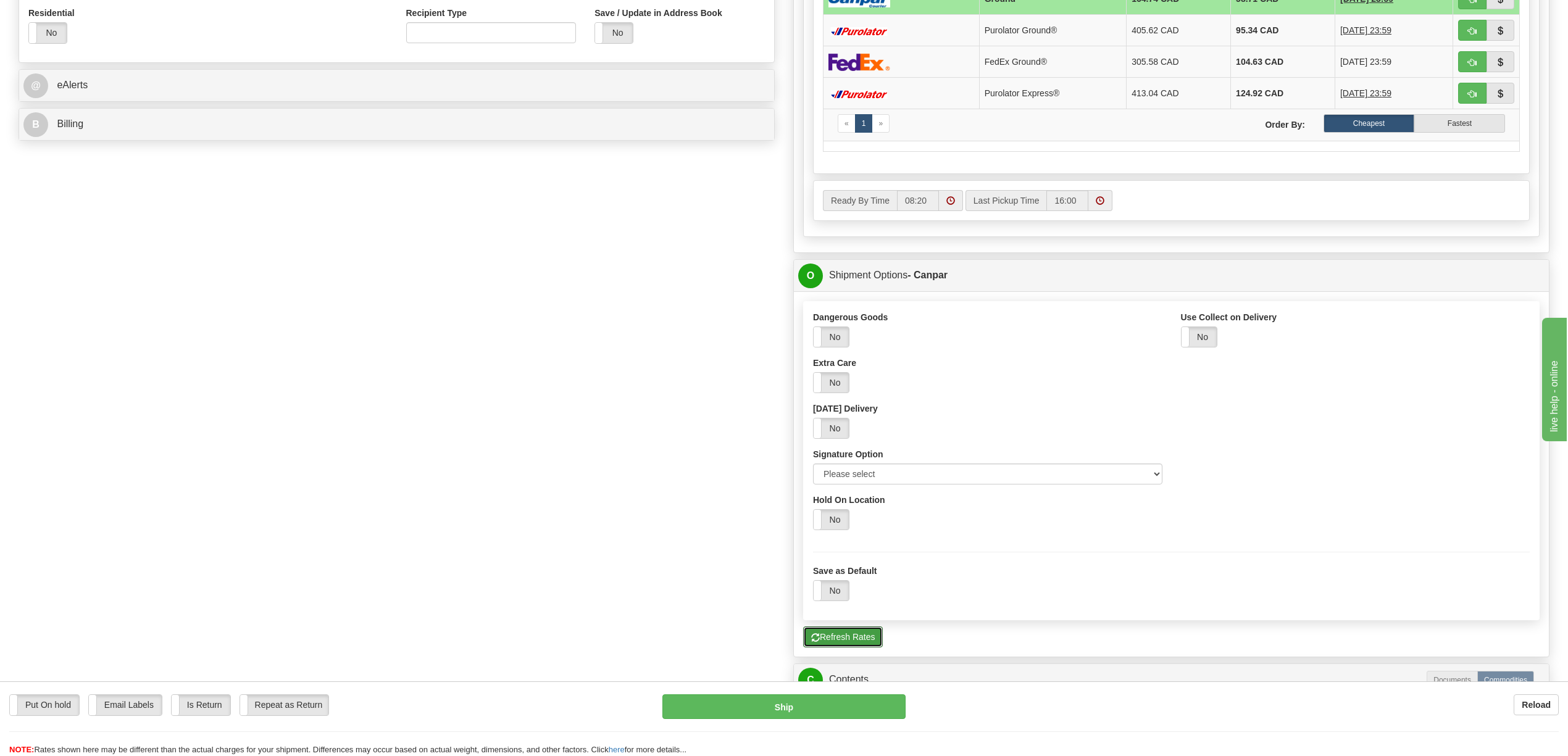
scroll to position [475, 0]
click at [1157, 483] on select "Please select No Signature Required Signature Required Adult Signature" at bounding box center [987, 472] width 350 height 21
select select "1"
click at [813, 471] on select "Please select No Signature Required Signature Required Adult Signature" at bounding box center [987, 472] width 350 height 21
click at [1226, 463] on div "Dangerous Goods Yes No Extra Care Yes No Saturday Delivery Yes No Signature Opt…" at bounding box center [1171, 424] width 736 height 228
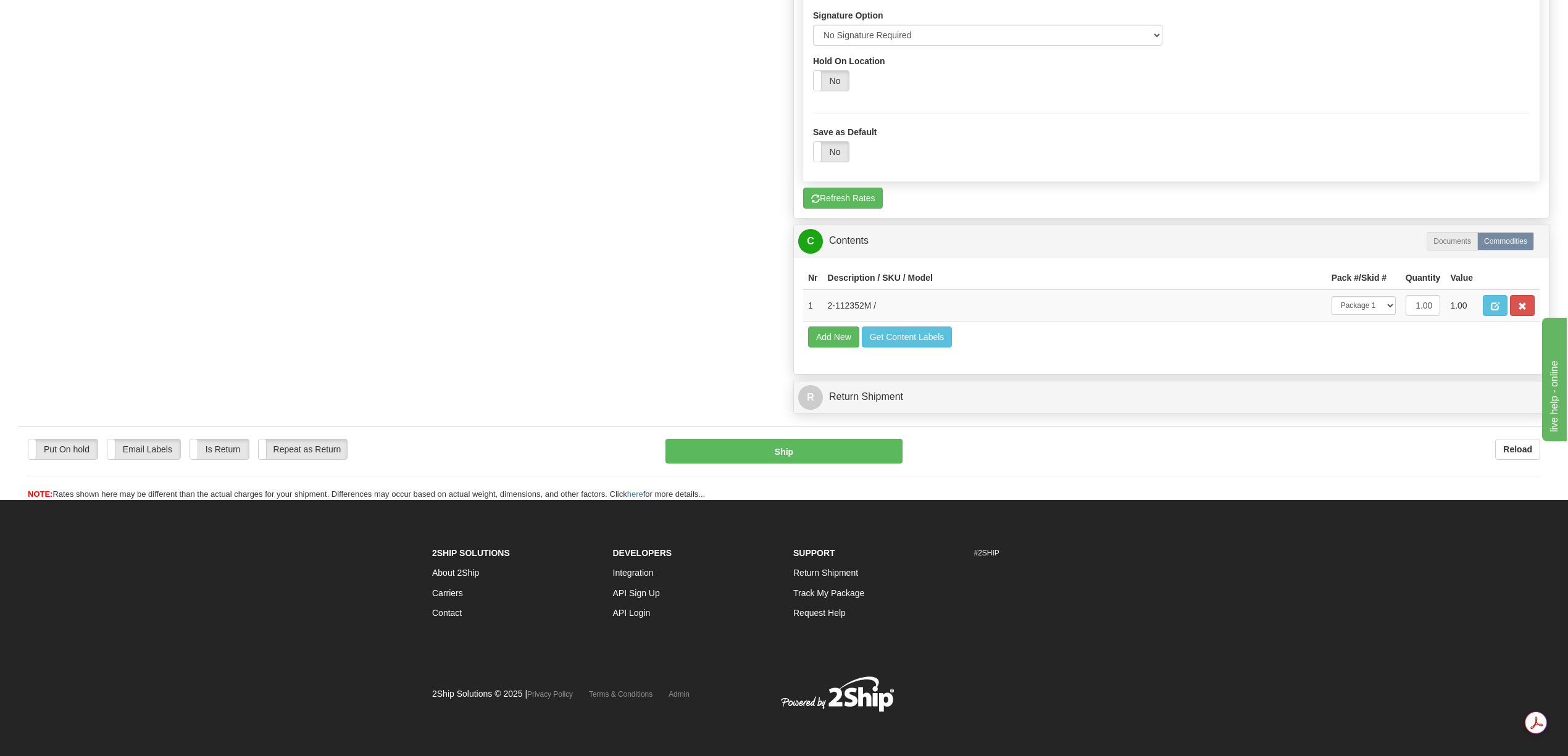
scroll to position [929, 0]
click at [837, 464] on button "Ship" at bounding box center [784, 450] width 236 height 24
type input "1"
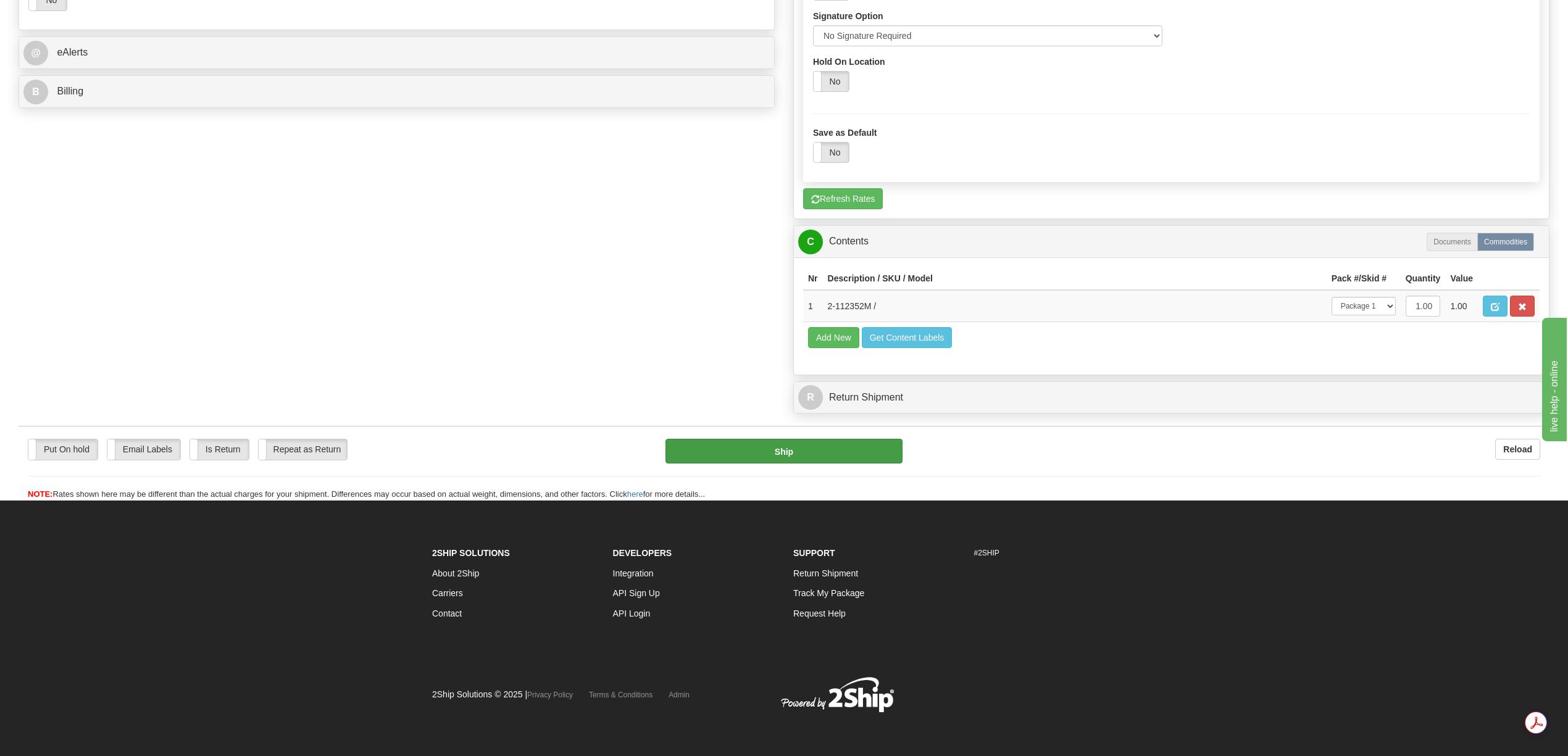
scroll to position [530, 0]
click at [795, 464] on button "Ship" at bounding box center [784, 450] width 236 height 24
click at [813, 464] on button "Ship" at bounding box center [784, 450] width 236 height 24
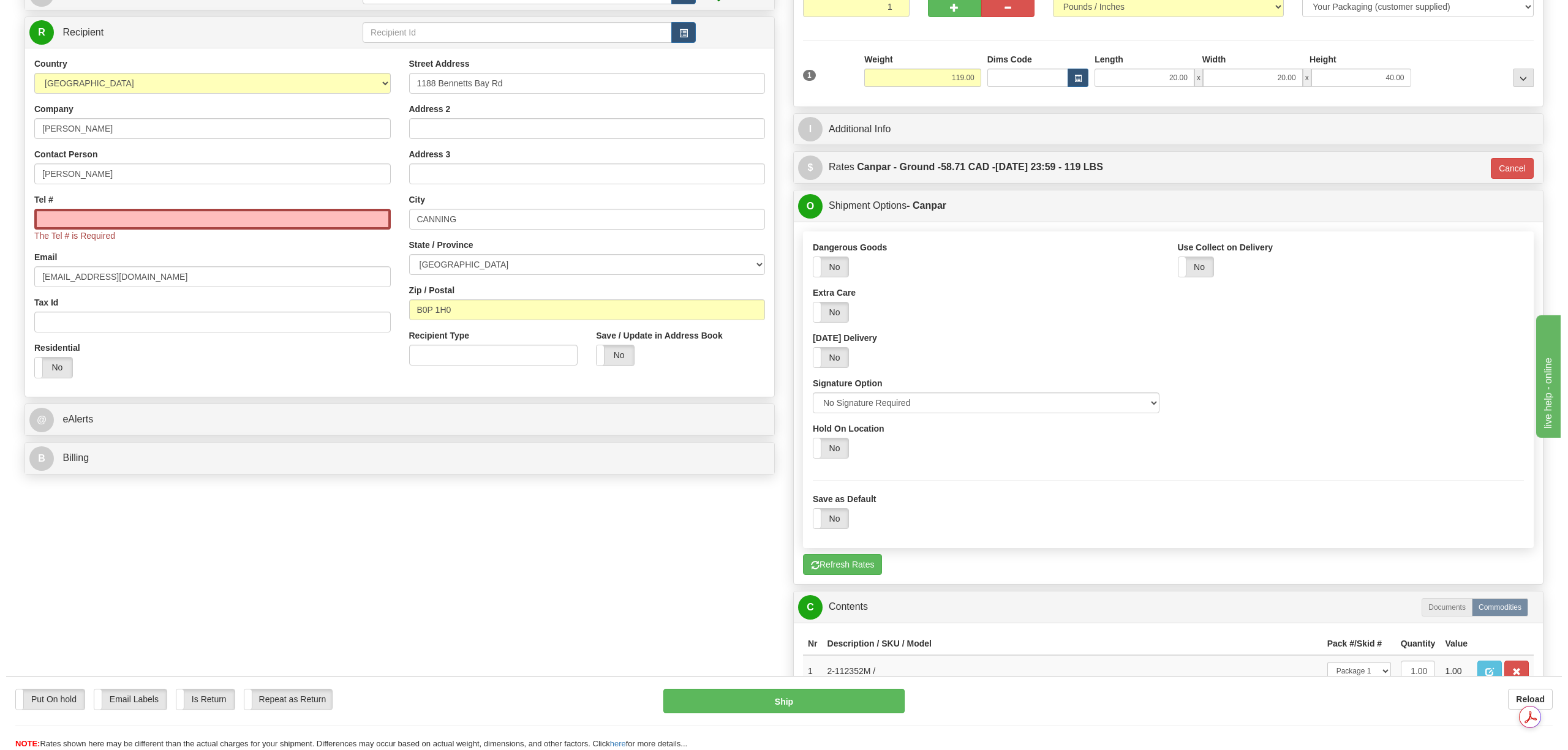
scroll to position [326, 0]
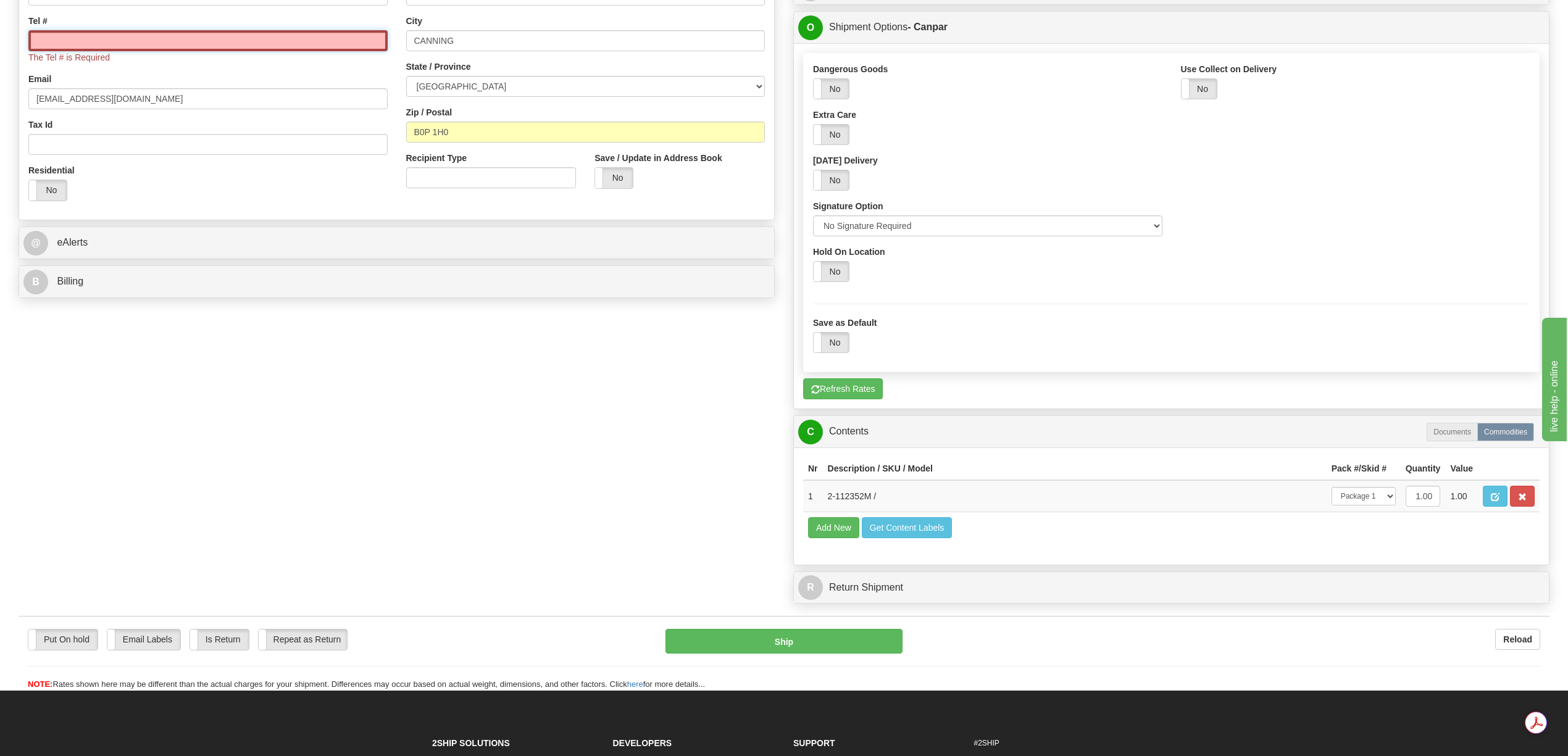
click at [225, 49] on input "Tel #" at bounding box center [208, 40] width 359 height 21
paste input "902 300-9228"
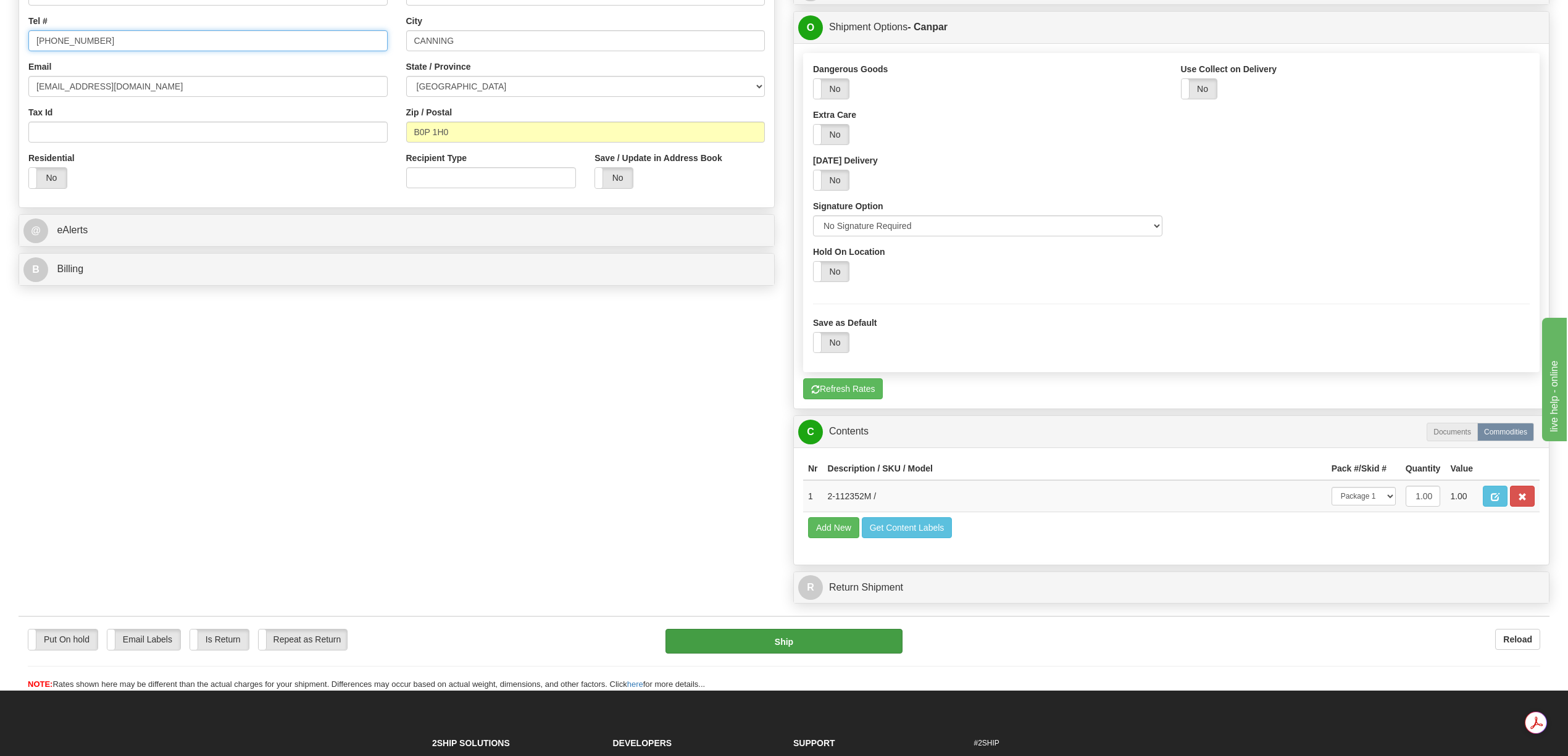
type input "902 300-9228"
click at [832, 654] on button "Ship" at bounding box center [784, 640] width 236 height 24
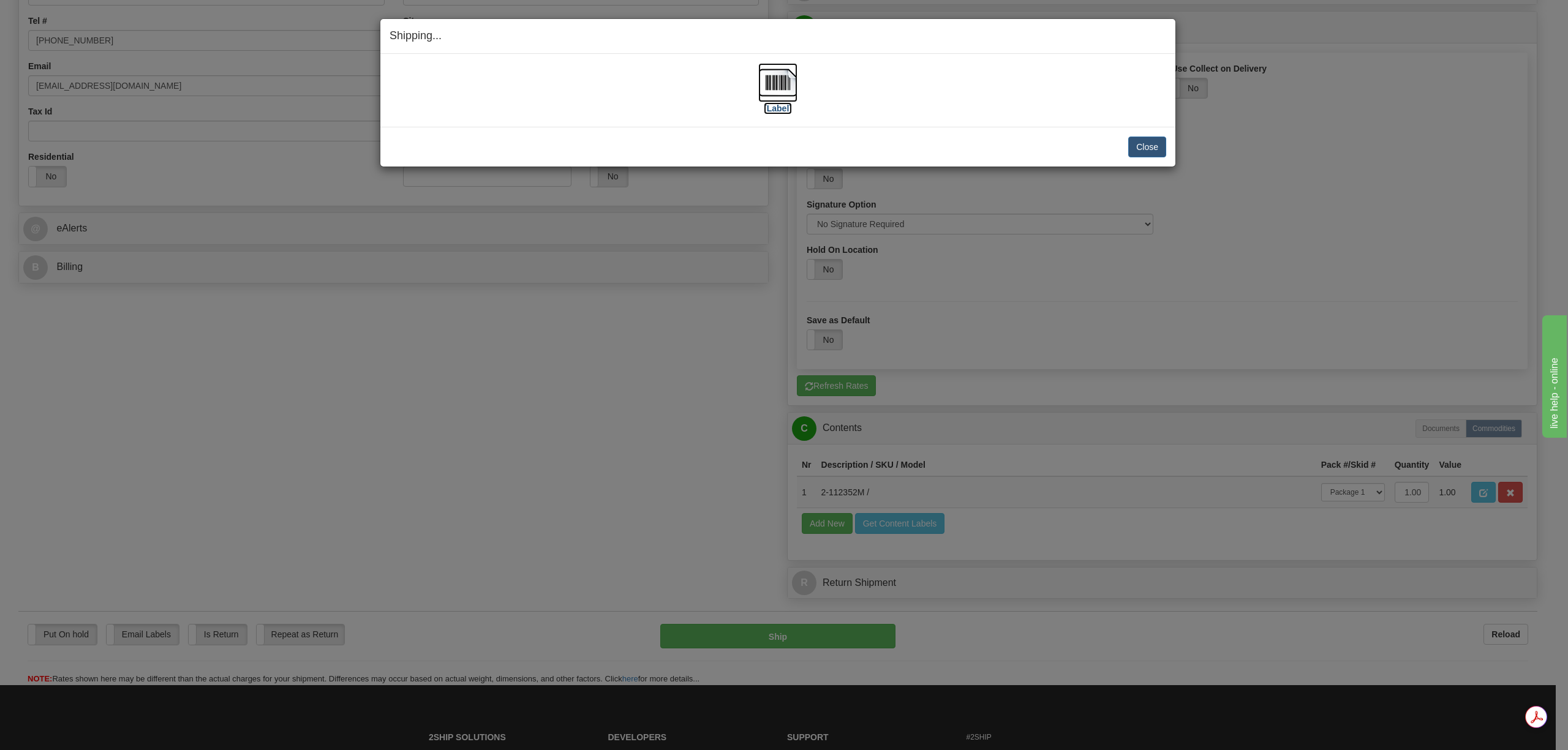
click at [780, 92] on img at bounding box center [778, 83] width 39 height 39
click at [1157, 144] on button "Close" at bounding box center [1146, 147] width 38 height 20
